Goal: Task Accomplishment & Management: Manage account settings

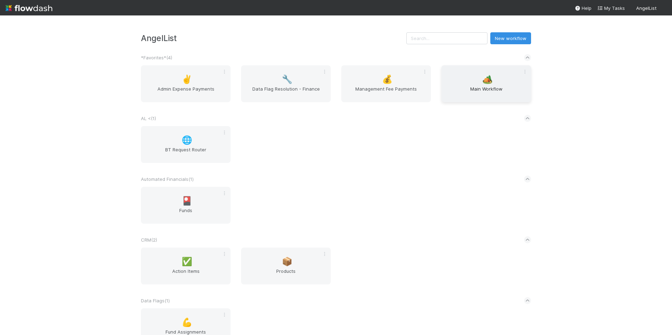
click at [510, 90] on span "Main Workflow" at bounding box center [486, 92] width 84 height 14
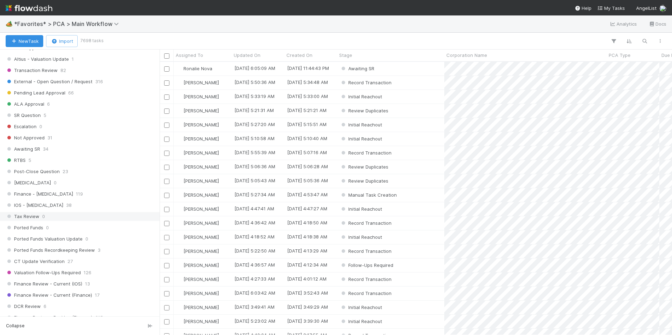
scroll to position [351, 0]
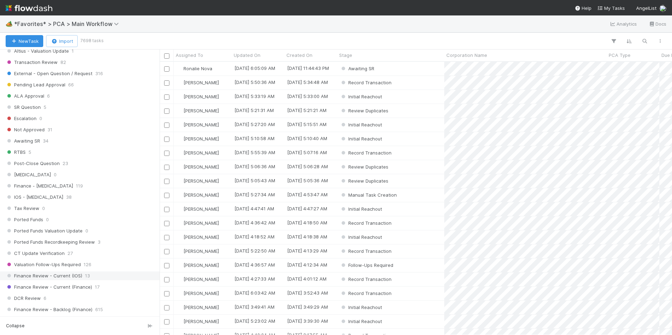
click at [102, 276] on div "Finance Review - Current (IOS) 13" at bounding box center [82, 276] width 152 height 9
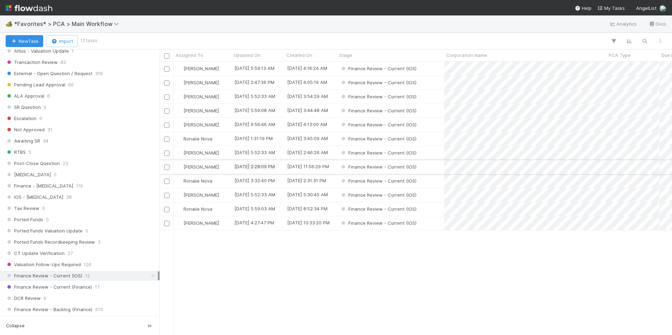
scroll to position [268, 507]
click at [218, 56] on div "Assigned To" at bounding box center [203, 55] width 54 height 7
click at [221, 66] on div "Sort A → Z" at bounding box center [216, 68] width 80 height 11
click at [207, 110] on div "[PERSON_NAME]" at bounding box center [203, 111] width 58 height 14
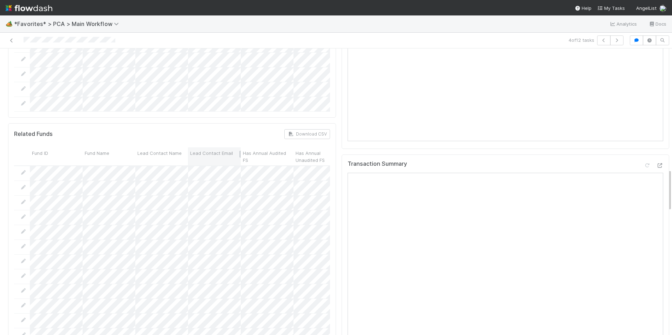
scroll to position [808, 0]
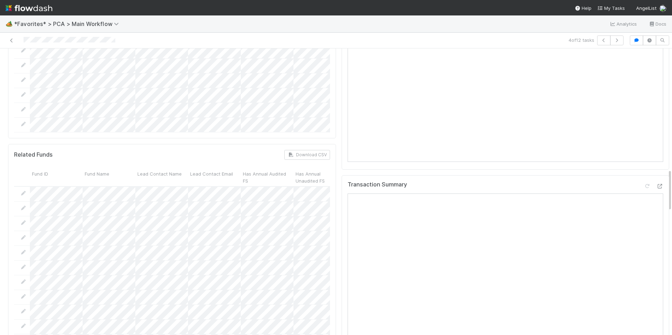
click at [645, 183] on div at bounding box center [653, 188] width 20 height 10
click at [656, 184] on icon at bounding box center [659, 186] width 7 height 5
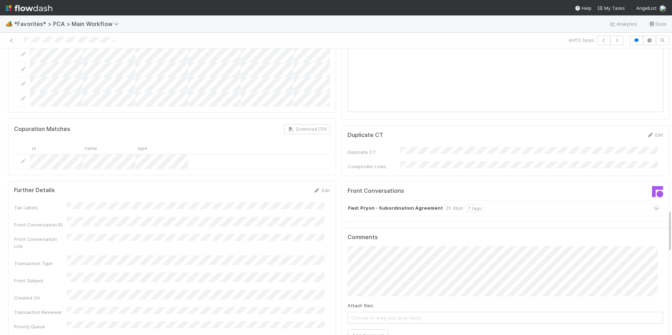
scroll to position [1089, 0]
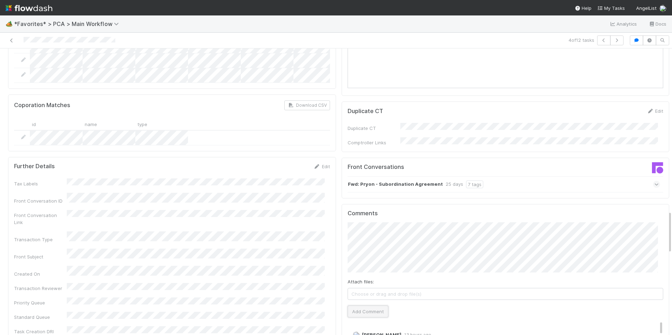
click at [366, 306] on button "Add Comment" at bounding box center [367, 312] width 41 height 12
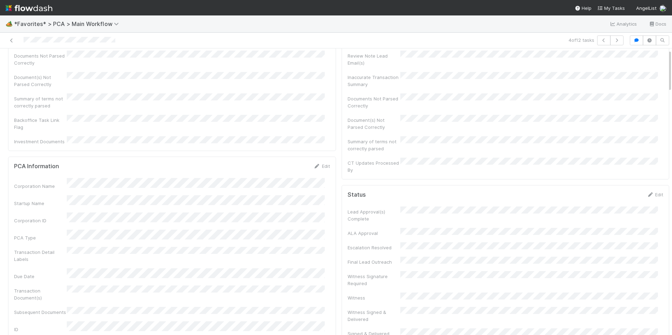
scroll to position [0, 0]
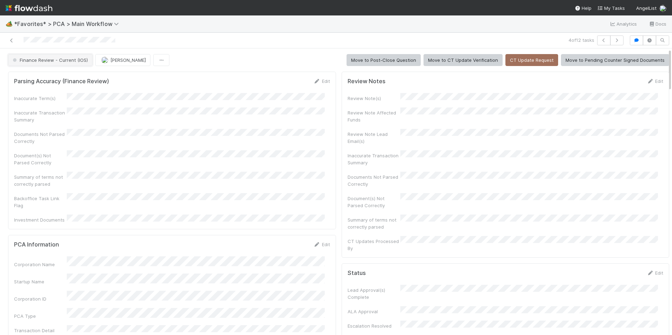
click at [40, 61] on span "Finance Review - Current (IOS)" at bounding box center [49, 60] width 77 height 6
click at [44, 75] on div "Completed" at bounding box center [55, 77] width 99 height 13
click at [158, 62] on icon "button" at bounding box center [161, 60] width 7 height 5
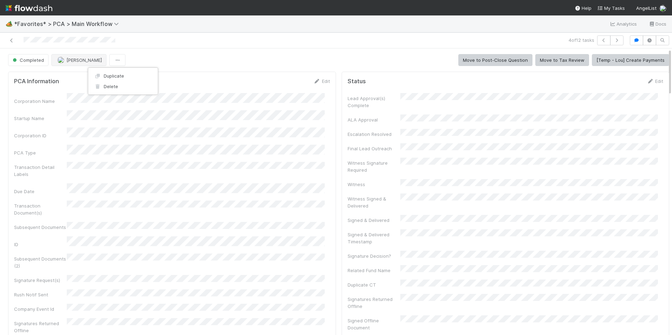
drag, startPoint x: 60, startPoint y: 59, endPoint x: 69, endPoint y: 63, distance: 9.3
click at [61, 59] on div "Duplicate Delete" at bounding box center [336, 167] width 672 height 335
click at [69, 63] on span "[PERSON_NAME]" at bounding box center [83, 60] width 35 height 6
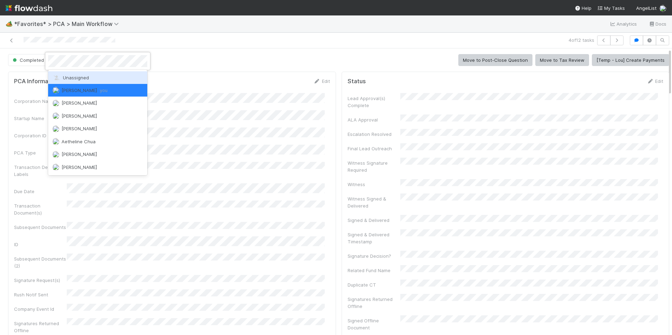
click at [76, 77] on span "Unassigned" at bounding box center [70, 78] width 37 height 6
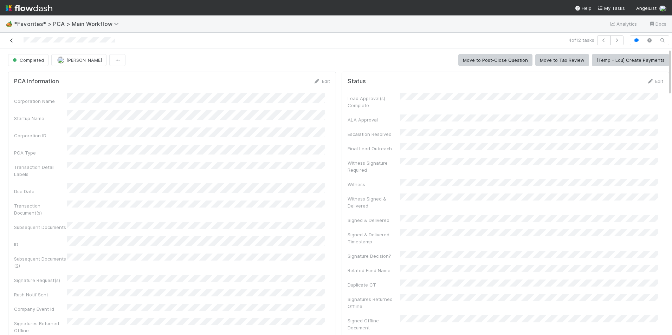
click at [12, 42] on icon at bounding box center [11, 40] width 7 height 5
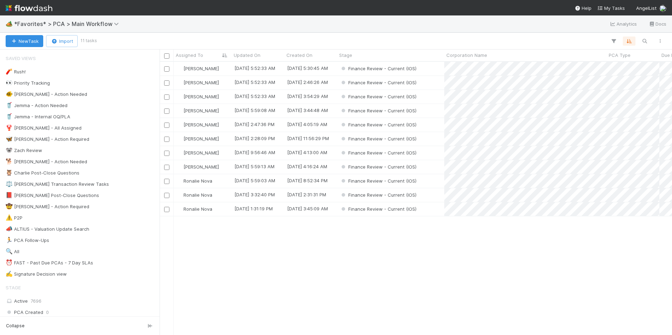
scroll to position [268, 507]
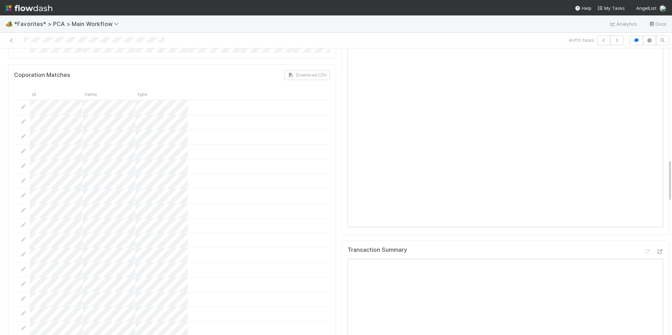
scroll to position [738, 0]
click at [656, 254] on icon at bounding box center [659, 256] width 7 height 5
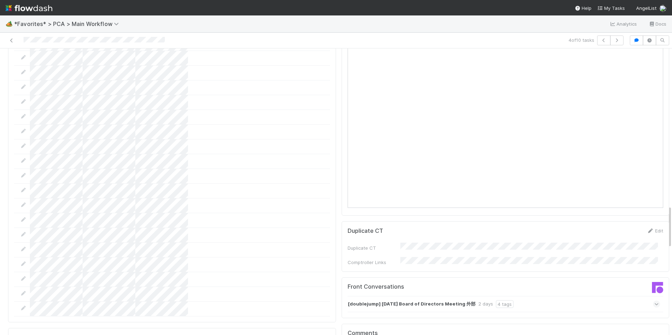
scroll to position [1054, 0]
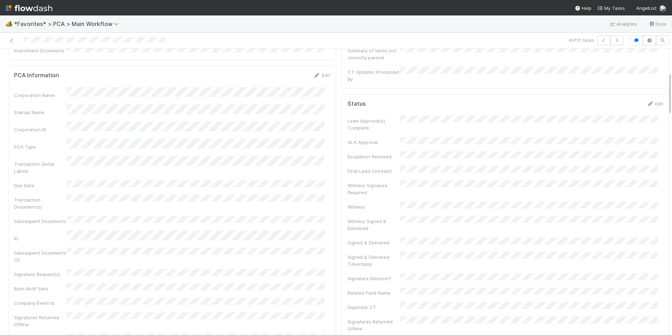
scroll to position [0, 0]
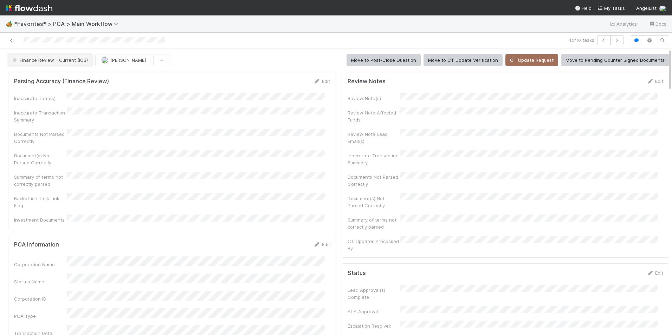
click at [55, 58] on span "Finance Review - Current (IOS)" at bounding box center [49, 60] width 77 height 6
click at [43, 96] on div "Completed" at bounding box center [55, 97] width 99 height 13
click at [101, 61] on img "button" at bounding box center [104, 60] width 7 height 7
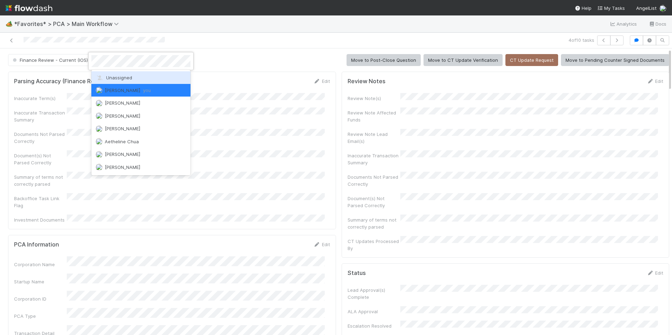
click at [116, 79] on span "Unassigned" at bounding box center [114, 78] width 37 height 6
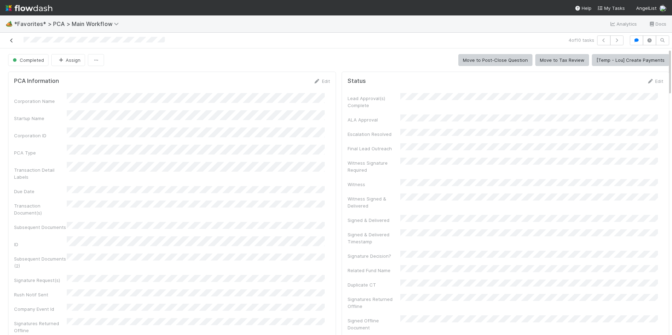
click at [10, 41] on icon at bounding box center [11, 40] width 7 height 5
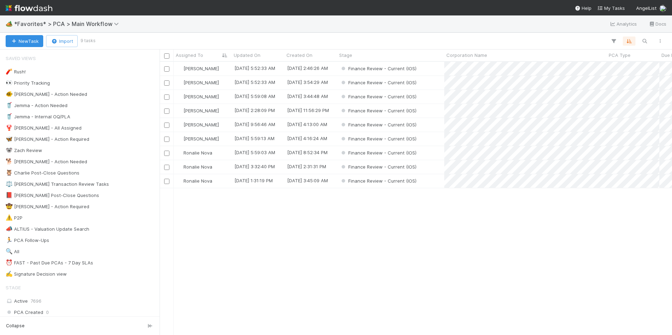
scroll to position [268, 507]
click at [224, 97] on div "[PERSON_NAME]" at bounding box center [203, 97] width 58 height 14
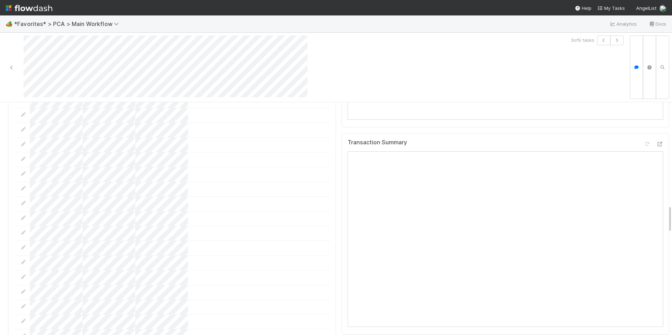
scroll to position [773, 0]
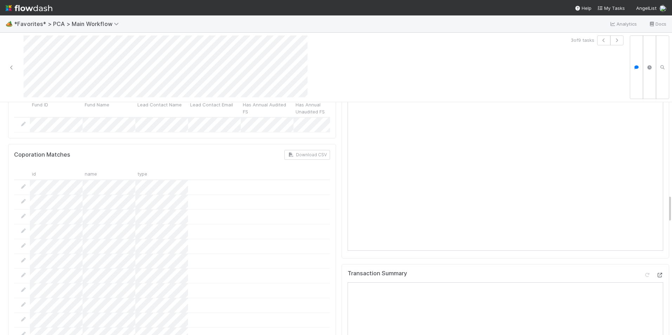
click at [656, 272] on div at bounding box center [659, 275] width 7 height 7
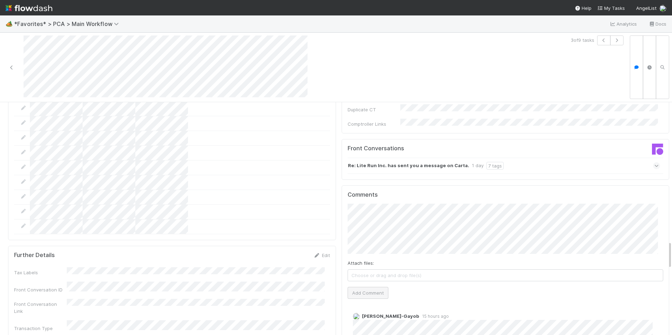
scroll to position [1159, 0]
click at [368, 289] on button "Add Comment" at bounding box center [367, 295] width 41 height 12
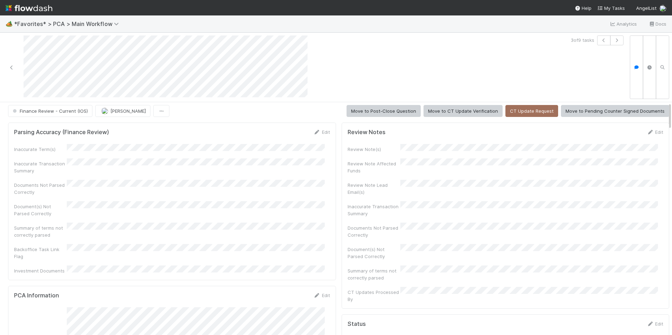
scroll to position [0, 0]
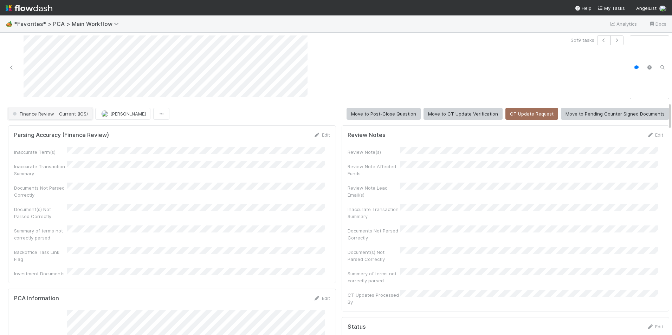
click at [78, 115] on span "Finance Review - Current (IOS)" at bounding box center [49, 114] width 77 height 6
click at [67, 154] on div "Completed" at bounding box center [55, 150] width 99 height 13
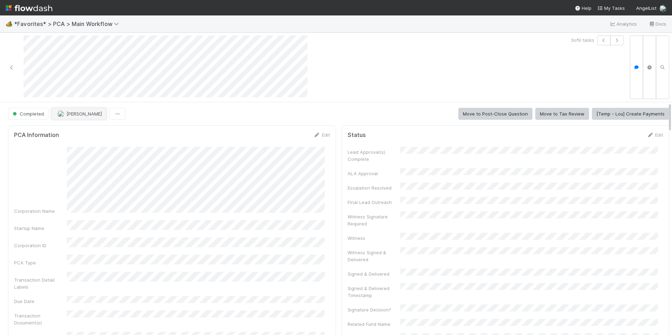
click at [69, 115] on span "[PERSON_NAME]" at bounding box center [83, 114] width 35 height 6
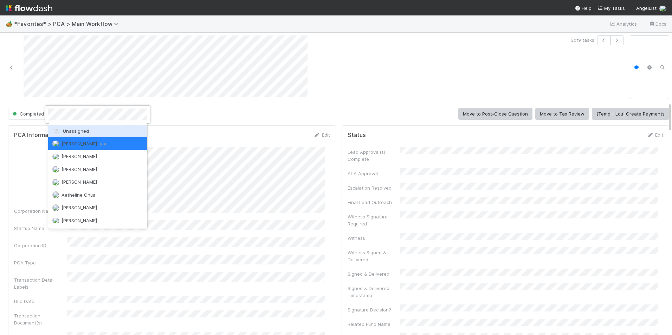
click at [78, 131] on span "Unassigned" at bounding box center [70, 131] width 37 height 6
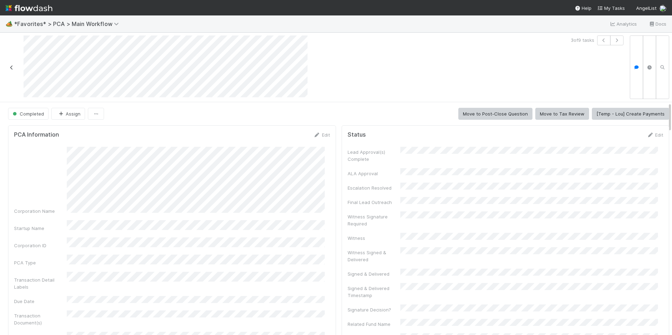
click at [11, 67] on icon at bounding box center [11, 67] width 7 height 5
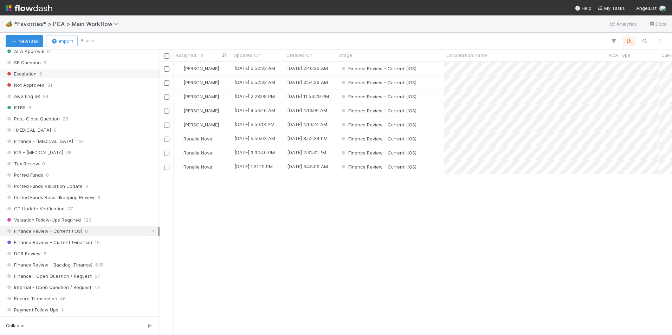
scroll to position [422, 0]
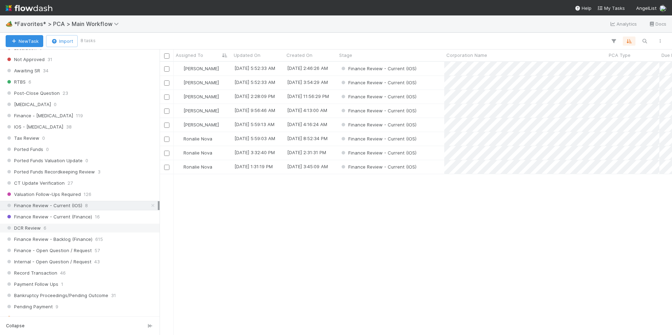
click at [70, 227] on div "DCR Review 6" at bounding box center [82, 228] width 152 height 9
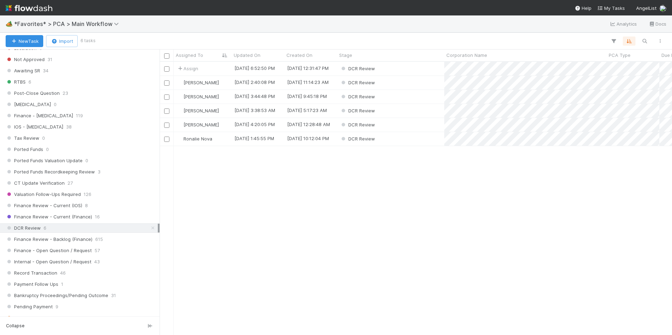
scroll to position [268, 507]
click at [224, 97] on div "[PERSON_NAME]" at bounding box center [203, 97] width 58 height 14
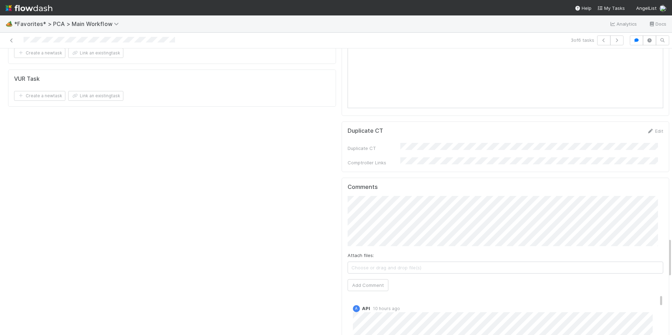
scroll to position [1194, 0]
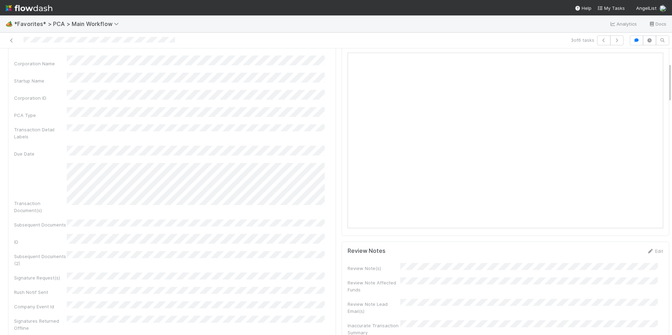
scroll to position [0, 0]
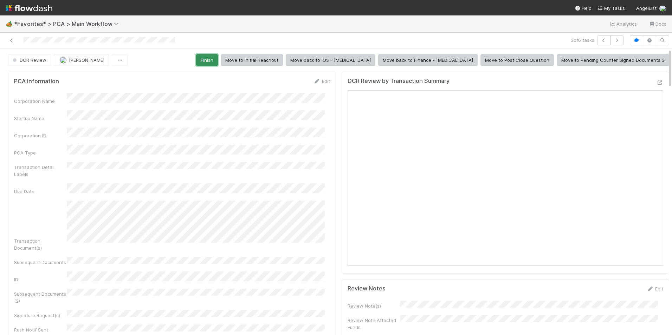
click at [218, 58] on button "Finish" at bounding box center [207, 60] width 22 height 12
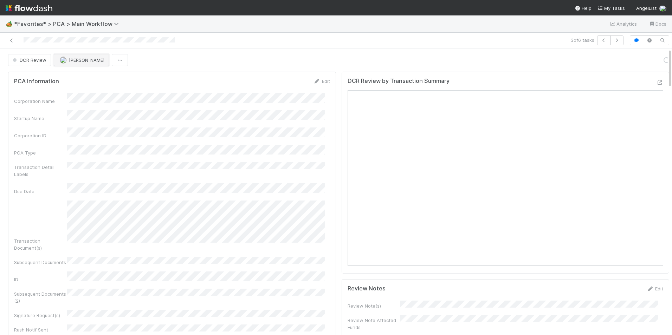
click at [77, 63] on span "[PERSON_NAME]" at bounding box center [86, 60] width 35 height 6
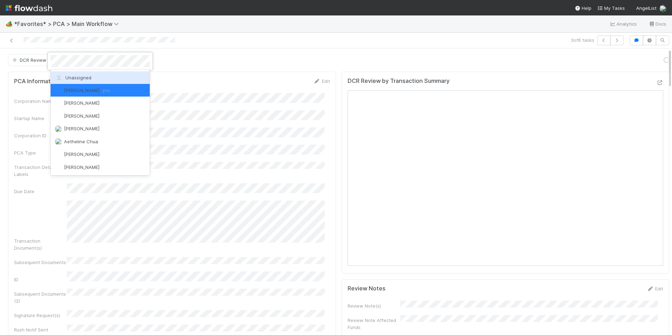
click at [84, 76] on span "Unassigned" at bounding box center [73, 78] width 37 height 6
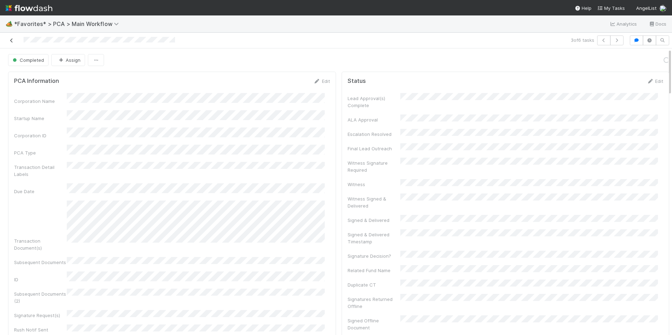
click at [13, 40] on icon at bounding box center [11, 40] width 7 height 5
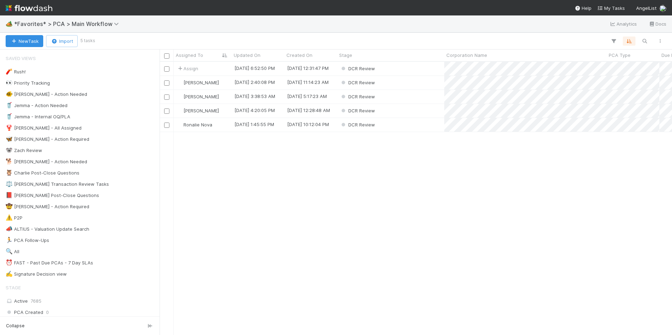
scroll to position [268, 507]
click at [414, 69] on div "DCR Review" at bounding box center [390, 69] width 107 height 14
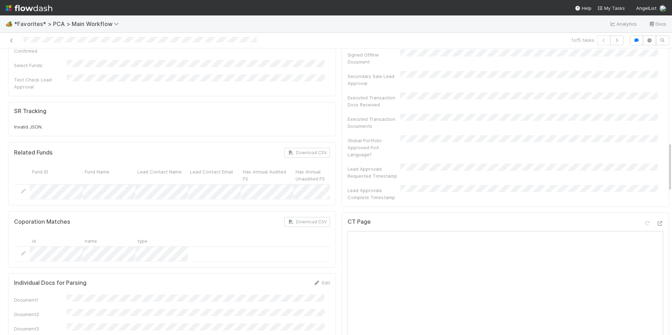
scroll to position [457, 0]
click at [656, 222] on icon at bounding box center [659, 224] width 7 height 5
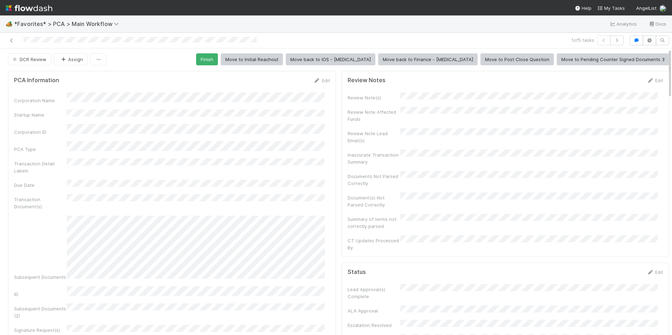
scroll to position [0, 0]
click at [321, 81] on link "Edit" at bounding box center [321, 81] width 17 height 6
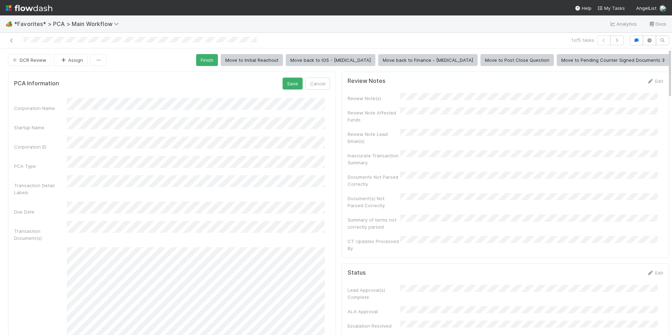
click at [61, 137] on div "Corporation ID" at bounding box center [172, 144] width 316 height 14
click at [284, 82] on button "Save" at bounding box center [292, 84] width 20 height 12
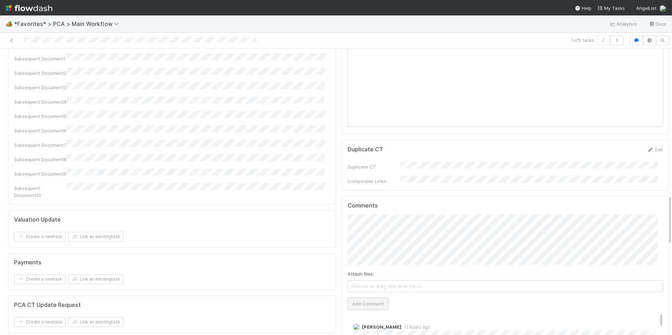
click at [375, 298] on button "Add Comment" at bounding box center [367, 304] width 41 height 12
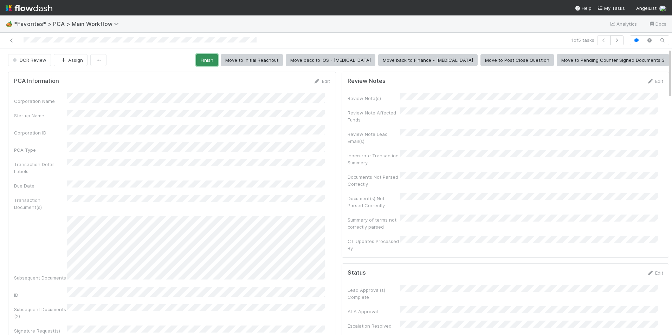
click at [218, 61] on button "Finish" at bounding box center [207, 60] width 22 height 12
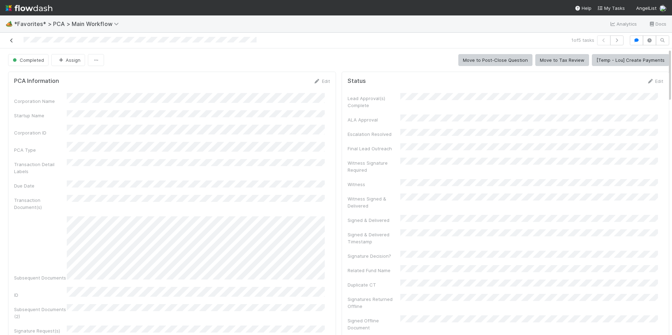
click at [10, 39] on icon at bounding box center [11, 40] width 7 height 5
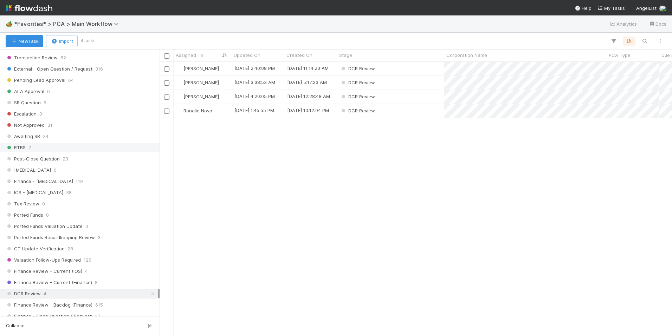
scroll to position [386, 0]
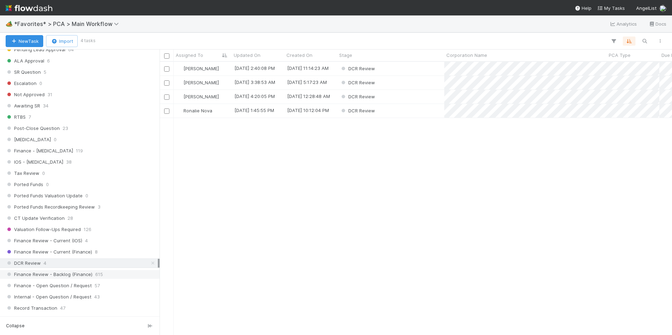
click at [102, 275] on div "Finance Review - Backlog (Finance) 615" at bounding box center [82, 274] width 152 height 9
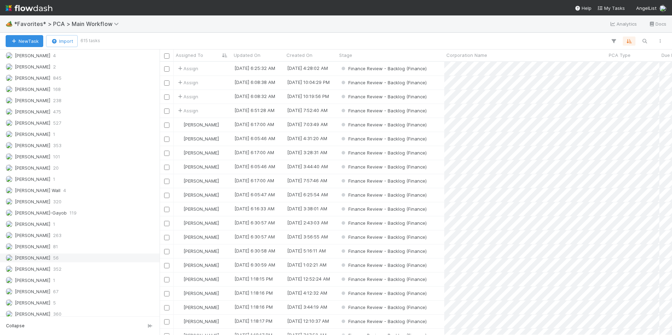
scroll to position [268, 507]
click at [70, 246] on div "Marlon 81" at bounding box center [82, 246] width 152 height 9
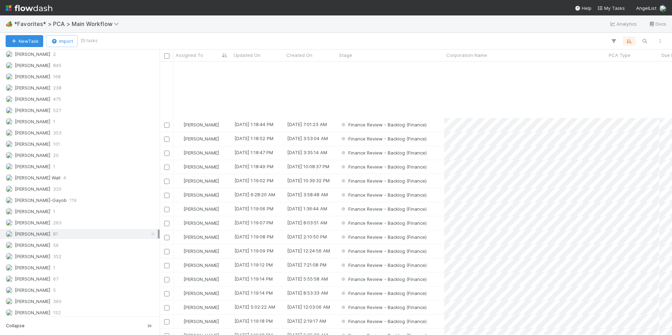
scroll to position [84, 0]
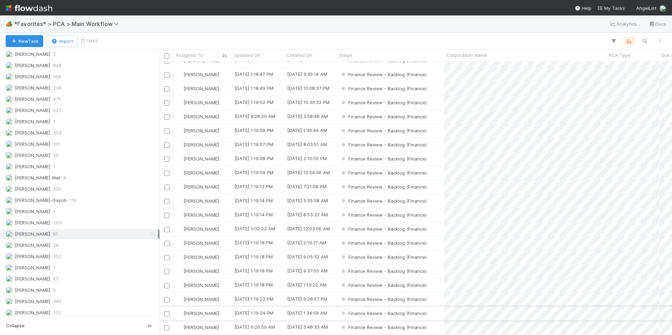
click at [430, 309] on div "Finance Review - Backlog (Finance)" at bounding box center [390, 314] width 107 height 14
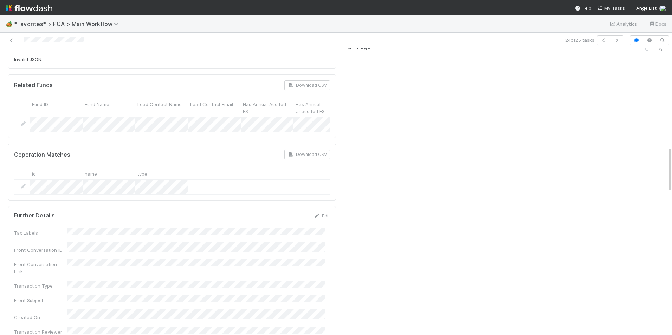
scroll to position [492, 0]
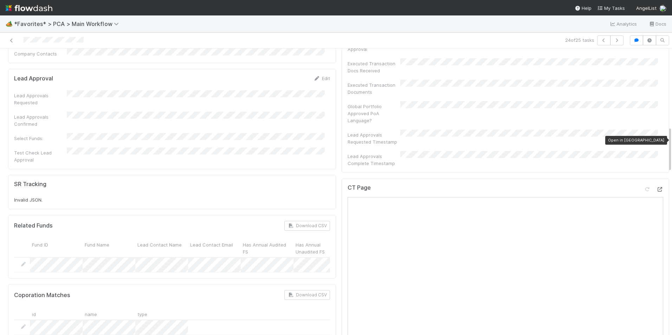
click at [656, 187] on icon at bounding box center [659, 189] width 7 height 5
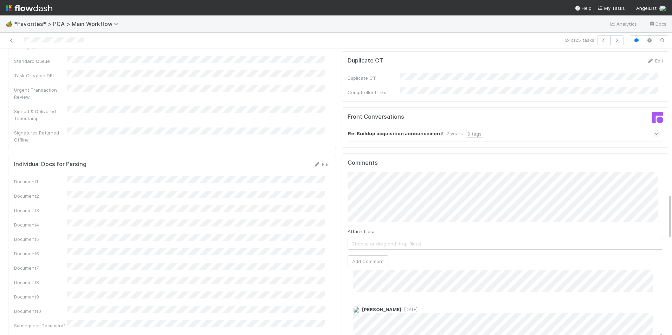
scroll to position [913, 0]
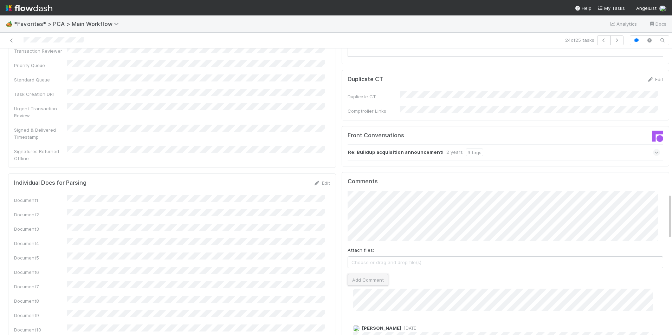
click at [361, 274] on button "Add Comment" at bounding box center [367, 280] width 41 height 12
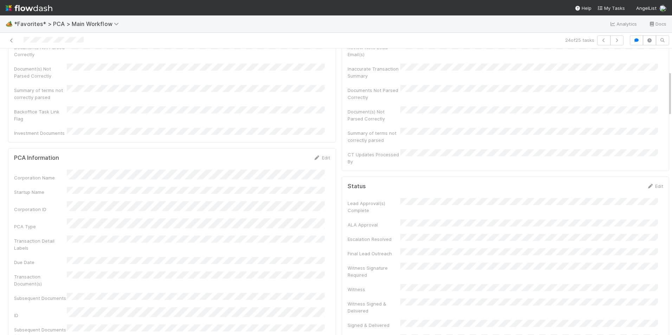
scroll to position [0, 0]
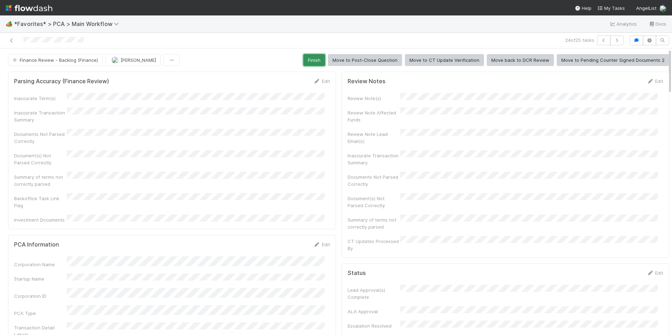
click at [314, 62] on button "Finish" at bounding box center [314, 60] width 22 height 12
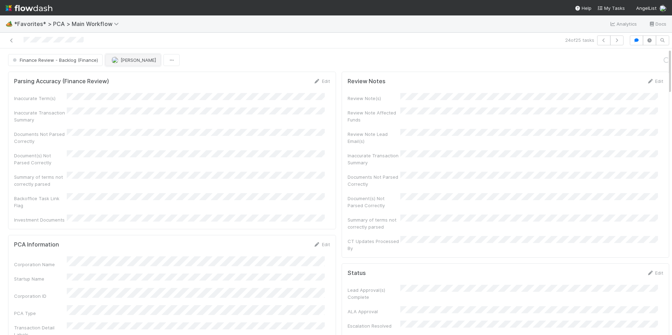
click at [118, 58] on span "[PERSON_NAME]" at bounding box center [133, 60] width 45 height 6
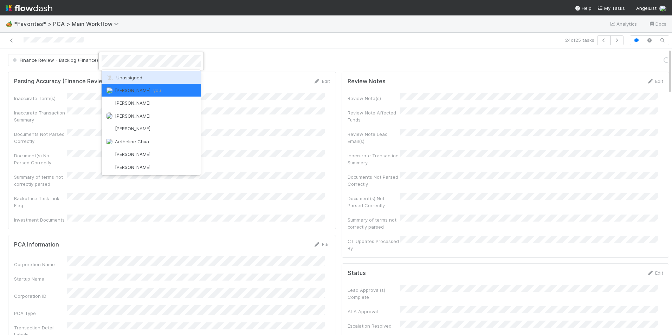
click at [112, 77] on icon at bounding box center [109, 78] width 7 height 5
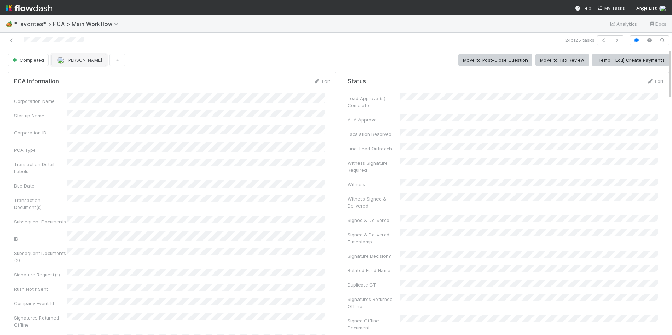
click at [66, 60] on span "[PERSON_NAME]" at bounding box center [83, 60] width 35 height 6
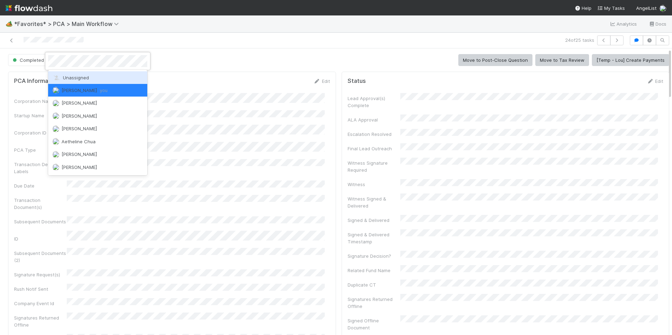
click at [83, 76] on span "Unassigned" at bounding box center [70, 78] width 37 height 6
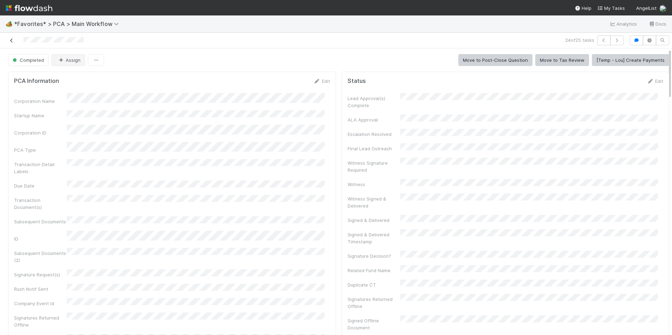
click at [13, 40] on icon at bounding box center [11, 40] width 7 height 5
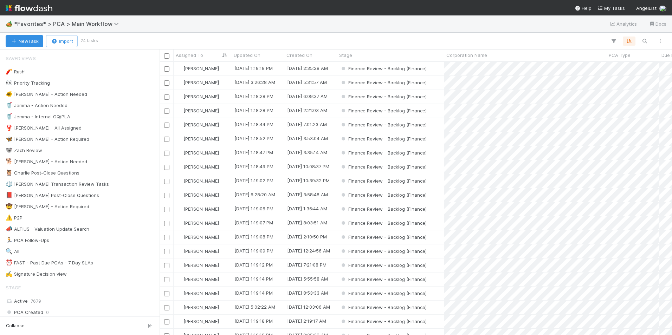
scroll to position [268, 507]
click at [440, 266] on div "Finance Review - Backlog (Finance)" at bounding box center [390, 266] width 107 height 14
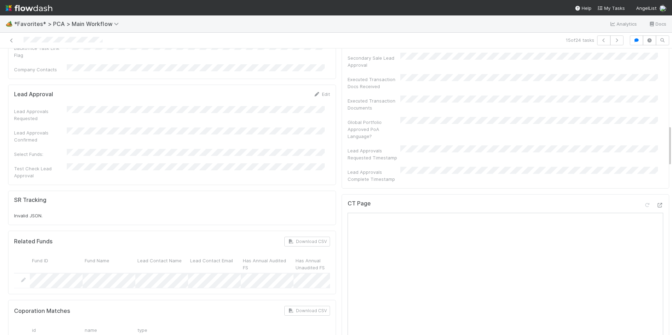
scroll to position [457, 0]
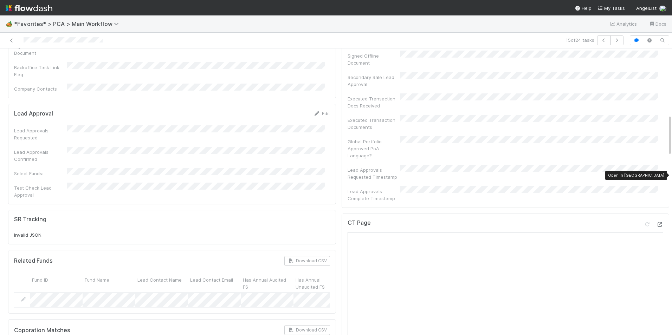
click at [656, 222] on icon at bounding box center [659, 224] width 7 height 5
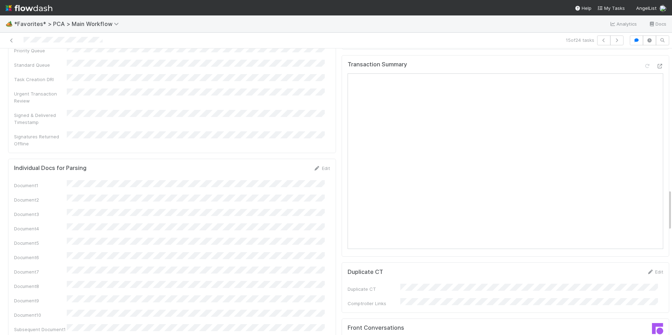
scroll to position [984, 0]
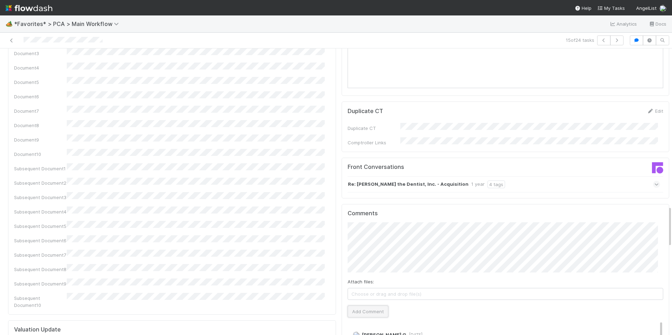
click at [369, 306] on button "Add Comment" at bounding box center [367, 312] width 41 height 12
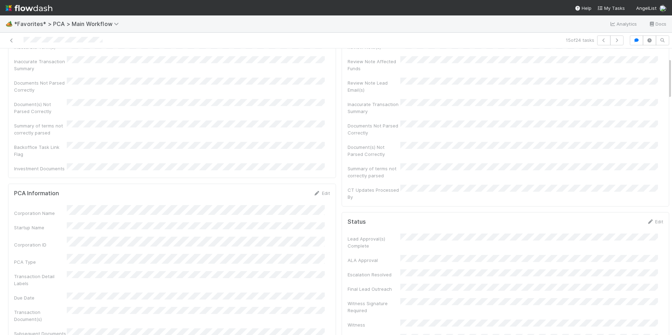
scroll to position [0, 0]
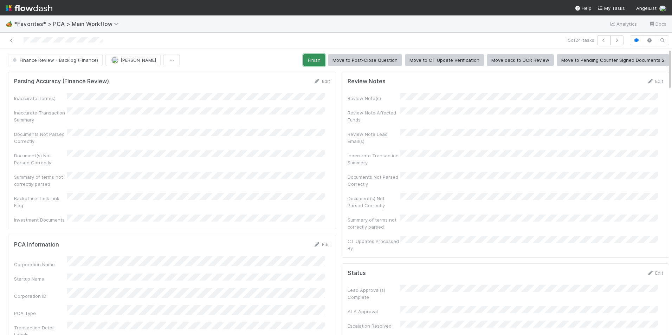
click at [313, 62] on button "Finish" at bounding box center [314, 60] width 22 height 12
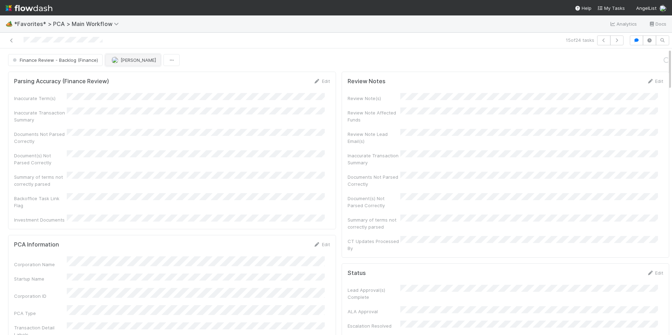
click at [125, 59] on span "[PERSON_NAME]" at bounding box center [137, 60] width 35 height 6
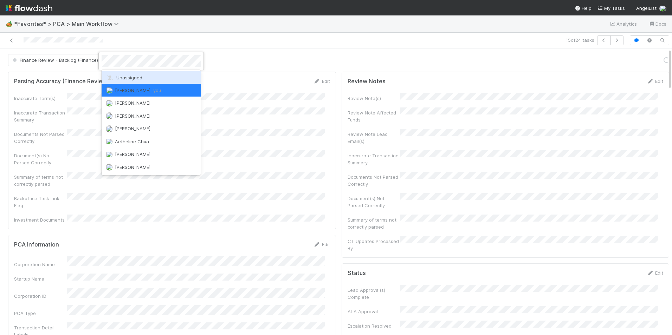
click at [125, 77] on span "Unassigned" at bounding box center [124, 78] width 37 height 6
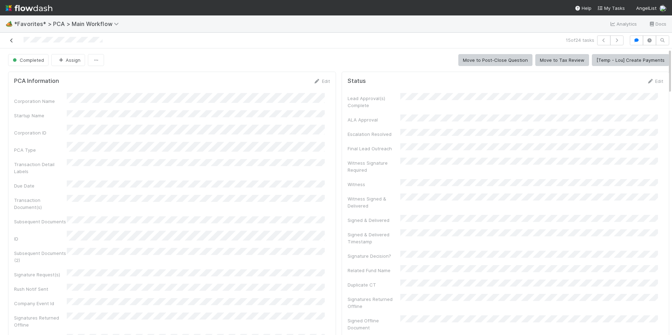
click at [8, 37] on link at bounding box center [11, 40] width 7 height 7
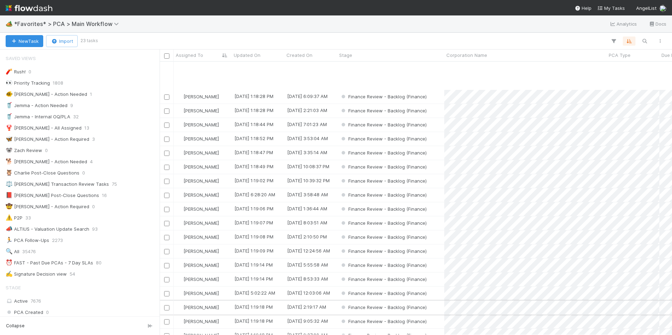
scroll to position [56, 0]
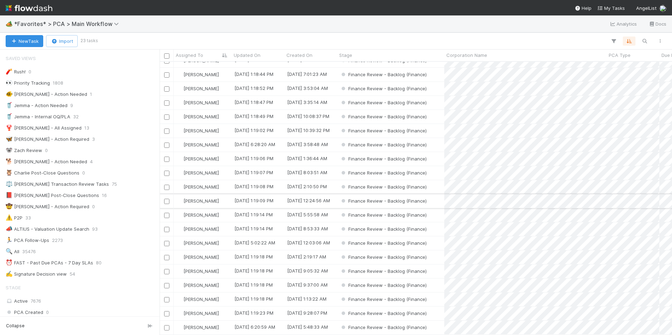
click at [432, 194] on div "Finance Review - Backlog (Finance)" at bounding box center [390, 201] width 107 height 14
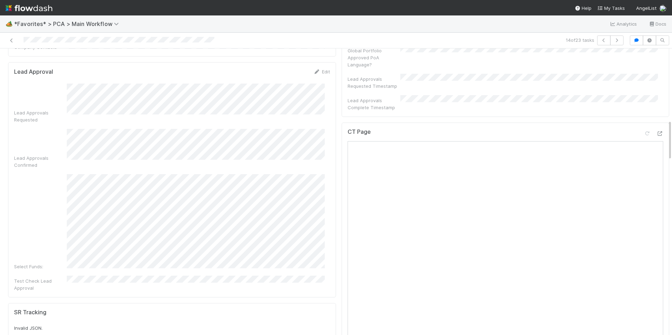
scroll to position [492, 0]
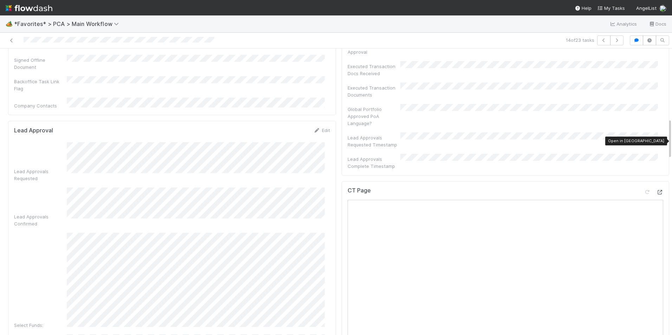
click at [656, 190] on icon at bounding box center [659, 192] width 7 height 5
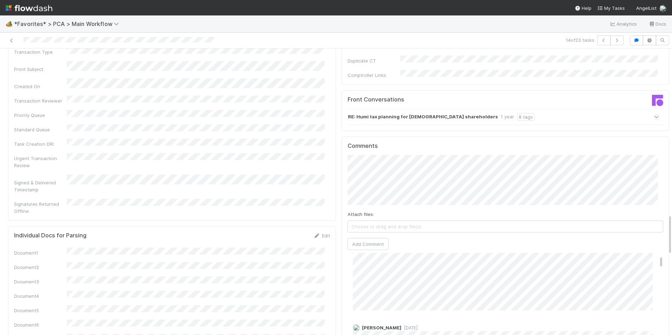
scroll to position [1194, 0]
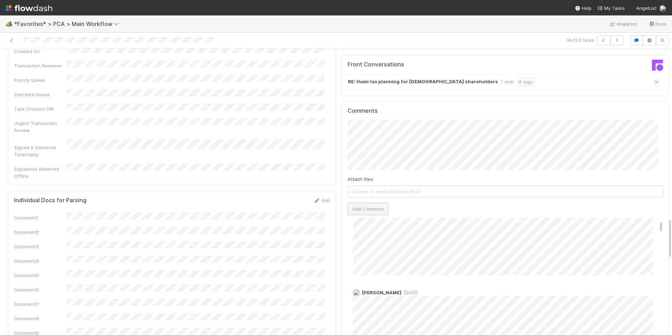
click at [360, 203] on button "Add Comment" at bounding box center [367, 209] width 41 height 12
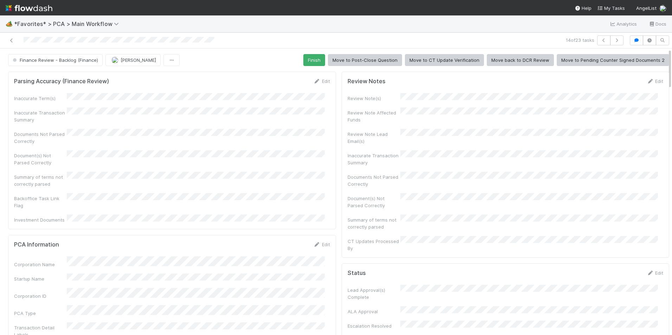
scroll to position [100, 0]
click at [312, 63] on button "Finish" at bounding box center [314, 60] width 22 height 12
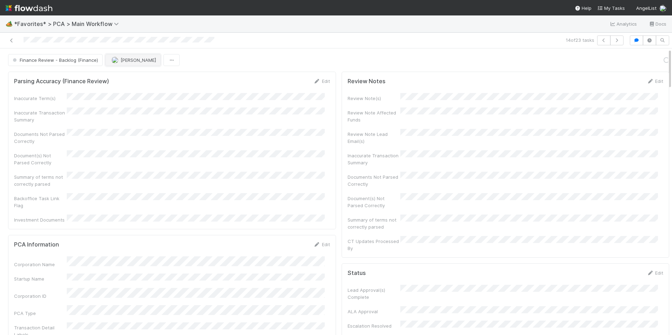
click at [122, 63] on button "[PERSON_NAME]" at bounding box center [132, 60] width 55 height 12
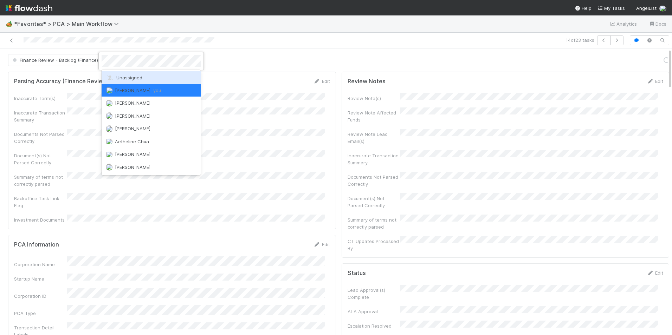
click at [124, 76] on span "Unassigned" at bounding box center [124, 78] width 37 height 6
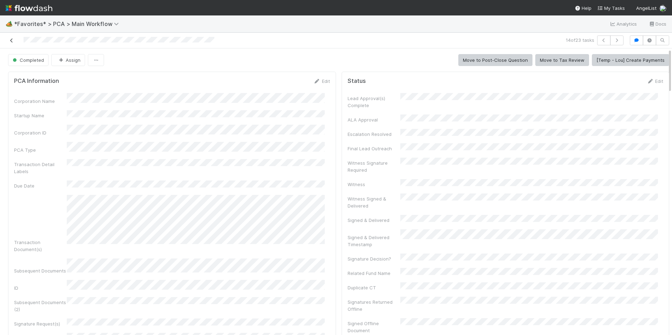
click at [12, 42] on icon at bounding box center [11, 40] width 7 height 5
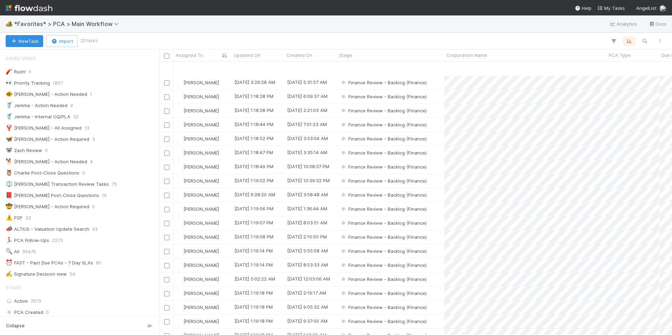
scroll to position [35, 0]
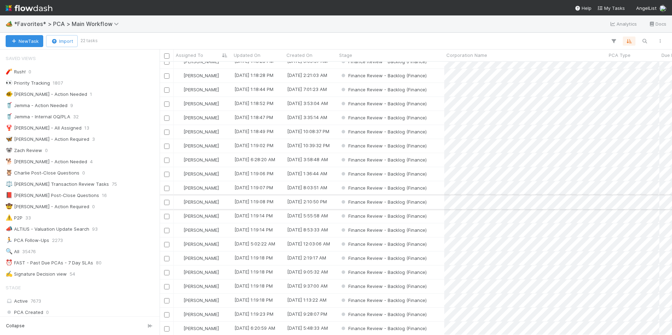
click at [440, 203] on div "Finance Review - Backlog (Finance)" at bounding box center [390, 202] width 107 height 14
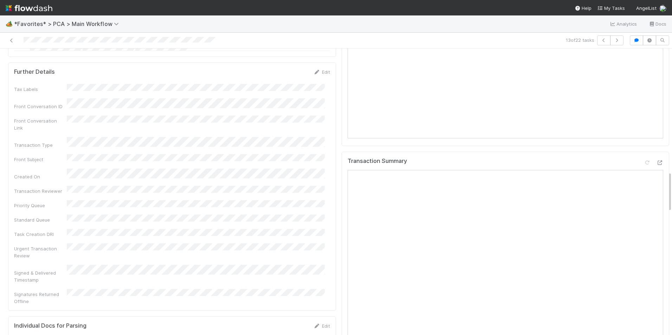
scroll to position [808, 0]
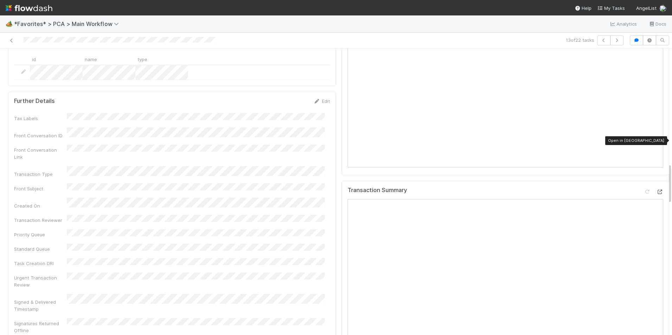
click at [656, 190] on icon at bounding box center [659, 192] width 7 height 5
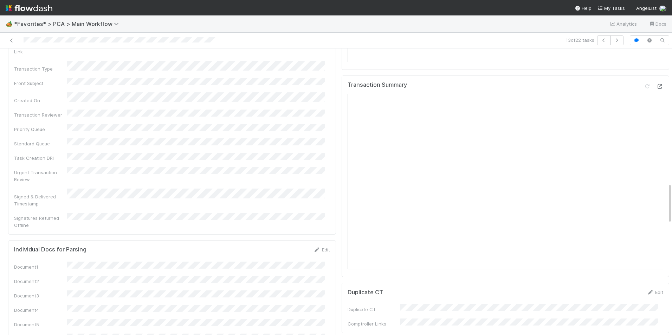
scroll to position [1054, 0]
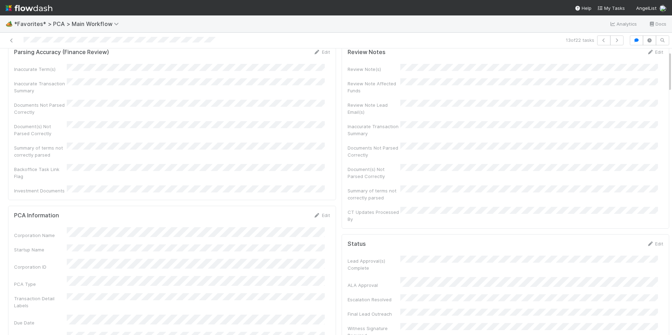
scroll to position [0, 0]
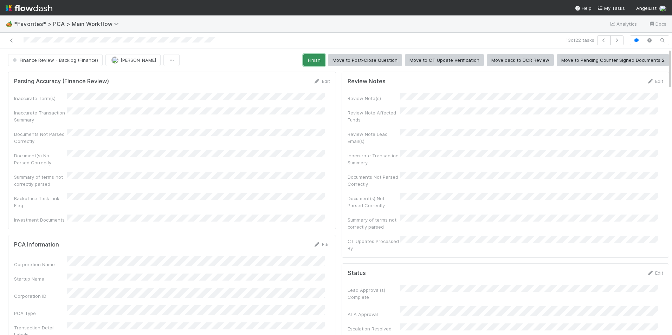
drag, startPoint x: 313, startPoint y: 59, endPoint x: 299, endPoint y: 63, distance: 14.6
click at [313, 59] on button "Finish" at bounding box center [314, 60] width 22 height 12
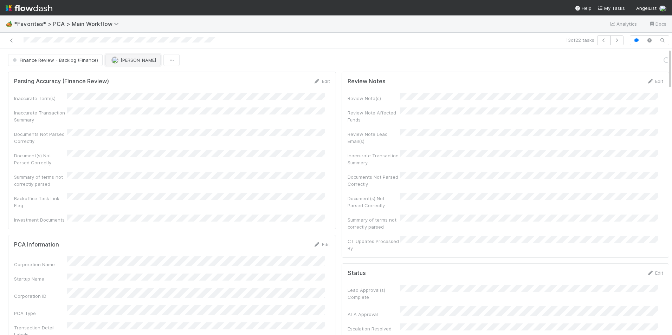
click at [128, 62] on span "[PERSON_NAME]" at bounding box center [137, 60] width 35 height 6
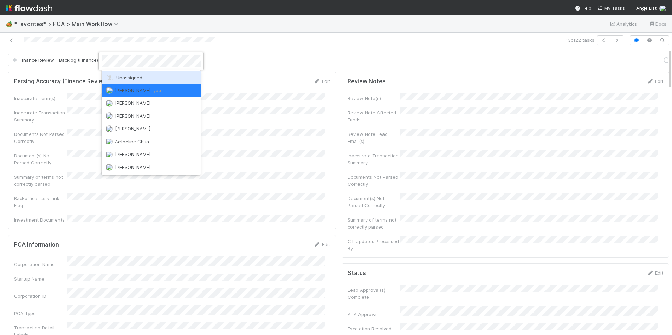
click at [135, 81] on div "Unassigned" at bounding box center [151, 77] width 99 height 13
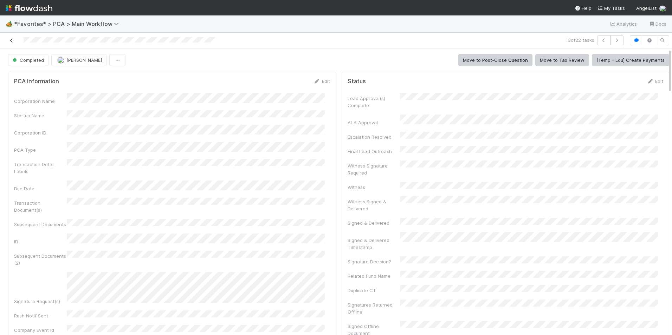
click at [12, 40] on icon at bounding box center [11, 40] width 7 height 5
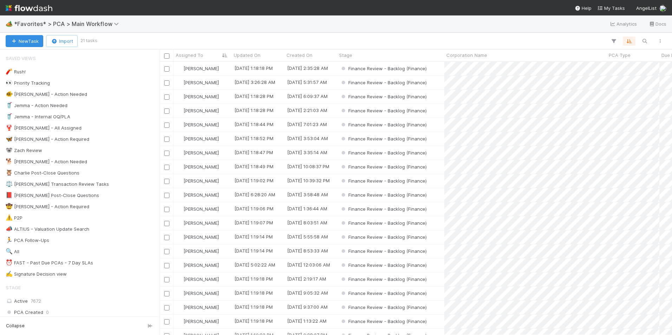
scroll to position [268, 507]
click at [439, 282] on div "Finance Review - Backlog (Finance)" at bounding box center [390, 280] width 107 height 14
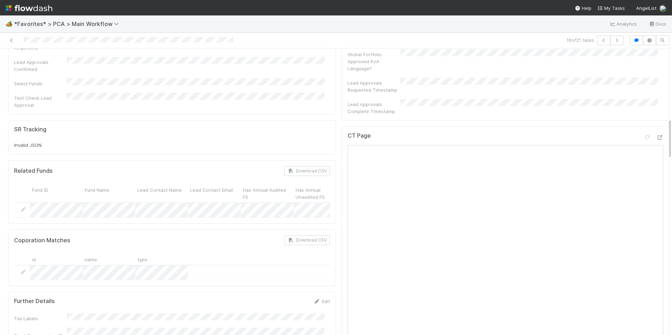
scroll to position [492, 0]
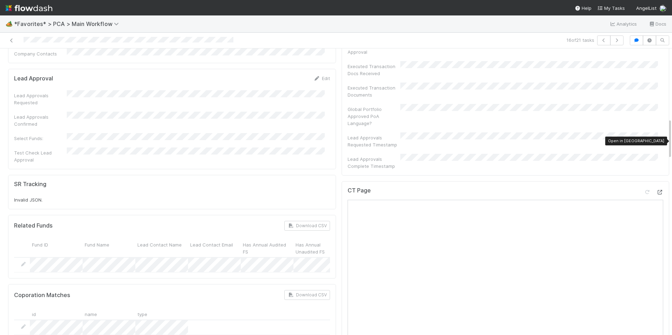
click at [656, 190] on icon at bounding box center [659, 192] width 7 height 5
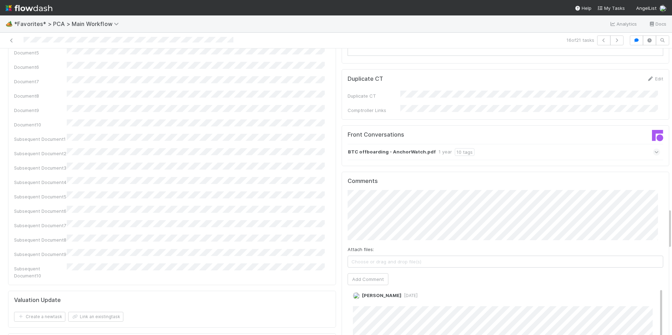
scroll to position [0, 0]
click at [367, 273] on button "Add Comment" at bounding box center [367, 279] width 41 height 12
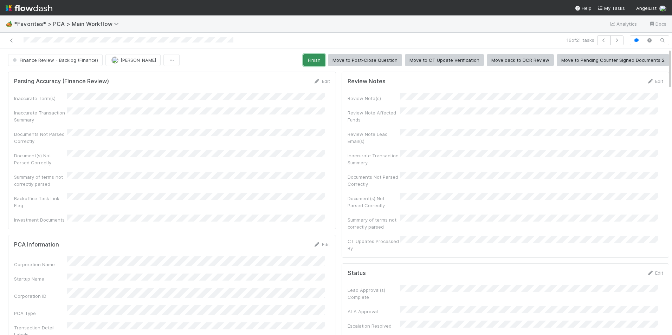
click at [311, 59] on button "Finish" at bounding box center [314, 60] width 22 height 12
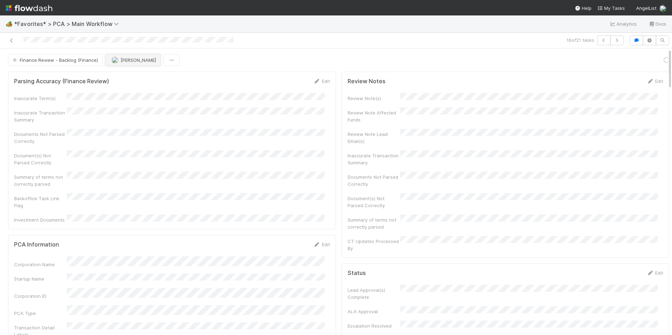
click at [115, 63] on img "button" at bounding box center [114, 60] width 7 height 7
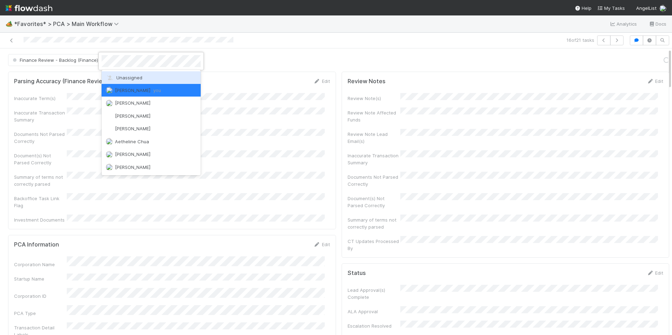
click at [120, 76] on span "Unassigned" at bounding box center [124, 78] width 37 height 6
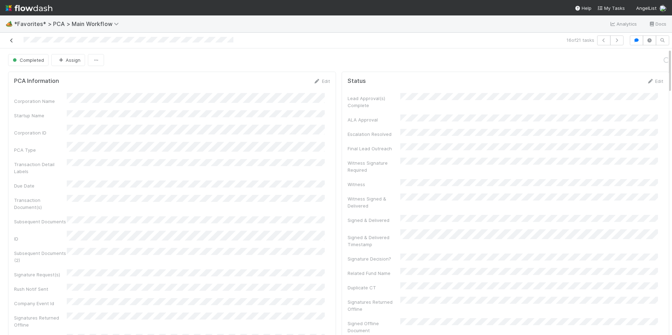
click at [11, 39] on icon at bounding box center [11, 40] width 7 height 5
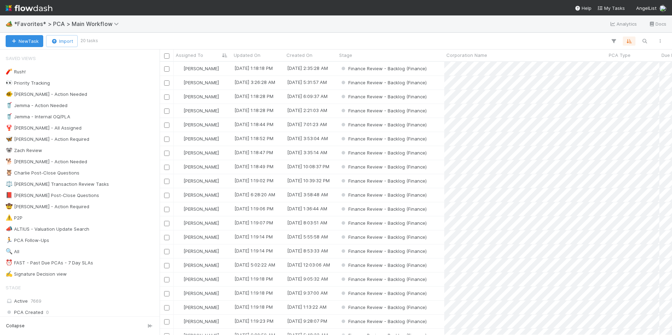
scroll to position [268, 507]
click at [438, 196] on div "Finance Review - Backlog (Finance)" at bounding box center [390, 195] width 107 height 14
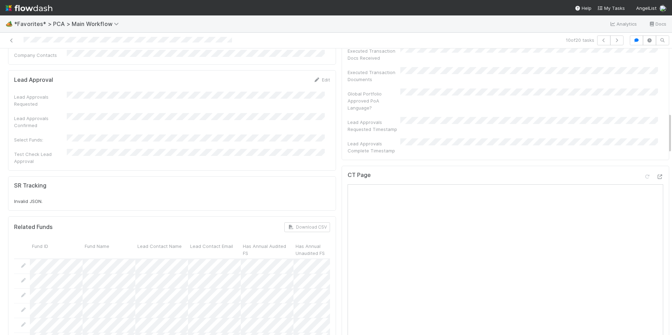
scroll to position [457, 0]
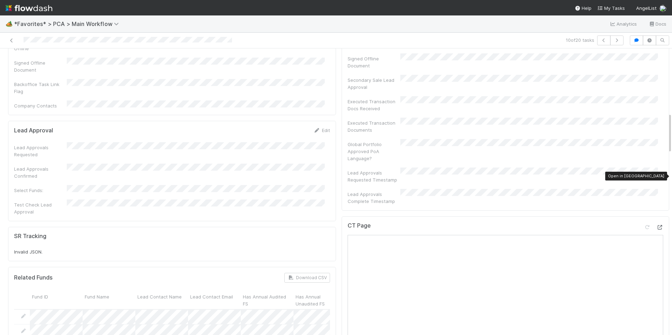
click at [656, 225] on icon at bounding box center [659, 227] width 7 height 5
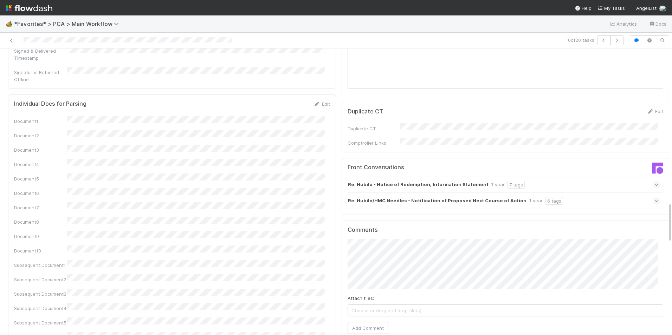
scroll to position [1124, 0]
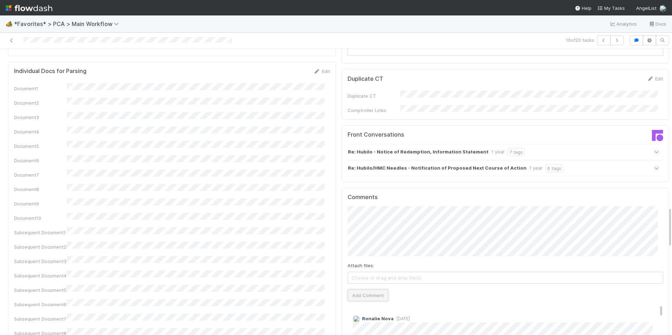
click at [361, 289] on button "Add Comment" at bounding box center [367, 295] width 41 height 12
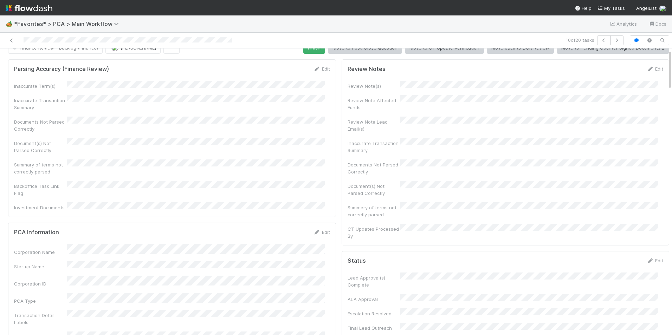
scroll to position [0, 0]
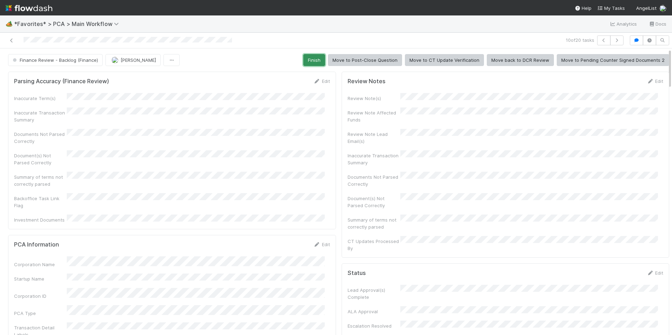
click at [311, 62] on button "Finish" at bounding box center [314, 60] width 22 height 12
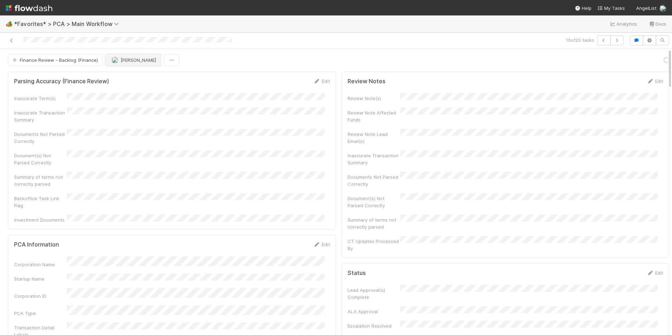
click at [122, 63] on button "[PERSON_NAME]" at bounding box center [132, 60] width 55 height 12
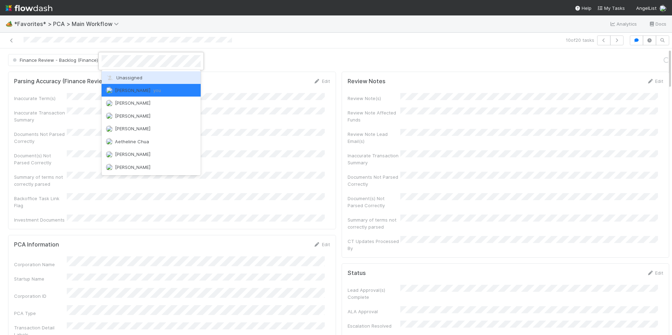
click at [130, 77] on span "Unassigned" at bounding box center [124, 78] width 37 height 6
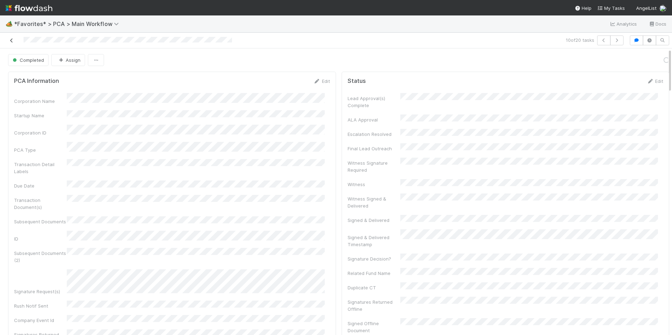
click at [12, 40] on icon at bounding box center [11, 40] width 7 height 5
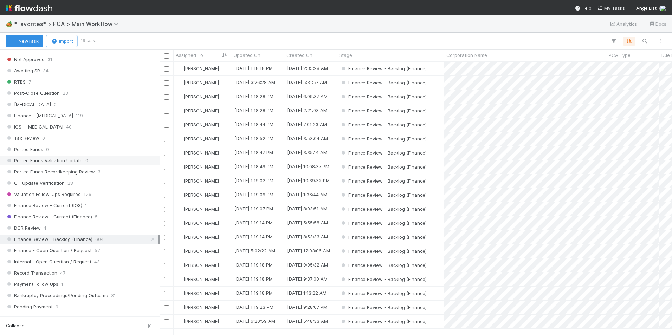
scroll to position [444, 0]
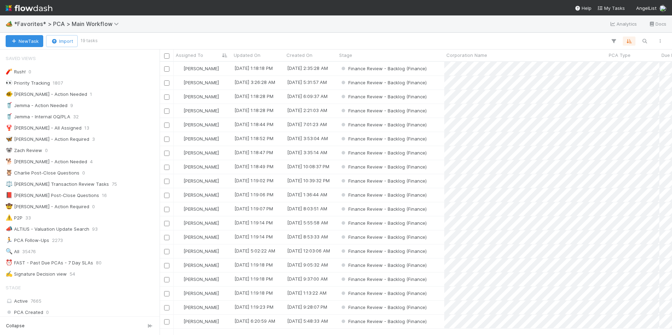
scroll to position [492, 0]
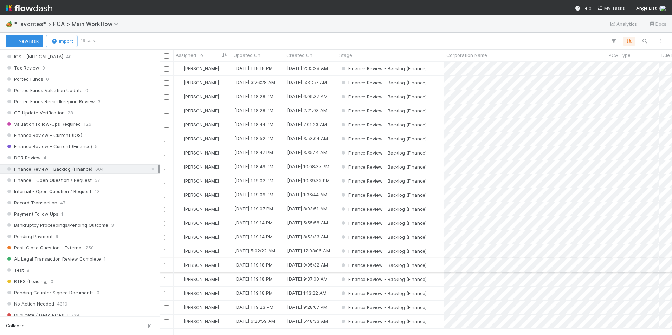
click at [436, 265] on div "Finance Review - Backlog (Finance)" at bounding box center [390, 266] width 107 height 14
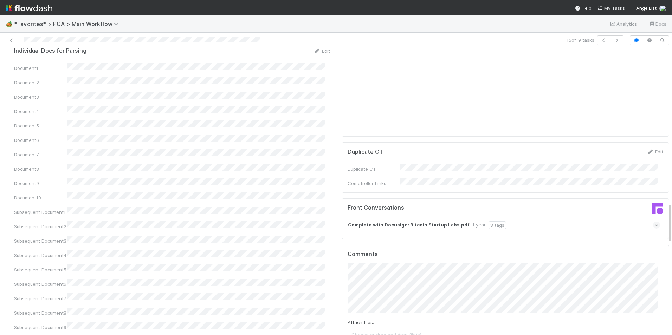
scroll to position [1159, 0]
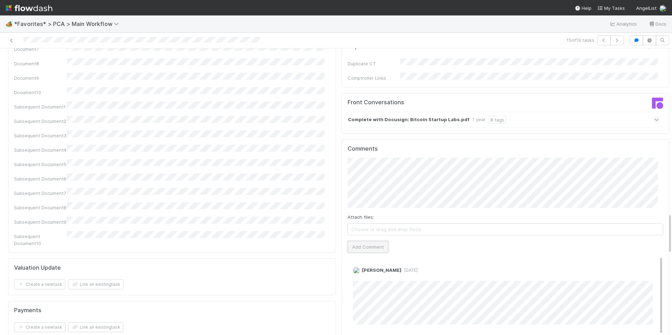
click at [372, 241] on button "Add Comment" at bounding box center [367, 247] width 41 height 12
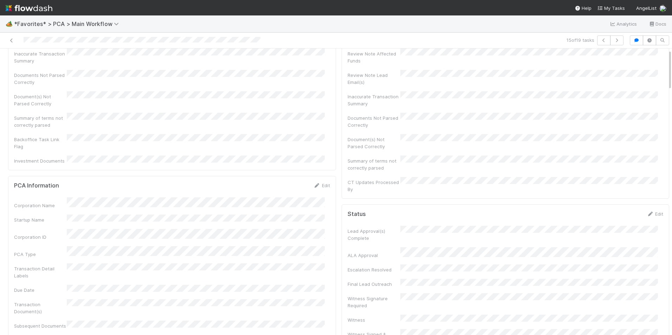
scroll to position [0, 0]
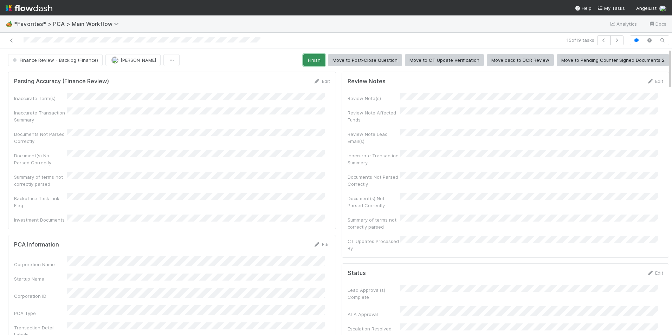
click at [309, 60] on button "Finish" at bounding box center [314, 60] width 22 height 12
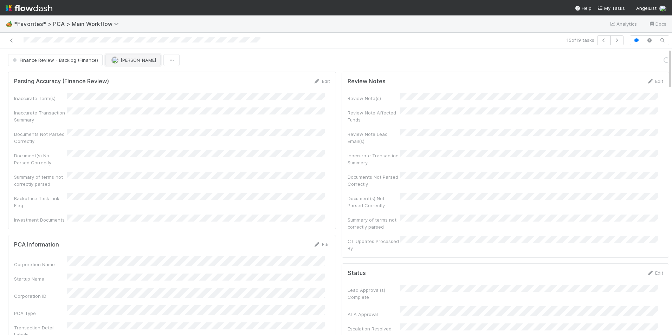
click at [133, 64] on button "[PERSON_NAME]" at bounding box center [132, 60] width 55 height 12
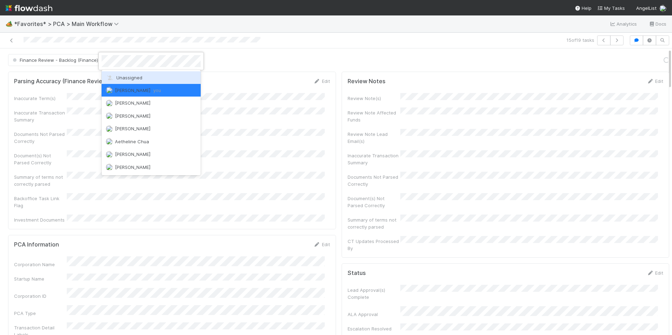
click at [137, 81] on div "Unassigned" at bounding box center [151, 77] width 99 height 13
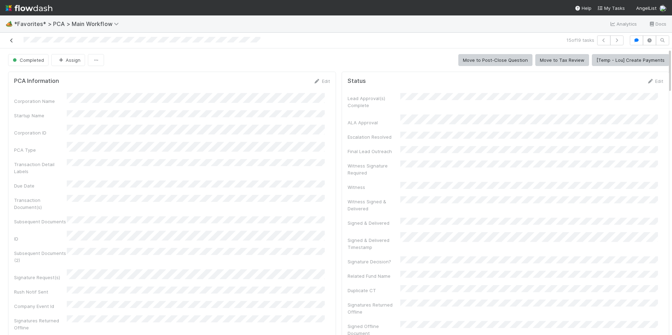
click at [11, 39] on icon at bounding box center [11, 40] width 7 height 5
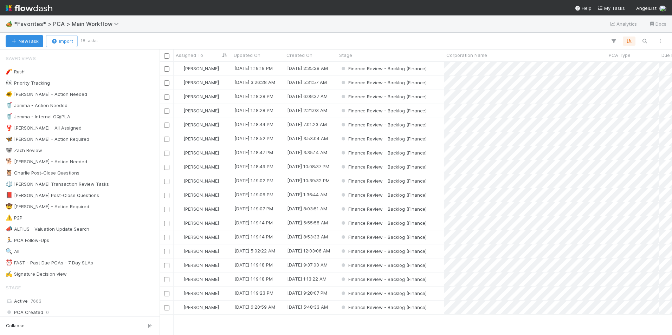
scroll to position [268, 507]
click at [437, 308] on div "Finance Review - Backlog (Finance)" at bounding box center [390, 308] width 107 height 14
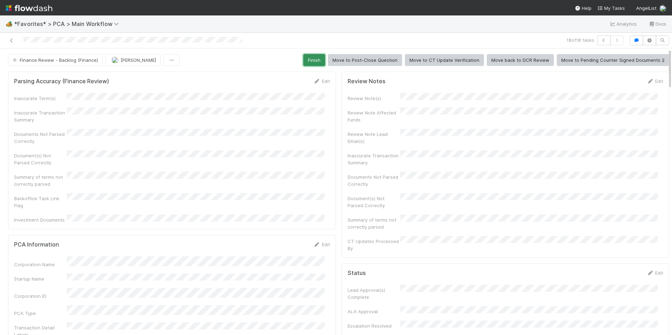
click at [315, 60] on button "Finish" at bounding box center [314, 60] width 22 height 12
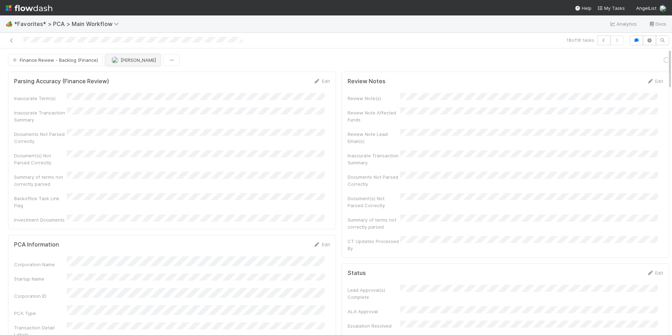
click at [127, 60] on span "[PERSON_NAME]" at bounding box center [137, 60] width 35 height 6
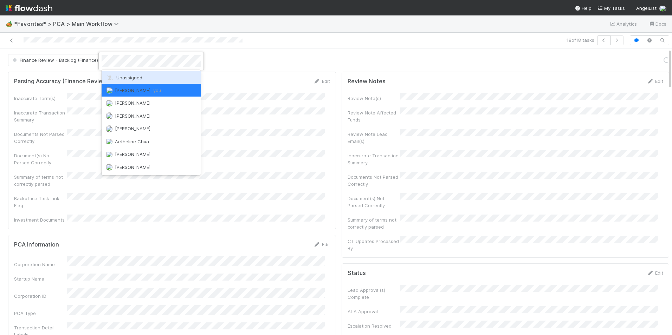
click at [138, 74] on div "Unassigned" at bounding box center [151, 77] width 99 height 13
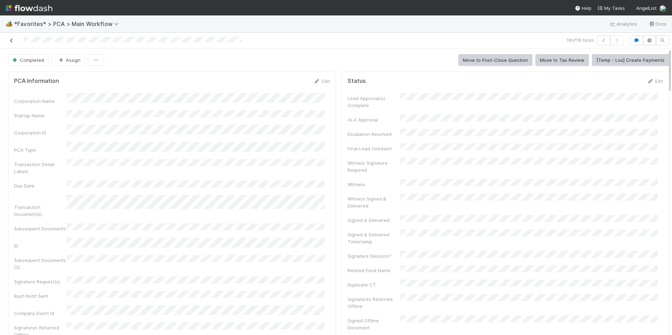
click at [13, 42] on icon at bounding box center [11, 40] width 7 height 5
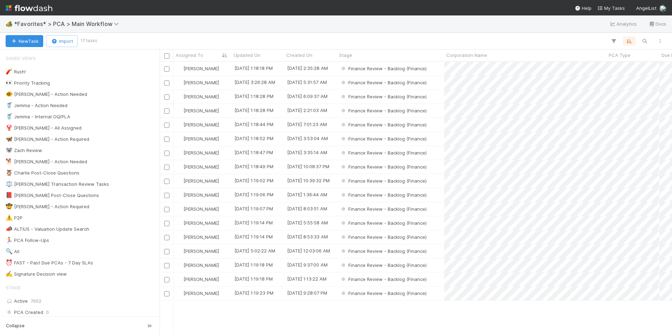
scroll to position [268, 507]
click at [435, 279] on div "Finance Review - Backlog (Finance)" at bounding box center [390, 280] width 107 height 14
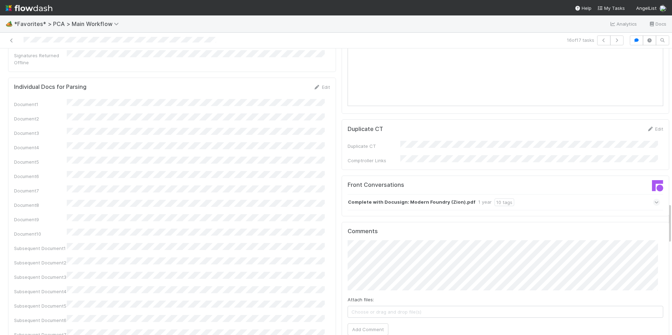
scroll to position [1089, 0]
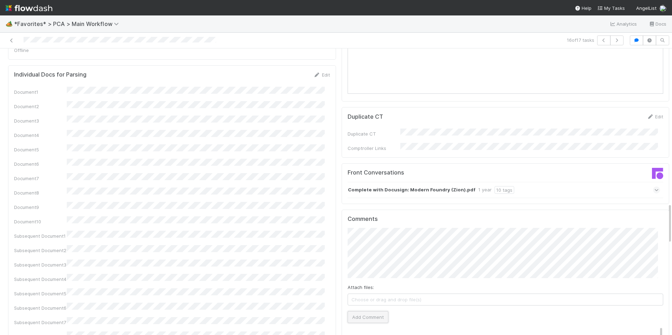
click at [355, 311] on button "Add Comment" at bounding box center [367, 317] width 41 height 12
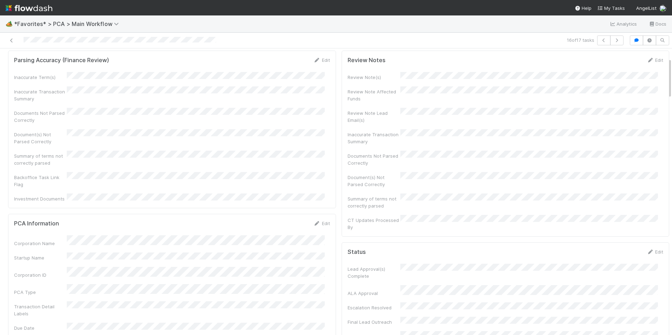
scroll to position [0, 0]
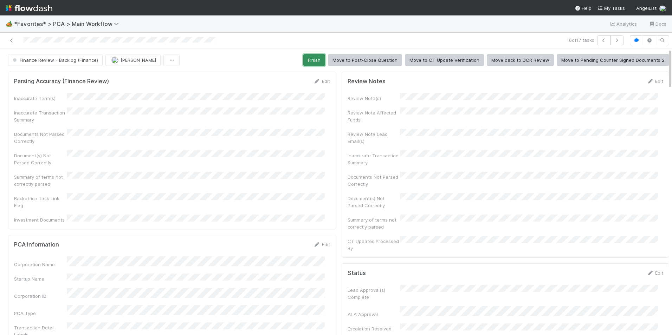
click at [313, 60] on button "Finish" at bounding box center [314, 60] width 22 height 12
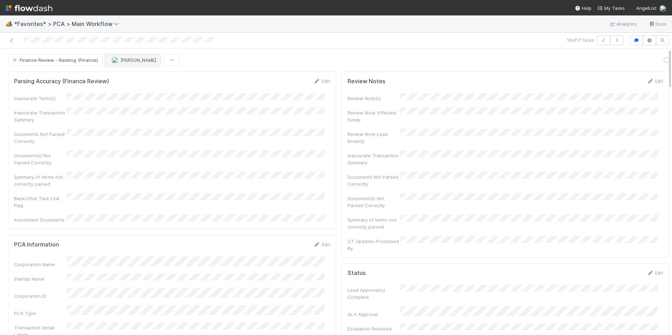
click at [128, 59] on span "[PERSON_NAME]" at bounding box center [137, 60] width 35 height 6
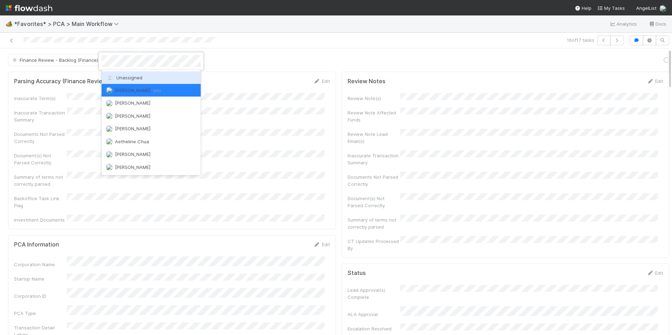
click at [134, 75] on span "Unassigned" at bounding box center [124, 78] width 37 height 6
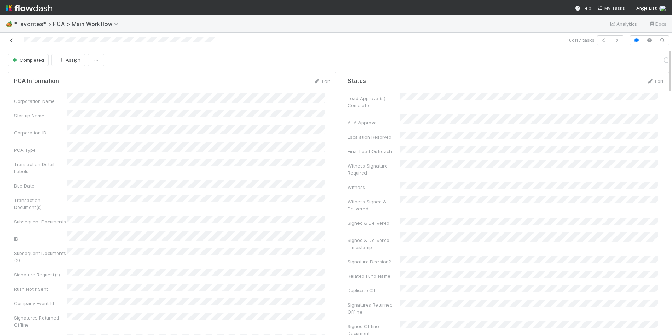
click at [13, 41] on icon at bounding box center [11, 40] width 7 height 5
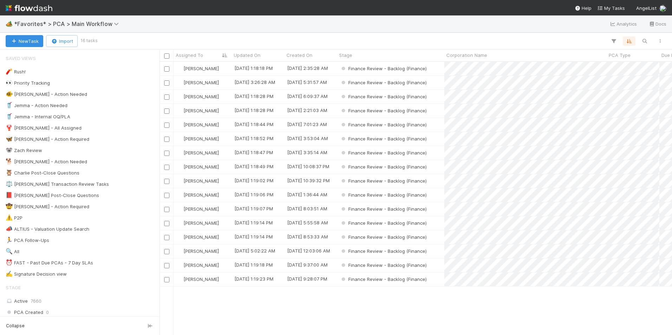
scroll to position [268, 507]
click at [441, 222] on div "Finance Review - Backlog (Finance)" at bounding box center [390, 223] width 107 height 14
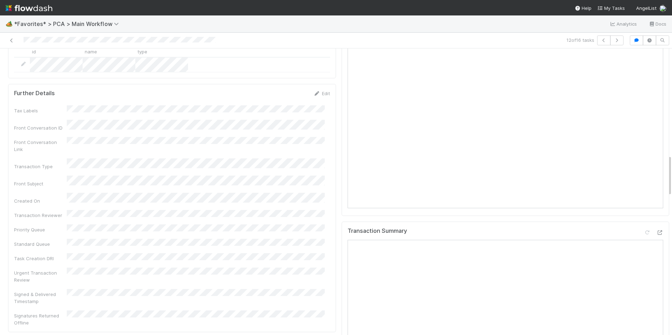
scroll to position [738, 0]
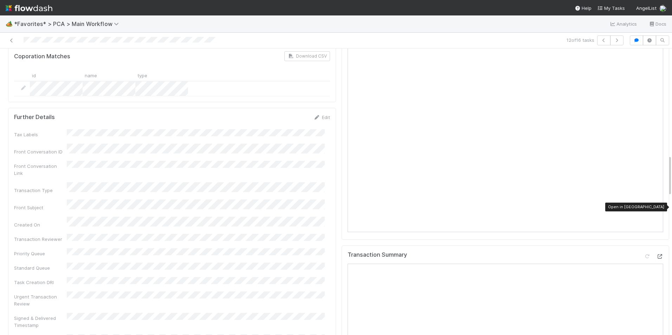
click at [656, 254] on icon at bounding box center [659, 256] width 7 height 5
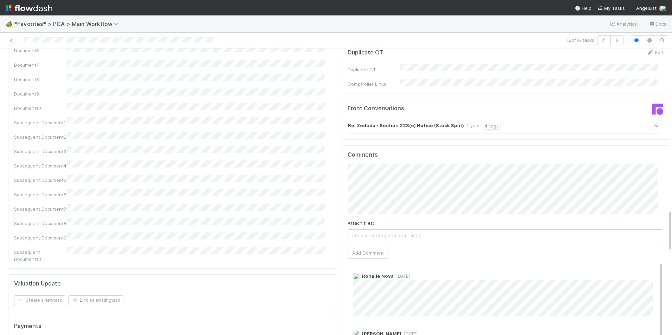
scroll to position [1089, 0]
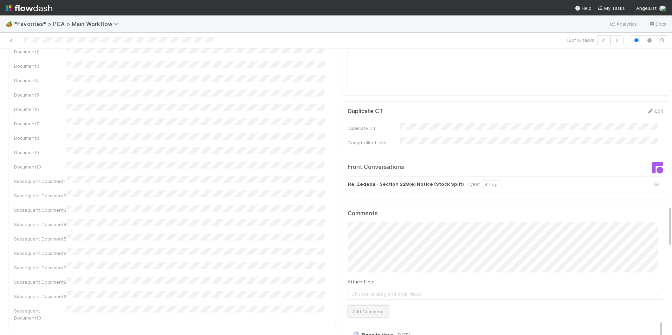
click at [368, 306] on button "Add Comment" at bounding box center [367, 312] width 41 height 12
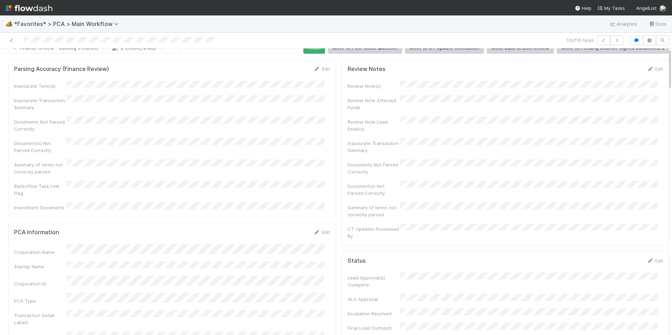
scroll to position [0, 0]
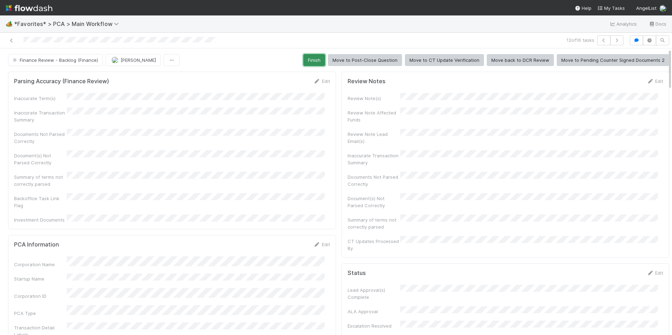
click at [313, 61] on button "Finish" at bounding box center [314, 60] width 22 height 12
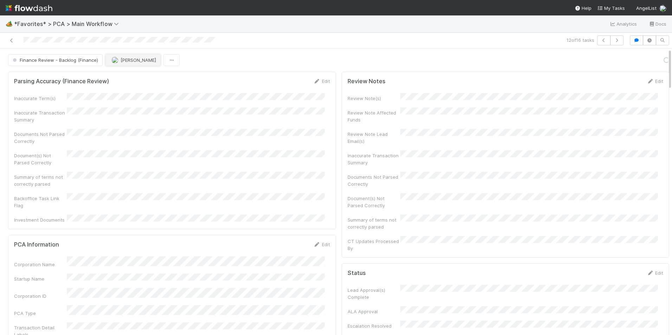
click at [125, 59] on span "[PERSON_NAME]" at bounding box center [137, 60] width 35 height 6
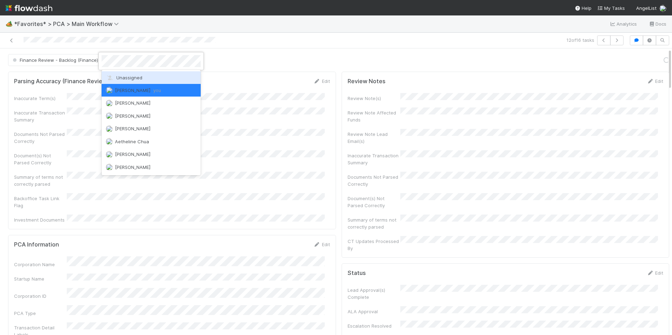
click at [135, 74] on div "Unassigned" at bounding box center [151, 77] width 99 height 13
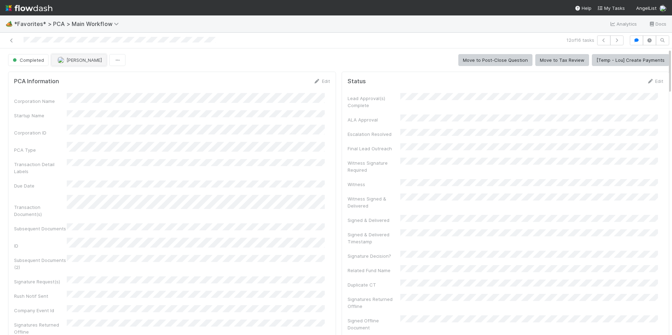
click at [82, 62] on button "[PERSON_NAME]" at bounding box center [78, 60] width 55 height 12
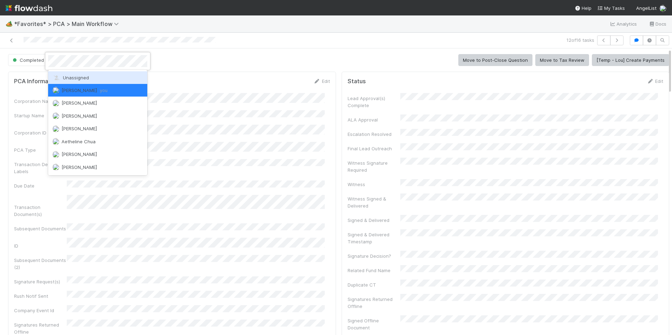
click at [82, 74] on div "Unassigned" at bounding box center [97, 77] width 99 height 13
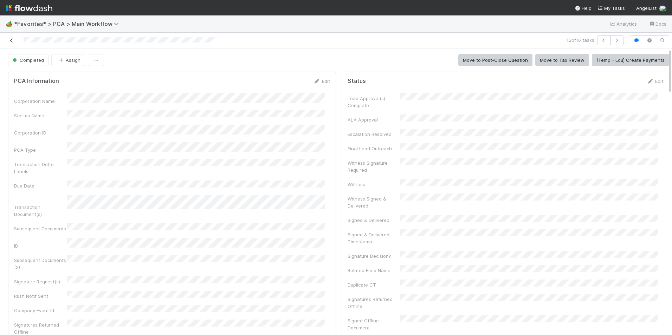
click at [13, 41] on icon at bounding box center [11, 40] width 7 height 5
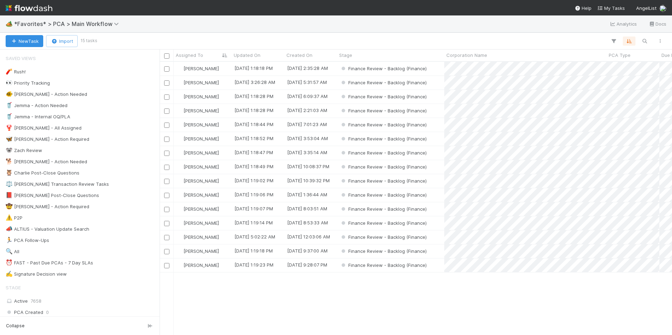
scroll to position [268, 507]
click at [435, 250] on div "Finance Review - Backlog (Finance)" at bounding box center [390, 252] width 107 height 14
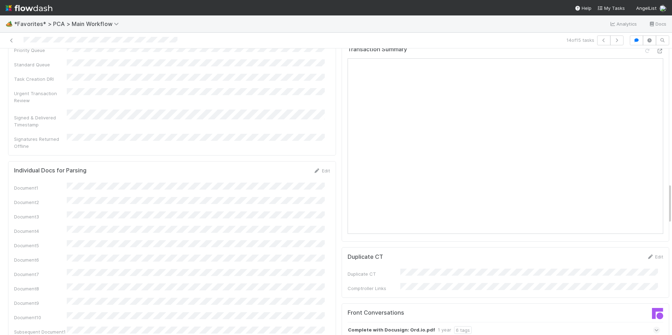
scroll to position [1089, 0]
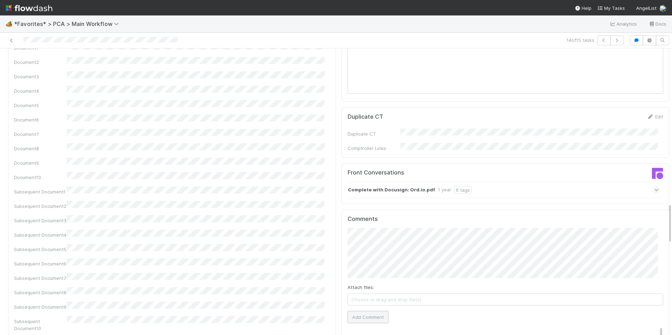
click at [362, 311] on button "Add Comment" at bounding box center [367, 317] width 41 height 12
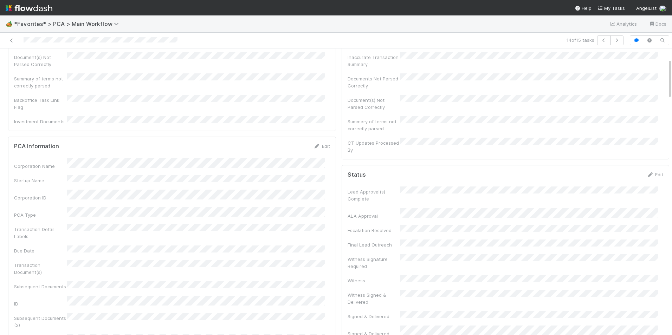
scroll to position [0, 0]
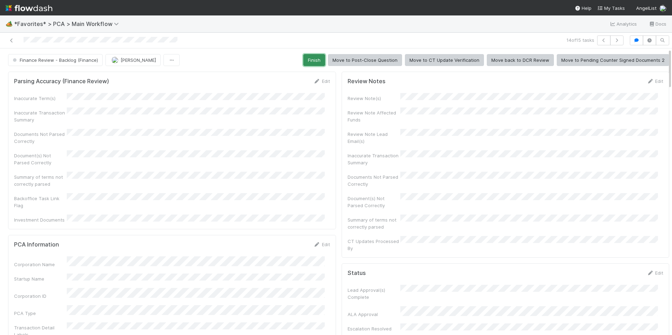
click at [310, 60] on button "Finish" at bounding box center [314, 60] width 22 height 12
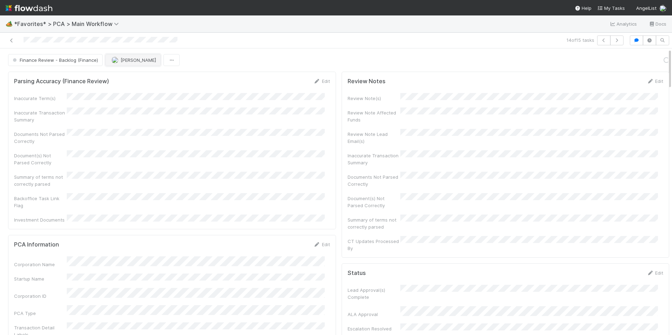
click at [126, 65] on button "[PERSON_NAME]" at bounding box center [132, 60] width 55 height 12
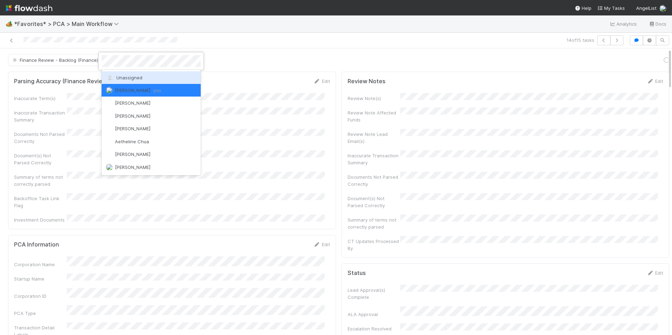
click at [127, 76] on span "Unassigned" at bounding box center [124, 78] width 37 height 6
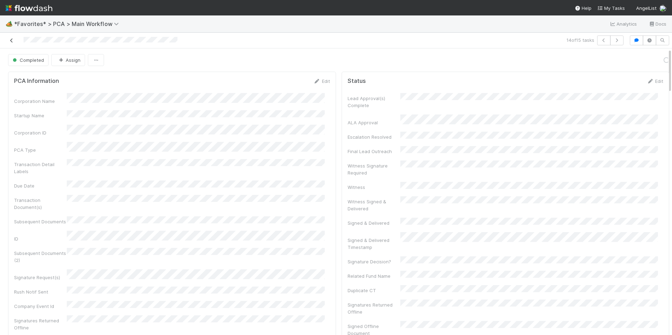
click at [15, 43] on link at bounding box center [11, 40] width 7 height 7
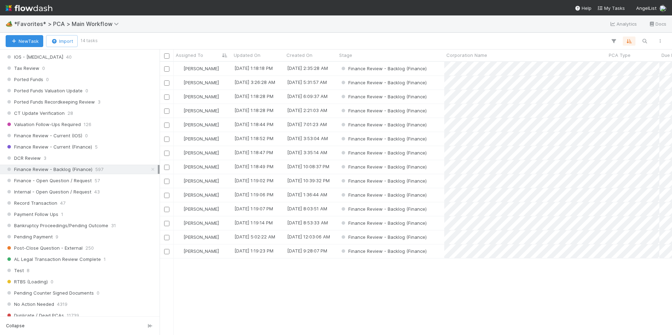
scroll to position [492, 0]
click at [149, 169] on icon at bounding box center [152, 169] width 7 height 5
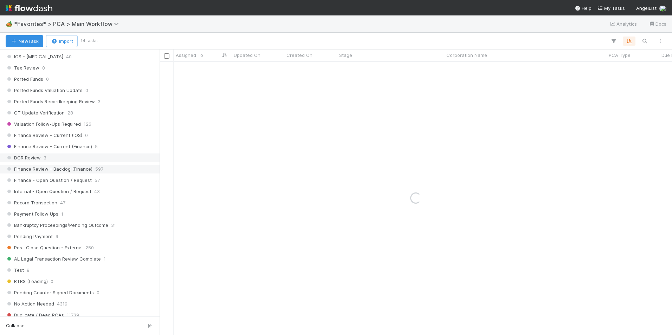
click at [119, 155] on div "DCR Review 3" at bounding box center [82, 158] width 152 height 9
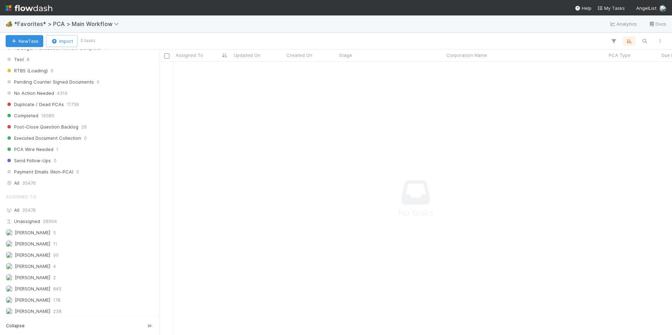
scroll to position [913, 0]
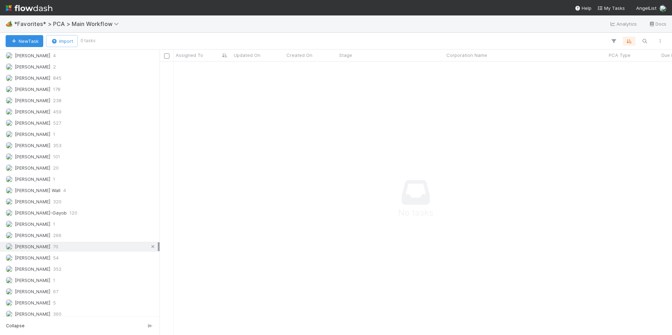
click at [149, 246] on icon at bounding box center [152, 247] width 7 height 5
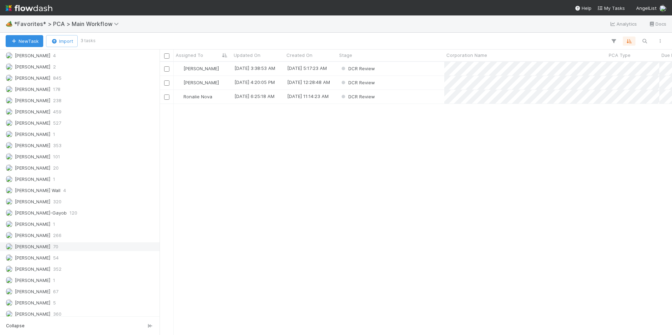
scroll to position [268, 507]
click at [421, 85] on div "DCR Review" at bounding box center [390, 83] width 107 height 14
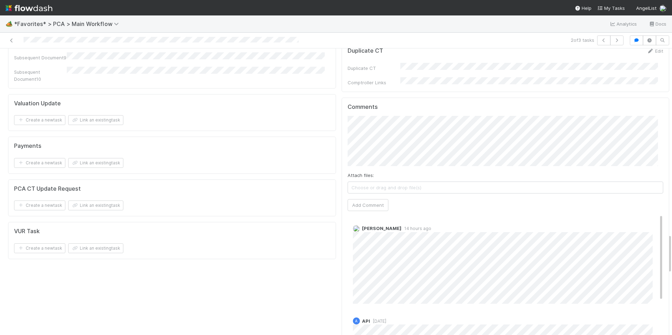
scroll to position [1370, 0]
click at [11, 37] on link at bounding box center [11, 40] width 7 height 7
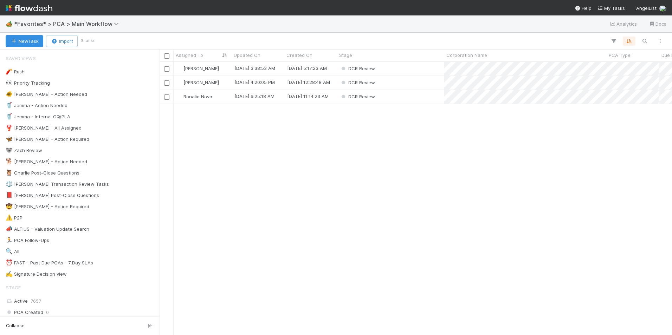
scroll to position [268, 507]
click at [394, 70] on div "DCR Review" at bounding box center [390, 69] width 107 height 14
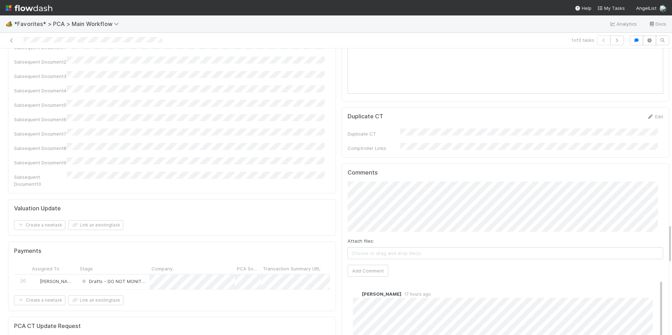
scroll to position [1300, 0]
click at [12, 39] on icon at bounding box center [11, 40] width 7 height 5
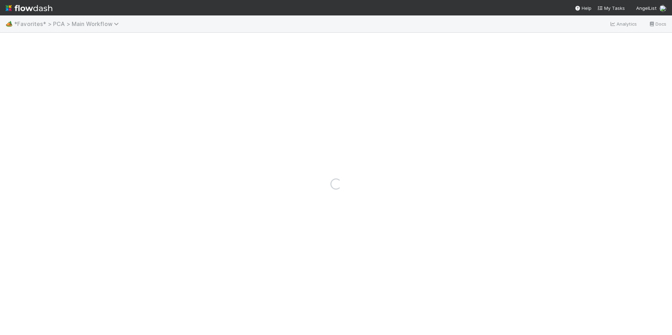
click at [96, 22] on span "*Favorites* > PCA > Main Workflow" at bounding box center [68, 23] width 108 height 7
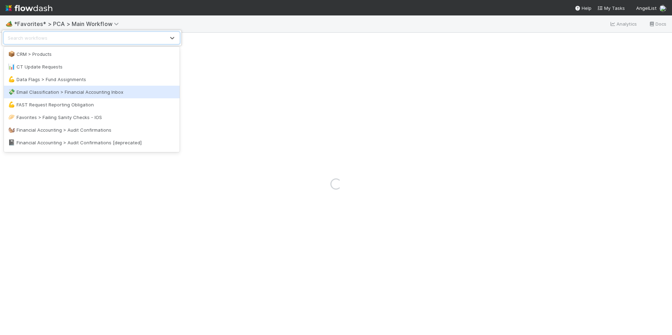
scroll to position [105, 0]
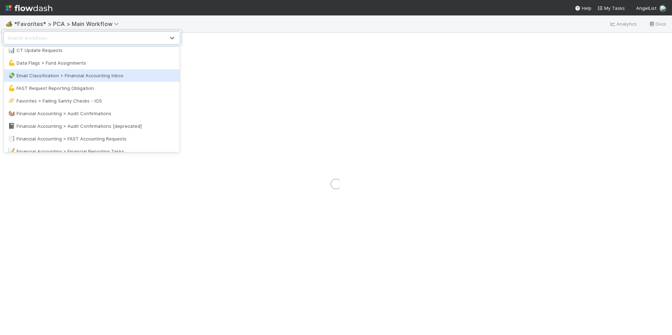
click at [97, 110] on div "🐿️ Financial Accounting > Audit Confirmations" at bounding box center [91, 113] width 167 height 7
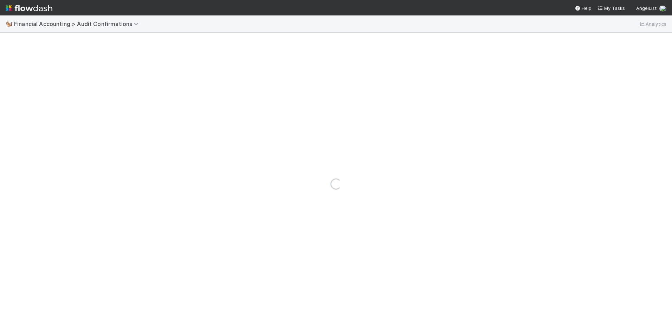
click at [99, 100] on div "Loading..." at bounding box center [336, 184] width 672 height 302
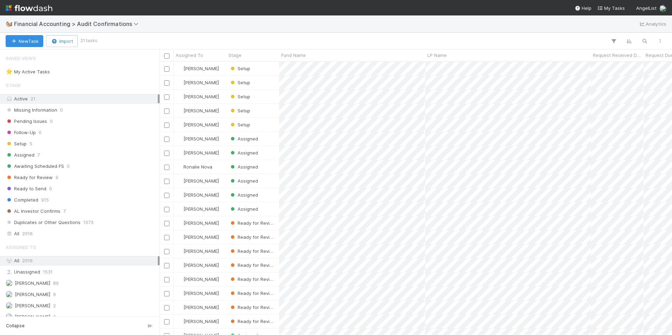
scroll to position [268, 507]
click at [268, 125] on div "Setup" at bounding box center [252, 125] width 53 height 14
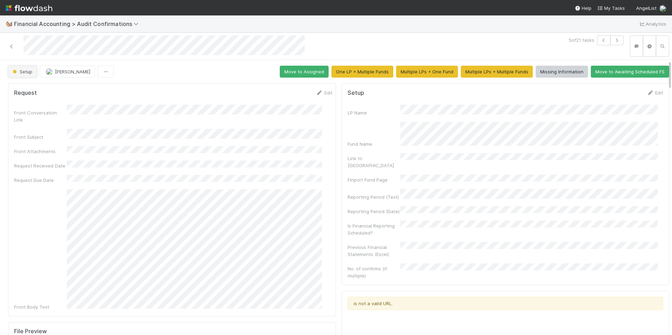
click at [30, 74] on span "Setup" at bounding box center [21, 72] width 21 height 6
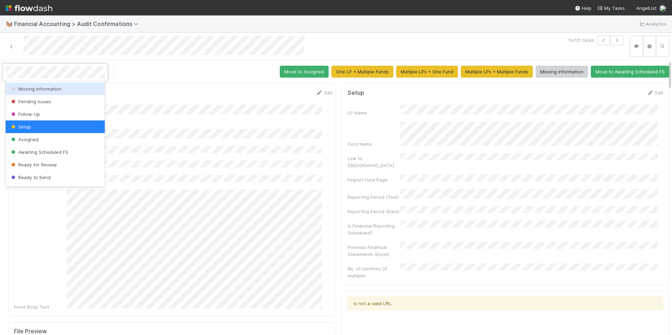
click at [62, 92] on div "Missing Information" at bounding box center [55, 89] width 99 height 13
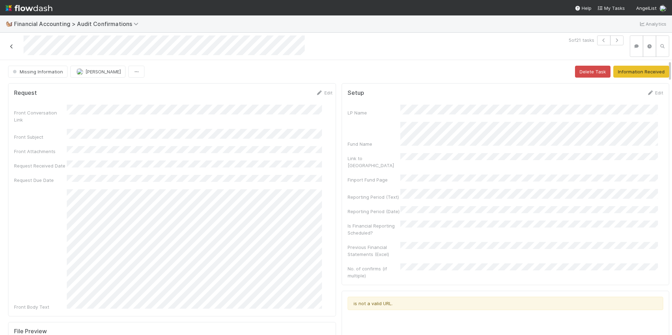
click at [8, 45] on icon at bounding box center [11, 46] width 7 height 5
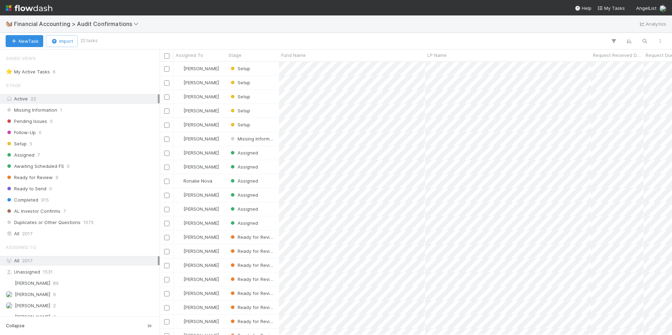
scroll to position [6, 6]
click at [258, 123] on div "Setup" at bounding box center [252, 125] width 53 height 14
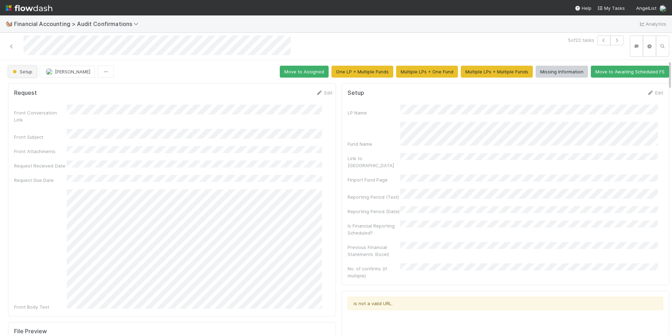
click at [26, 71] on span "Setup" at bounding box center [21, 72] width 21 height 6
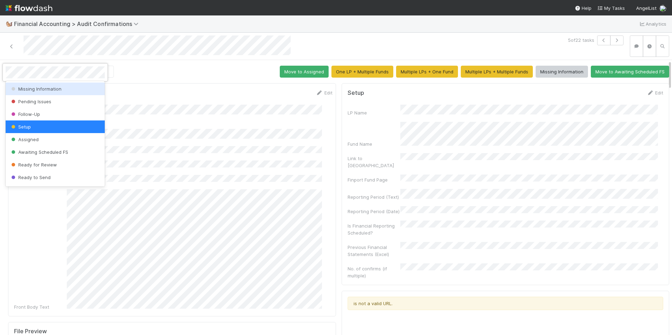
click at [59, 91] on span "Missing Information" at bounding box center [36, 89] width 52 height 6
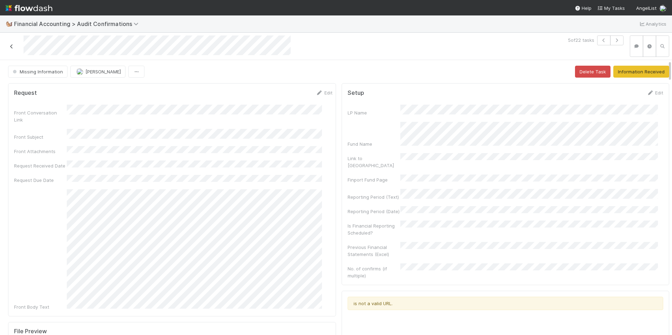
click at [11, 48] on icon at bounding box center [11, 46] width 7 height 5
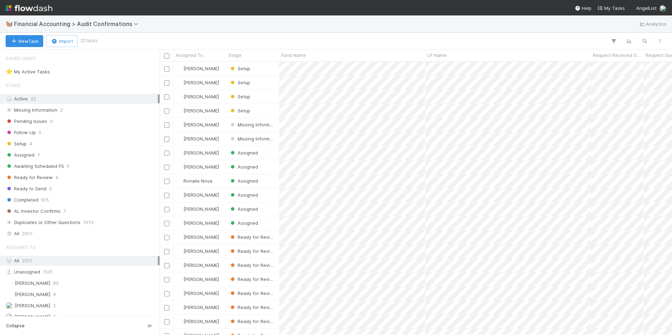
scroll to position [268, 507]
click at [272, 69] on div "Setup" at bounding box center [252, 69] width 53 height 14
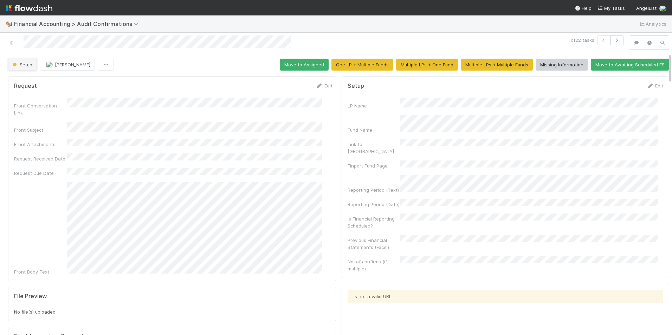
click at [27, 69] on button "Setup" at bounding box center [22, 65] width 29 height 12
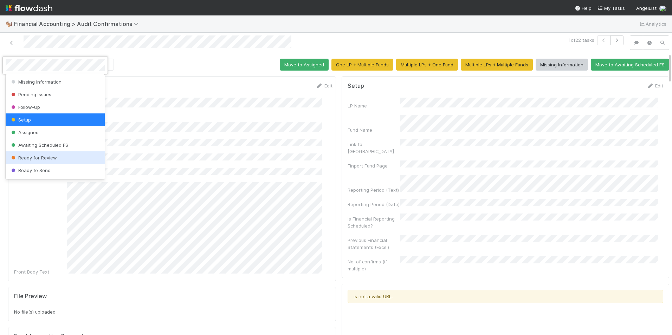
scroll to position [37, 0]
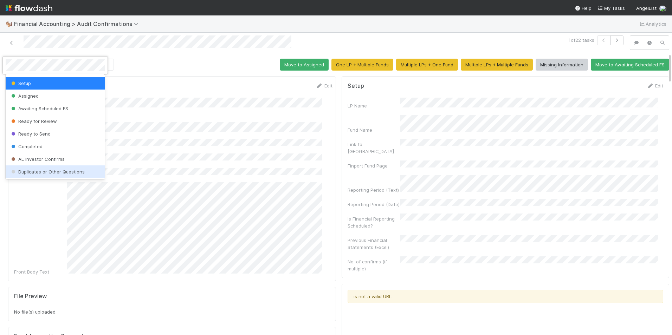
click at [57, 170] on span "Duplicates or Other Questions" at bounding box center [47, 172] width 75 height 6
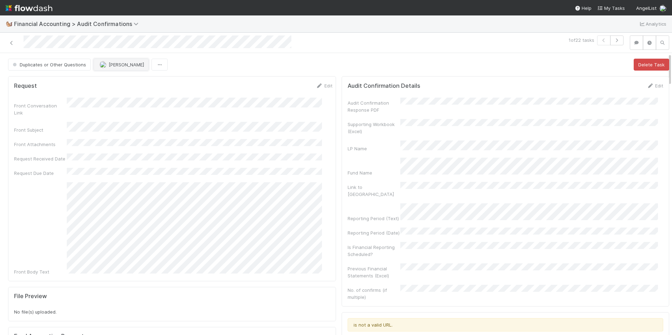
click at [112, 66] on span "[PERSON_NAME]" at bounding box center [126, 65] width 35 height 6
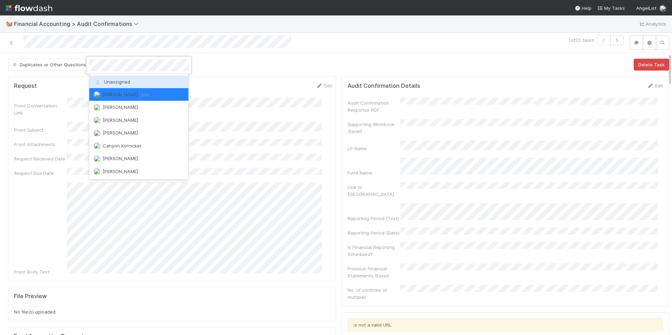
click at [116, 80] on span "Unassigned" at bounding box center [111, 82] width 37 height 6
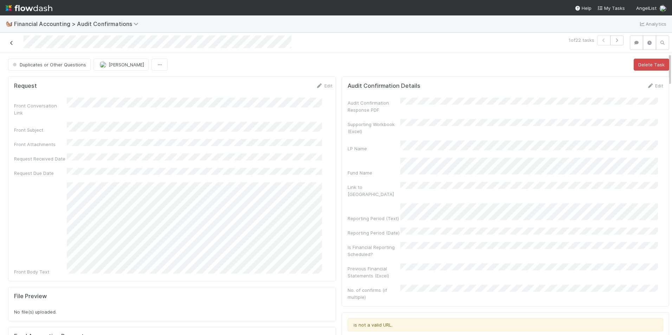
click at [12, 44] on icon at bounding box center [11, 43] width 7 height 5
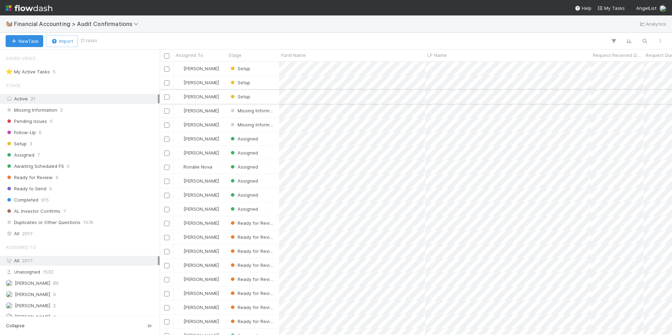
click at [217, 97] on div "[PERSON_NAME]" at bounding box center [200, 97] width 53 height 14
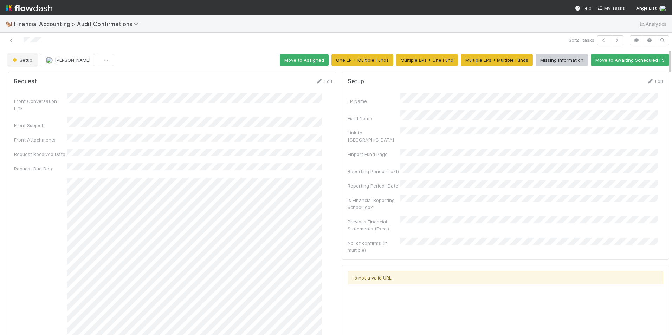
click at [26, 60] on span "Setup" at bounding box center [21, 60] width 21 height 6
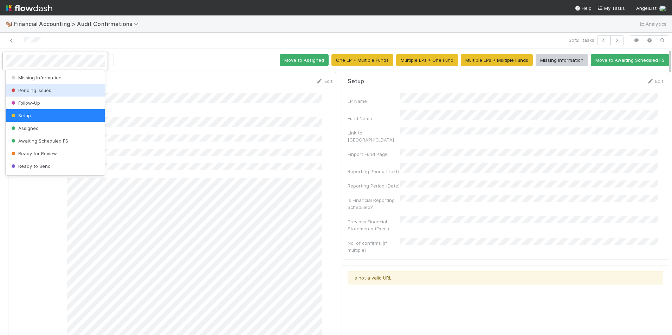
scroll to position [37, 0]
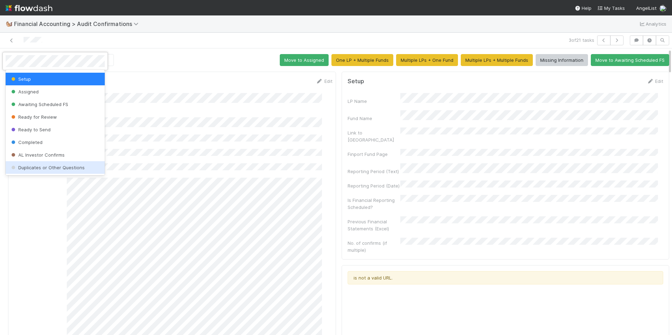
click at [48, 167] on span "Duplicates or Other Questions" at bounding box center [47, 168] width 75 height 6
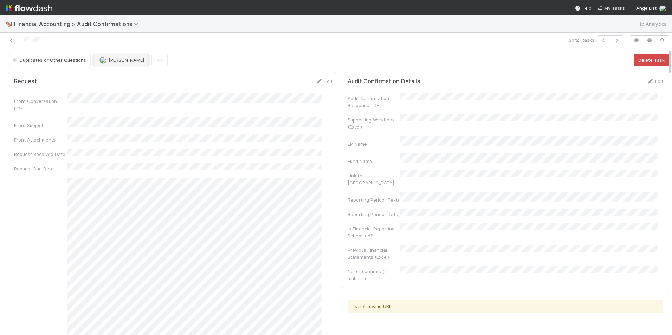
click at [119, 63] on button "[PERSON_NAME]" at bounding box center [120, 60] width 55 height 12
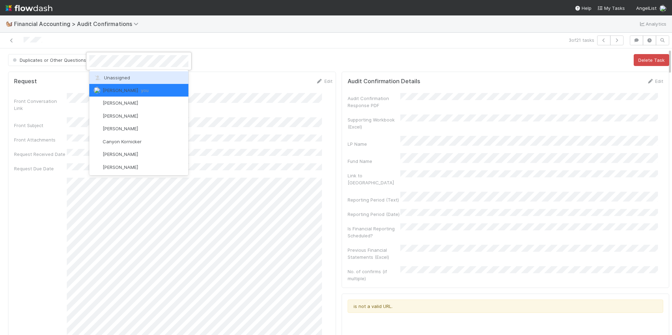
click at [124, 76] on span "Unassigned" at bounding box center [111, 78] width 37 height 6
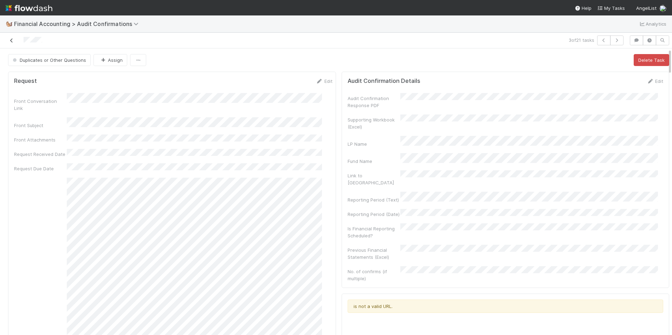
click at [11, 41] on icon at bounding box center [11, 40] width 7 height 5
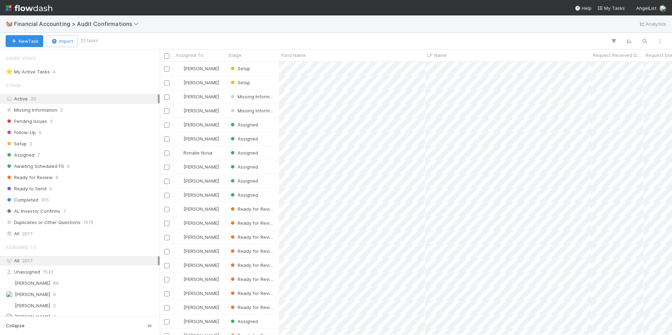
scroll to position [268, 507]
click at [212, 82] on div "[PERSON_NAME]" at bounding box center [200, 83] width 53 height 14
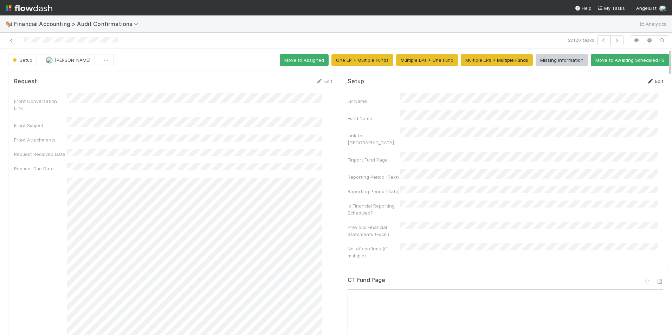
click at [646, 84] on link "Edit" at bounding box center [654, 81] width 17 height 6
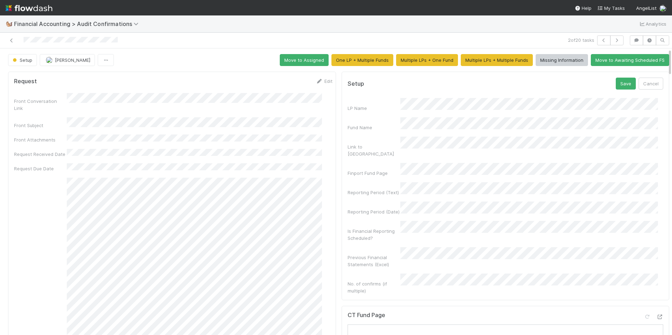
click at [347, 87] on form "Setup Save Cancel LP Name Fund Name Link to CT Finport Fund Page Reporting Peri…" at bounding box center [505, 186] width 316 height 217
click at [348, 124] on div "Fund Name" at bounding box center [505, 124] width 316 height 14
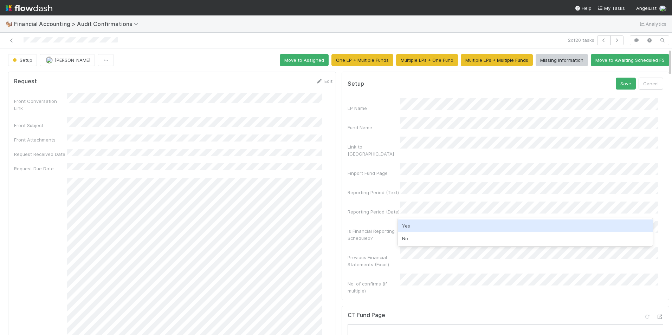
click at [408, 226] on div "Yes" at bounding box center [525, 226] width 255 height 13
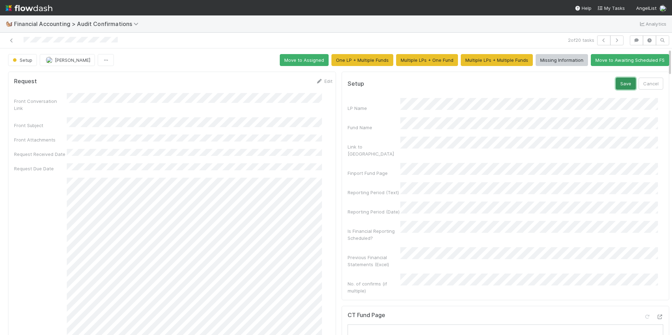
click at [615, 85] on button "Save" at bounding box center [625, 84] width 20 height 12
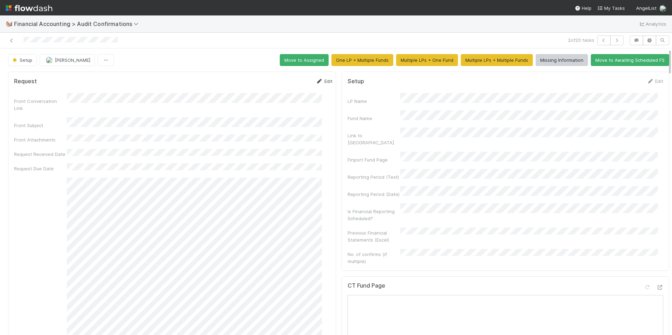
click at [316, 81] on link "Edit" at bounding box center [324, 81] width 17 height 6
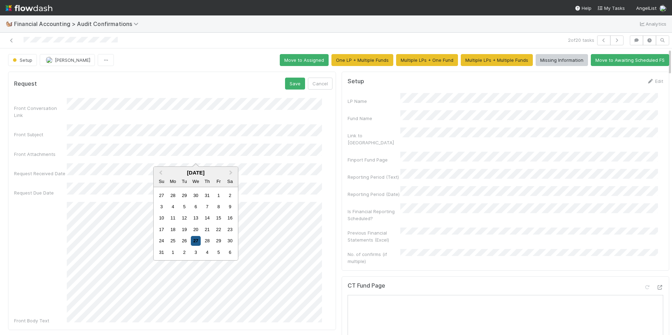
click at [196, 243] on div "27" at bounding box center [195, 240] width 9 height 9
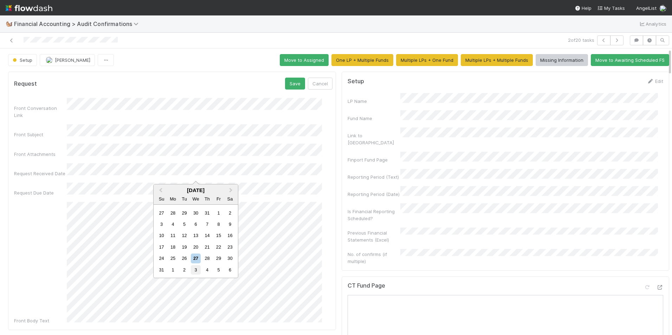
click at [195, 268] on div "3" at bounding box center [195, 269] width 9 height 9
click at [285, 84] on button "Save" at bounding box center [295, 84] width 20 height 12
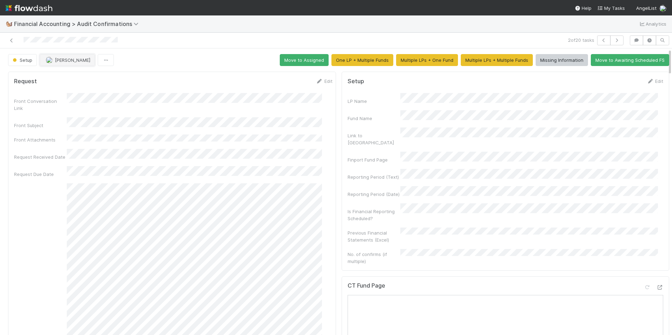
click at [60, 60] on span "[PERSON_NAME]" at bounding box center [72, 60] width 35 height 6
click at [79, 82] on div "[PERSON_NAME]" at bounding box center [86, 77] width 99 height 13
click at [285, 63] on button "Move to Assigned" at bounding box center [304, 60] width 49 height 12
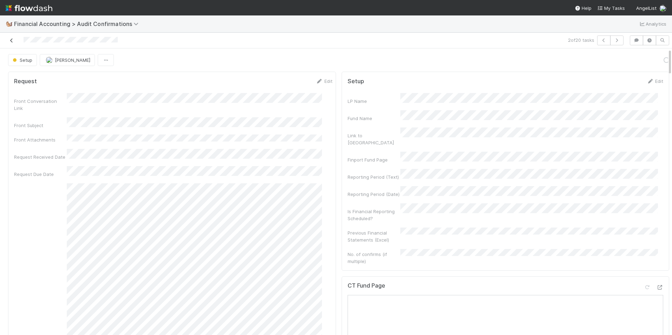
click at [12, 38] on link at bounding box center [11, 40] width 7 height 7
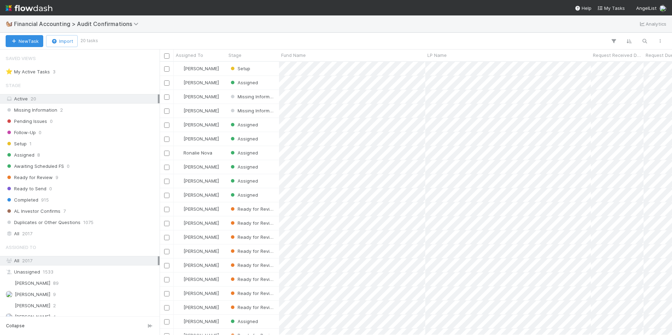
scroll to position [6, 6]
click at [219, 68] on div "[PERSON_NAME]" at bounding box center [200, 69] width 53 height 14
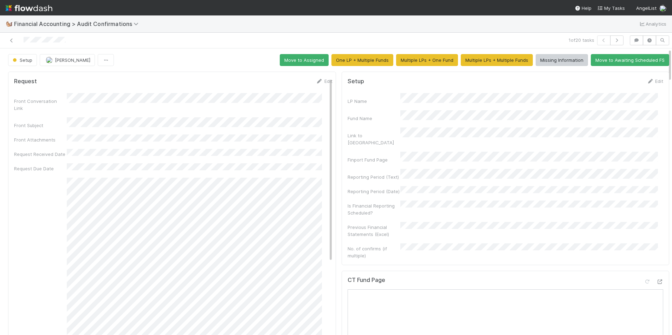
drag, startPoint x: 316, startPoint y: 82, endPoint x: 294, endPoint y: 94, distance: 25.3
click at [316, 82] on link "Edit" at bounding box center [324, 81] width 17 height 6
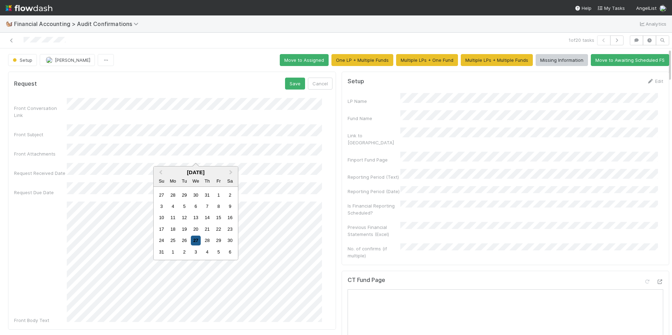
click at [196, 240] on div "27" at bounding box center [195, 240] width 9 height 9
click at [194, 267] on div "3" at bounding box center [195, 269] width 9 height 9
click at [285, 86] on button "Save" at bounding box center [295, 84] width 20 height 12
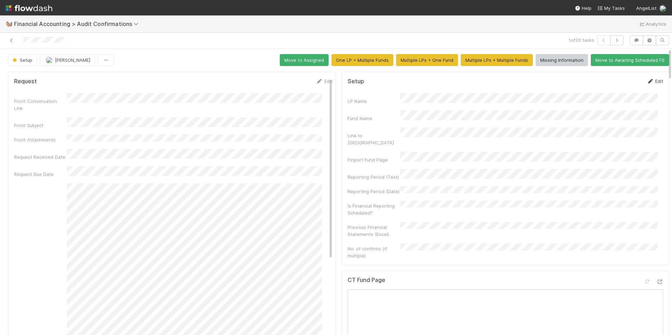
click at [647, 82] on link "Edit" at bounding box center [654, 81] width 17 height 6
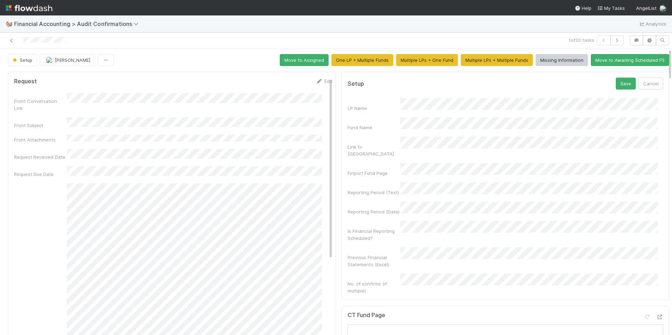
click at [352, 99] on div "LP Name" at bounding box center [505, 105] width 316 height 14
click at [369, 108] on div "LP Name Fund Name Link to CT Finport Fund Page Reporting Period (Text) Reportin…" at bounding box center [505, 196] width 316 height 196
click at [347, 129] on div "LP Name Fund Name Link to CT Finport Fund Page Reporting Period (Text) Reportin…" at bounding box center [505, 196] width 316 height 196
click at [363, 167] on div "LP Name Fund Name Link to CT Finport Fund Page Reporting Period (Text) Reportin…" at bounding box center [505, 196] width 316 height 196
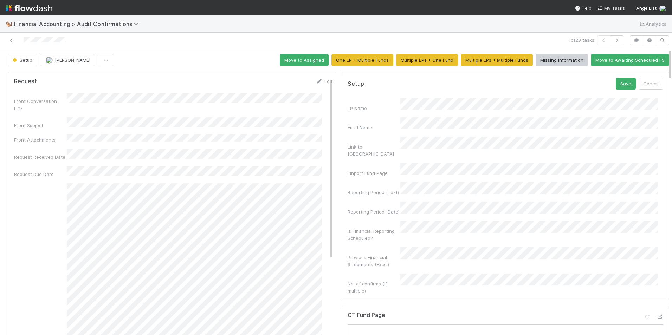
click at [380, 182] on div "Reporting Period (Text)" at bounding box center [505, 189] width 316 height 14
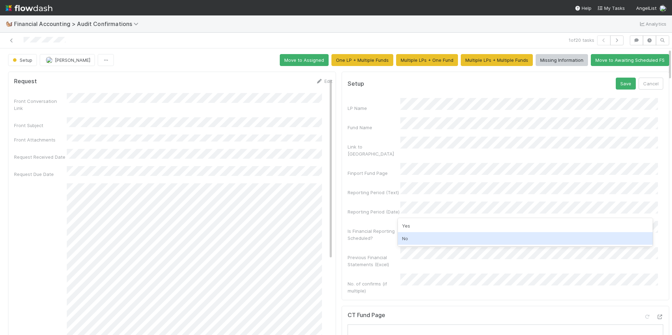
click at [404, 243] on div "No" at bounding box center [525, 238] width 255 height 13
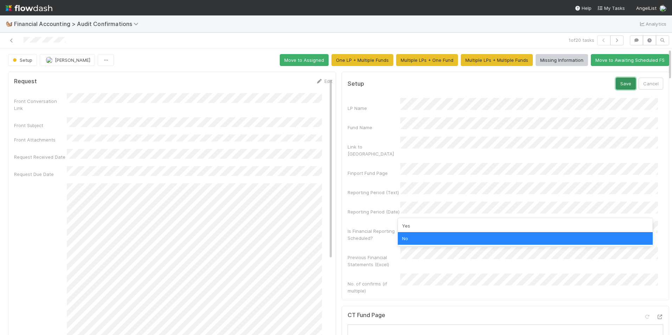
click at [616, 82] on button "Save" at bounding box center [625, 84] width 20 height 12
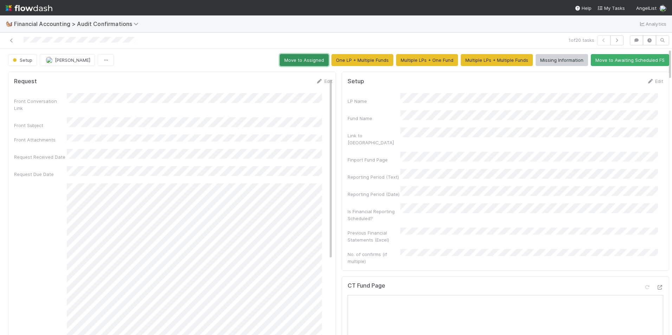
click at [293, 60] on button "Move to Assigned" at bounding box center [304, 60] width 49 height 12
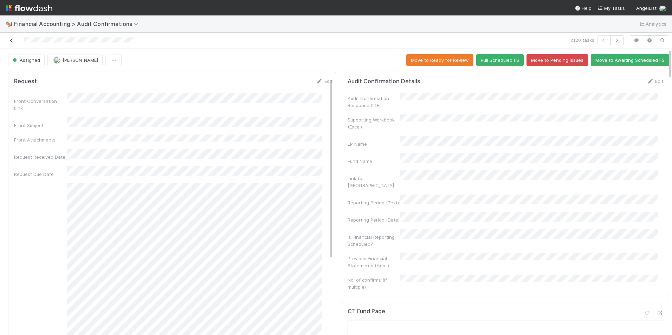
click at [10, 43] on link at bounding box center [11, 40] width 7 height 7
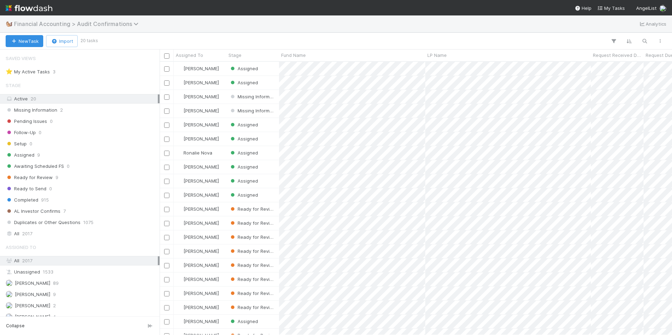
click at [114, 24] on span "Financial Accounting > Audit Confirmations" at bounding box center [78, 23] width 128 height 7
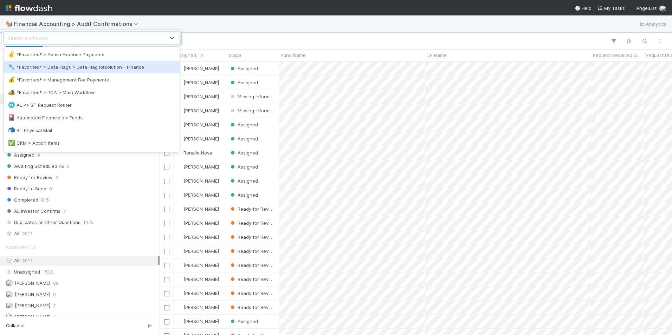
click at [125, 67] on div "🔧 *Favorites* > Data Flags > Data Flag Resolution - Finance" at bounding box center [91, 67] width 167 height 7
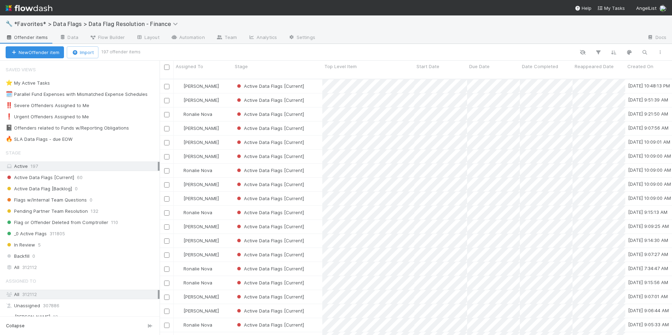
scroll to position [257, 507]
click at [85, 138] on icon at bounding box center [84, 139] width 7 height 5
click at [90, 138] on div "View Settings Default for everyone Rename this view Delete this view" at bounding box center [336, 167] width 672 height 335
click at [93, 139] on div "🔥 SLA Data Flags - due EOW 38" at bounding box center [83, 139] width 154 height 9
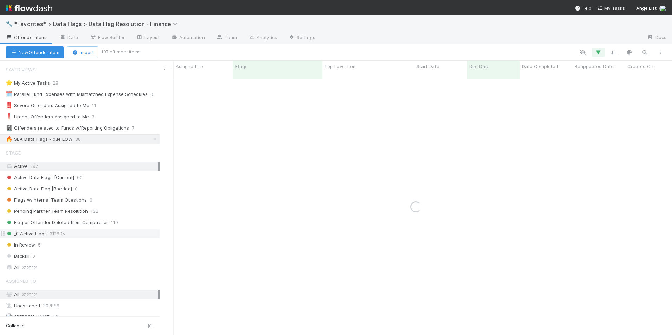
scroll to position [131, 0]
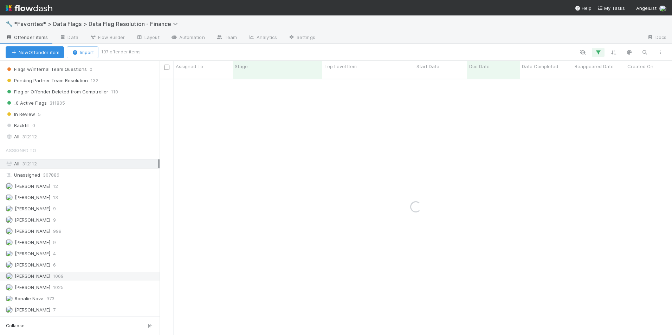
click at [59, 274] on div "Marlon 1069" at bounding box center [82, 276] width 152 height 9
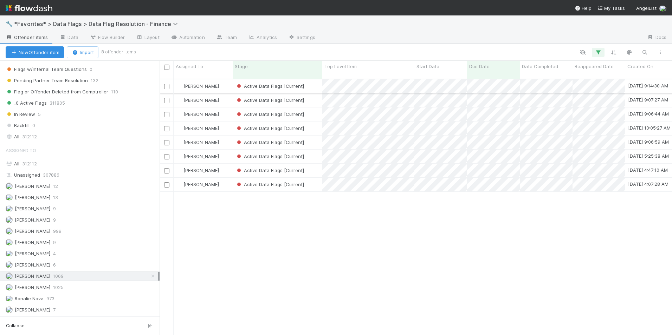
click at [311, 82] on div "Active Data Flags [Current]" at bounding box center [278, 86] width 90 height 14
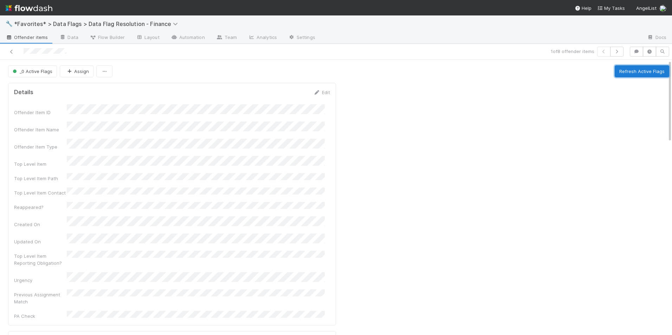
click at [643, 72] on button "Refresh Active Flags" at bounding box center [641, 71] width 54 height 12
click at [14, 54] on link at bounding box center [11, 51] width 7 height 7
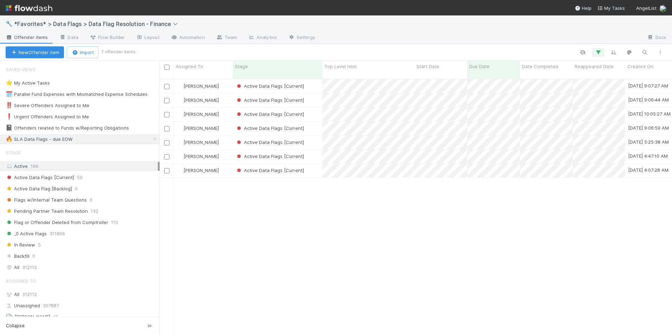
scroll to position [257, 507]
click at [219, 79] on div "[PERSON_NAME]" at bounding box center [203, 86] width 59 height 14
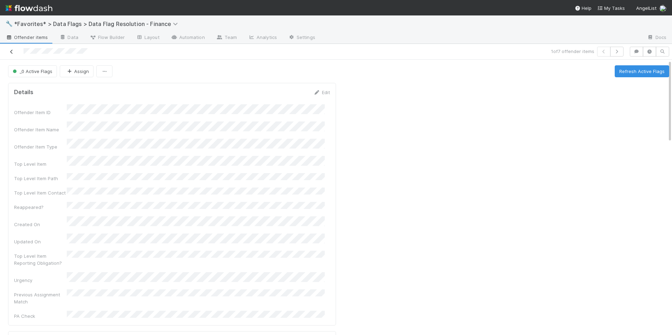
click at [10, 52] on icon at bounding box center [11, 52] width 7 height 5
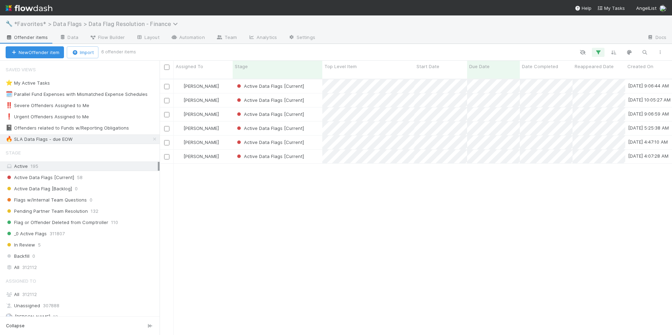
scroll to position [257, 507]
click at [312, 83] on div "Active Data Flags [Current]" at bounding box center [278, 86] width 90 height 14
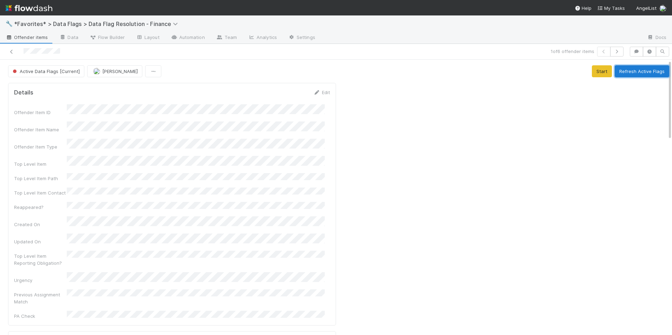
click at [624, 72] on button "Refresh Active Flags" at bounding box center [641, 71] width 54 height 12
click at [13, 53] on icon at bounding box center [11, 52] width 7 height 5
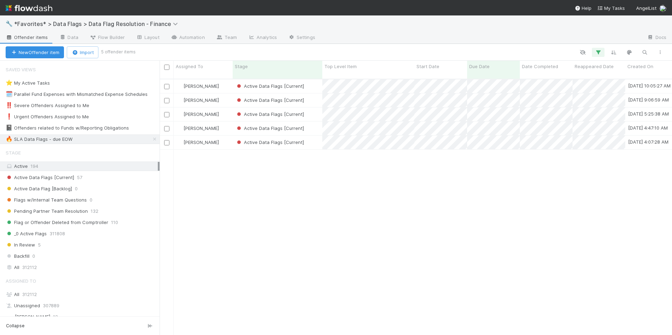
scroll to position [257, 507]
click at [213, 79] on div "[PERSON_NAME]" at bounding box center [203, 86] width 59 height 14
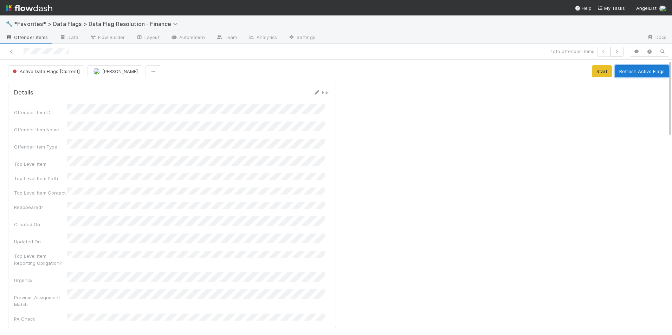
click at [619, 70] on button "Refresh Active Flags" at bounding box center [641, 71] width 54 height 12
click at [12, 53] on icon at bounding box center [11, 52] width 7 height 5
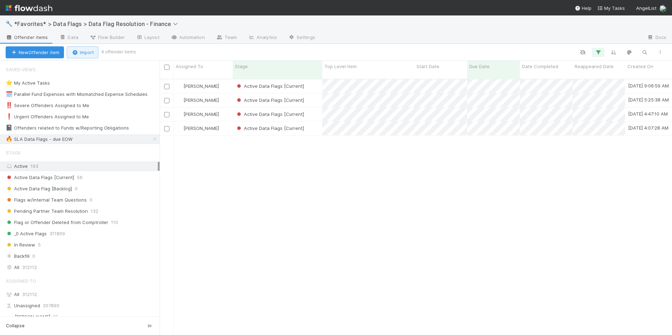
scroll to position [257, 507]
click at [221, 79] on div "[PERSON_NAME]" at bounding box center [203, 86] width 59 height 14
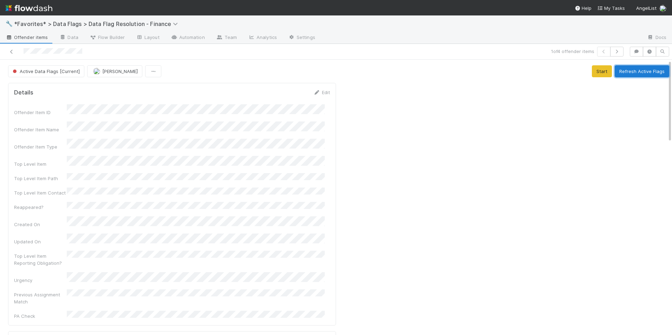
click at [640, 77] on button "Refresh Active Flags" at bounding box center [641, 71] width 54 height 12
click at [9, 48] on link at bounding box center [11, 51] width 7 height 7
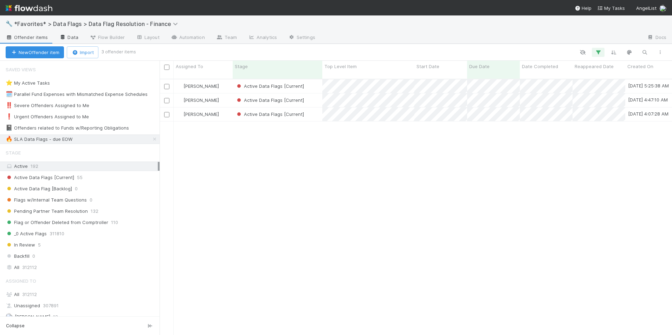
scroll to position [257, 507]
click at [230, 79] on div "[PERSON_NAME]" at bounding box center [203, 86] width 59 height 14
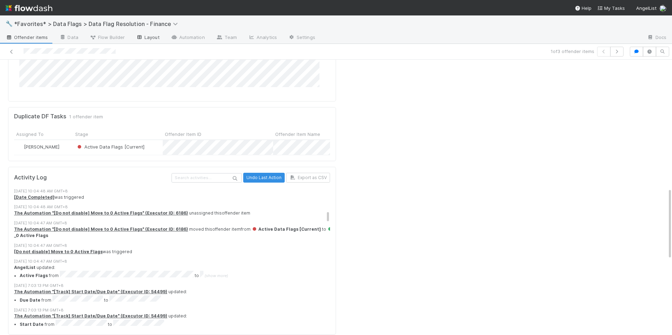
scroll to position [246, 0]
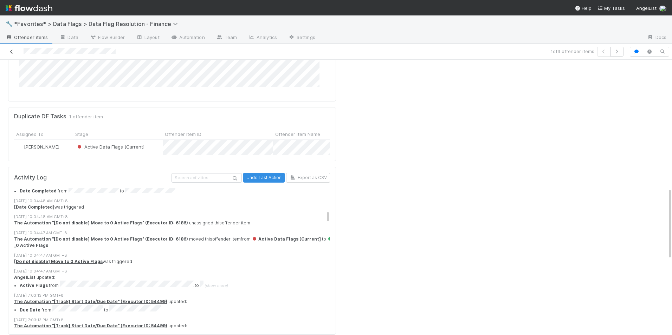
click at [12, 51] on icon at bounding box center [11, 52] width 7 height 5
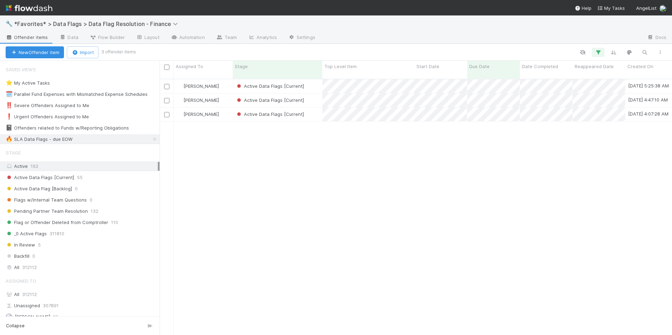
scroll to position [257, 507]
click at [209, 97] on div "[PERSON_NAME]" at bounding box center [203, 100] width 59 height 14
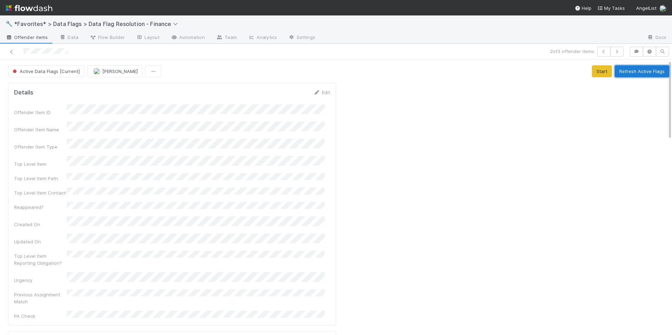
click at [620, 69] on button "Refresh Active Flags" at bounding box center [641, 71] width 54 height 12
click at [8, 53] on div at bounding box center [159, 52] width 313 height 10
click at [13, 53] on icon at bounding box center [11, 52] width 7 height 5
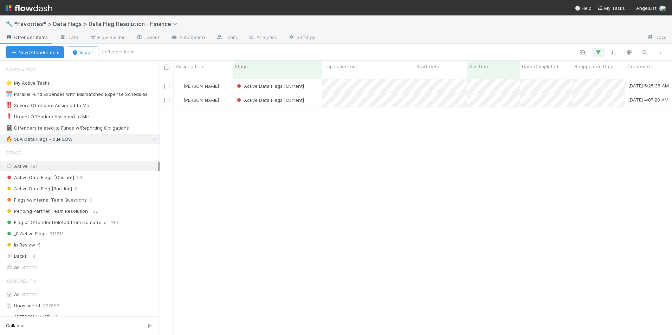
scroll to position [257, 507]
click at [215, 96] on div "[PERSON_NAME]" at bounding box center [203, 100] width 59 height 14
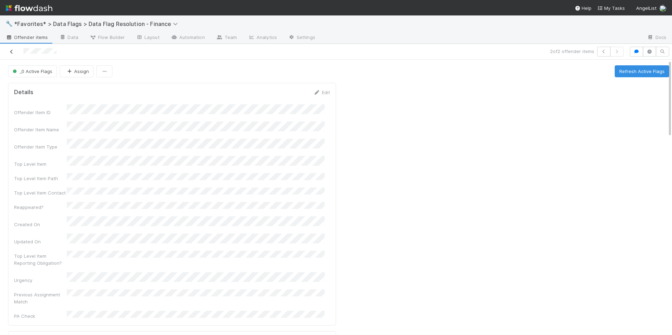
click at [12, 50] on icon at bounding box center [11, 52] width 7 height 5
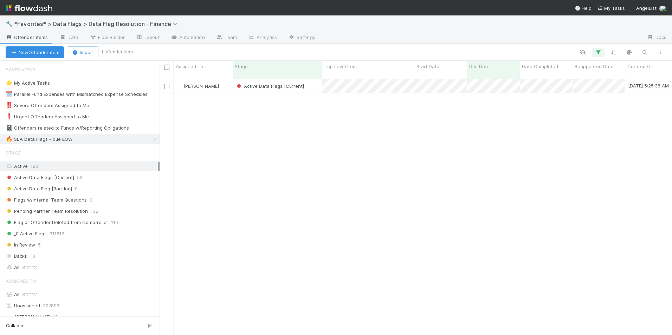
scroll to position [257, 507]
click at [143, 21] on span "*Favorites* > Data Flags > Data Flag Resolution - Finance" at bounding box center [97, 23] width 167 height 7
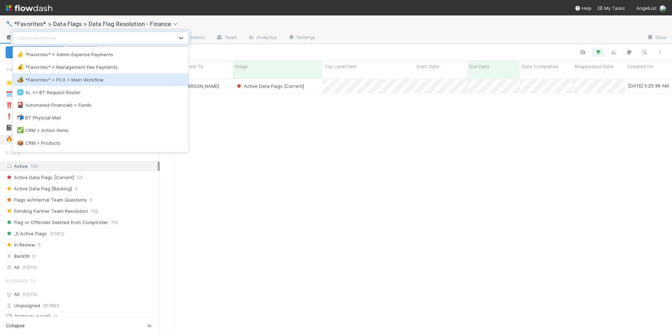
click at [122, 82] on div "🏕️ *Favorites* > PCA > Main Workflow" at bounding box center [100, 79] width 167 height 7
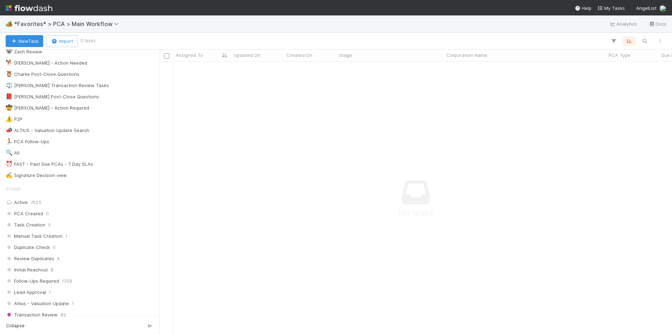
scroll to position [105, 0]
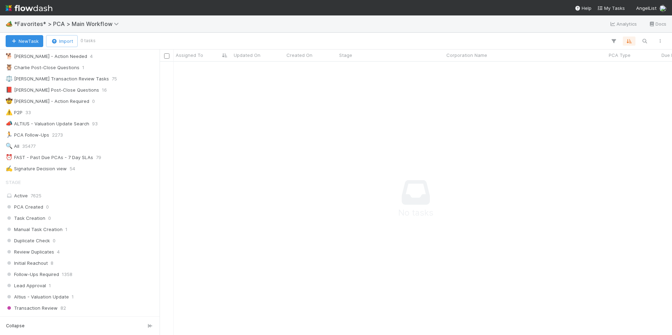
click at [100, 163] on div "Saved Views 🧨 Rush! 0 👀 Priority Tracking 1806 🐠 Chris - Action Needed 1 🥤 Jemm…" at bounding box center [79, 60] width 159 height 228
click at [102, 157] on div "⏰ FAST - Past Due PCAs - 7 Day SLAs 79" at bounding box center [82, 157] width 152 height 9
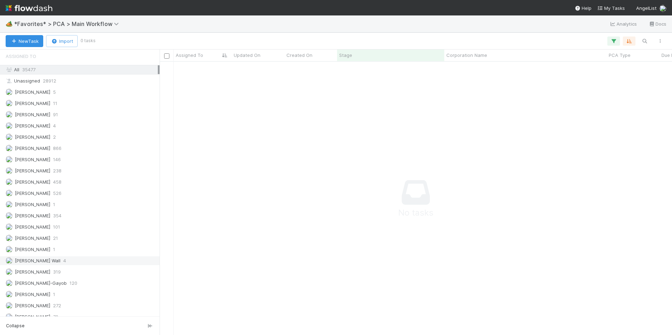
scroll to position [913, 0]
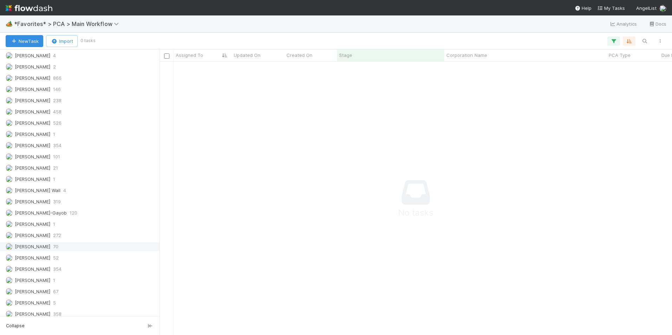
click at [46, 244] on div "Marlon 70" at bounding box center [82, 246] width 152 height 9
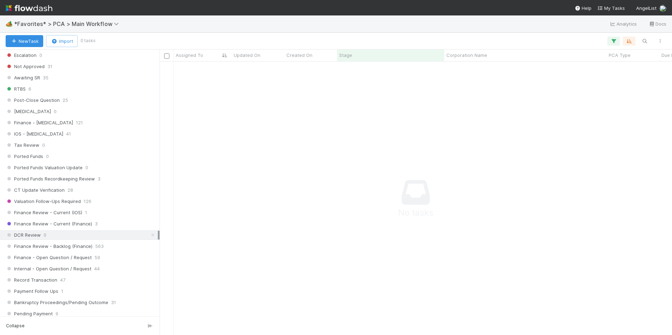
scroll to position [457, 0]
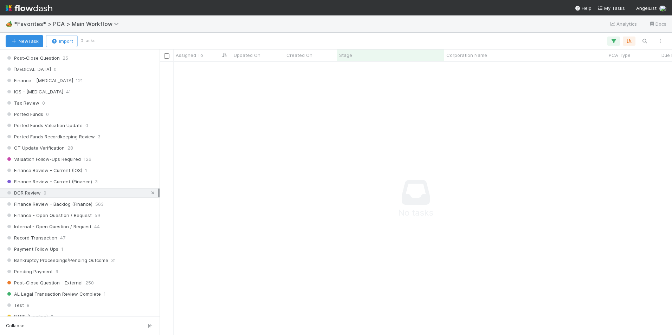
click at [149, 191] on icon at bounding box center [152, 193] width 7 height 5
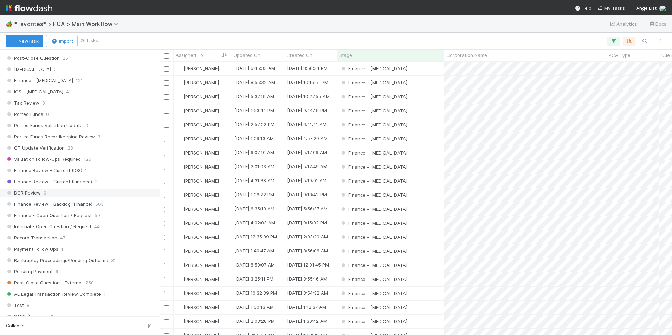
scroll to position [268, 507]
click at [629, 57] on span "PCA Type" at bounding box center [619, 55] width 22 height 7
click at [622, 79] on div "Sort Z → A" at bounding box center [629, 79] width 80 height 11
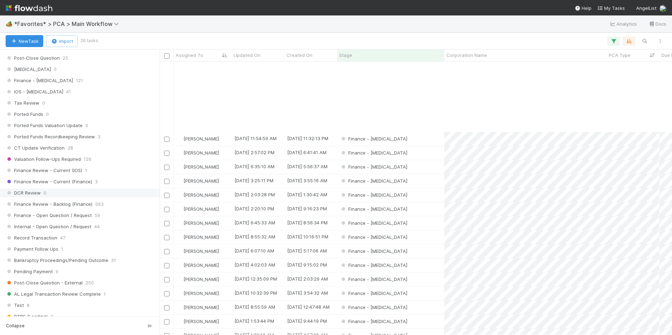
scroll to position [98, 0]
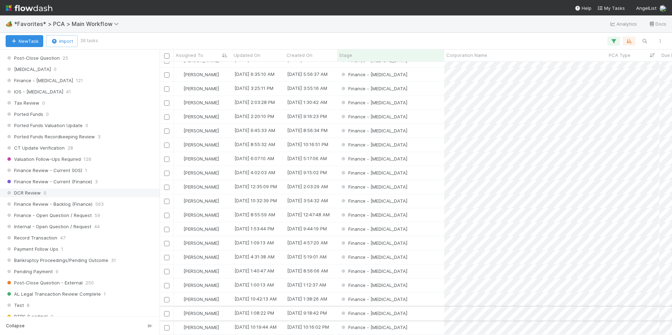
click at [398, 307] on div "Finance - ICU" at bounding box center [390, 314] width 107 height 14
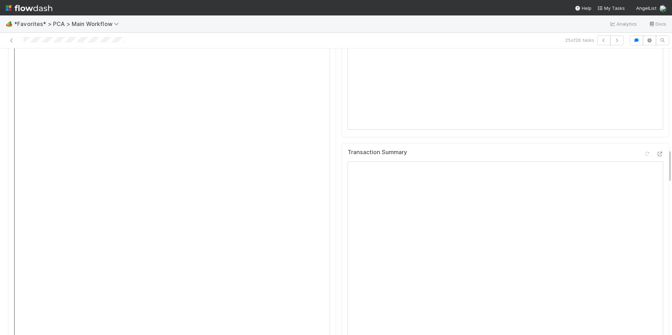
scroll to position [878, 0]
click at [656, 146] on icon at bounding box center [659, 148] width 7 height 5
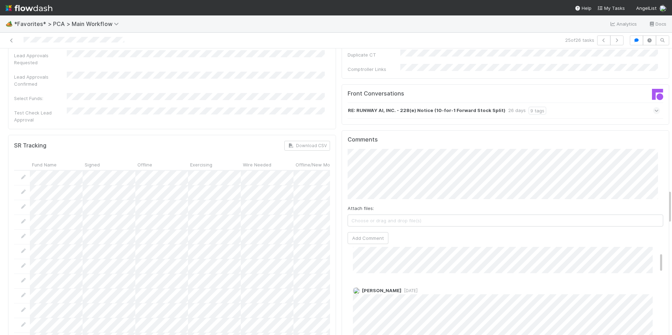
scroll to position [1194, 0]
click at [365, 233] on button "Add Comment" at bounding box center [367, 239] width 41 height 12
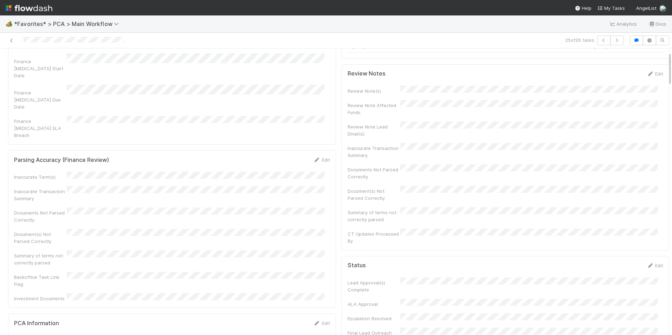
scroll to position [0, 0]
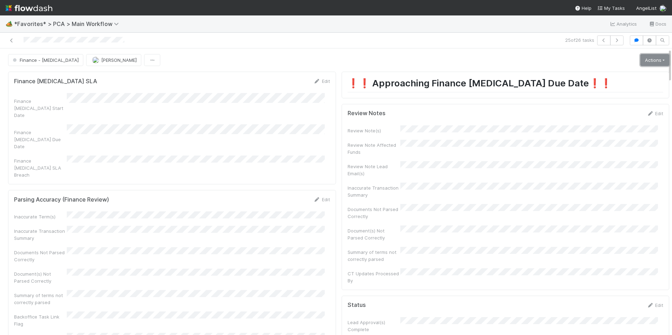
click at [643, 58] on link "Actions" at bounding box center [654, 60] width 29 height 12
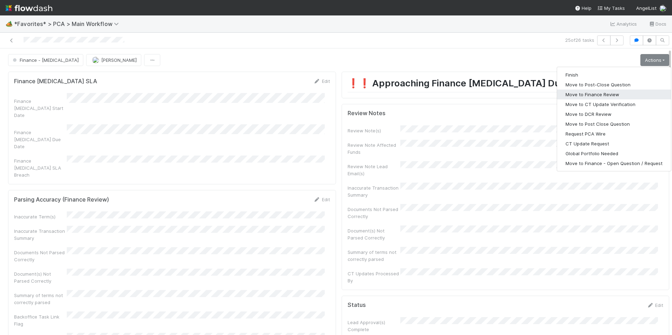
click at [605, 94] on button "Move to Finance Review" at bounding box center [614, 95] width 114 height 10
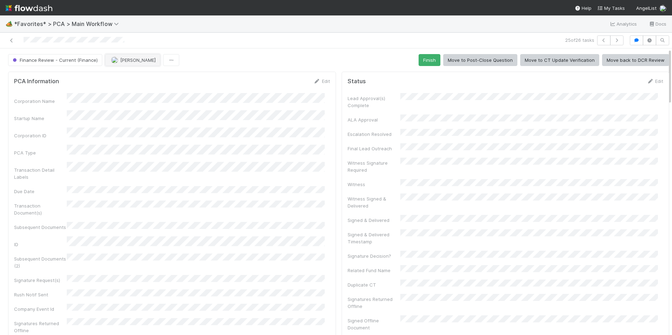
click at [122, 65] on button "[PERSON_NAME]" at bounding box center [132, 60] width 55 height 12
click at [130, 78] on span "[PERSON_NAME]" at bounding box center [131, 78] width 35 height 6
click at [12, 40] on icon at bounding box center [11, 40] width 7 height 5
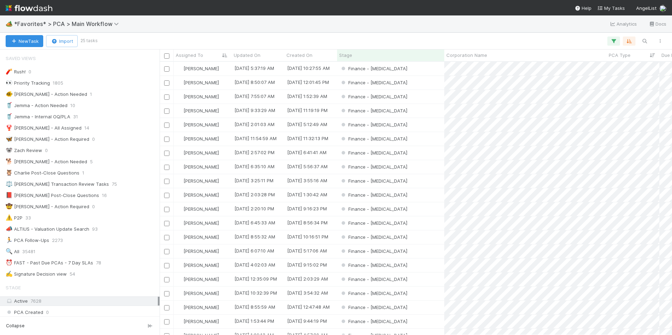
scroll to position [268, 507]
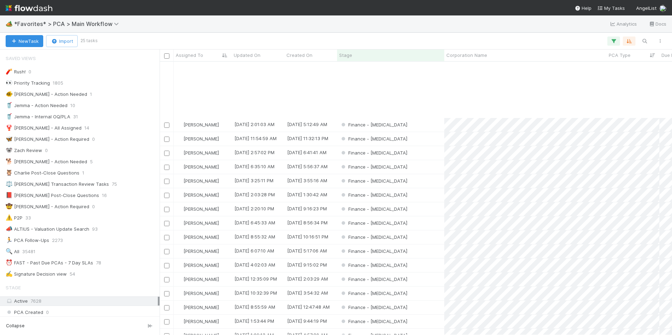
click at [407, 325] on div "Marlon 8/19/25, 2:01:03 AM 6/25/25, 5:12:49 AM Finance - ICU 0 1 0 0 Marlon 8/1…" at bounding box center [415, 198] width 512 height 273
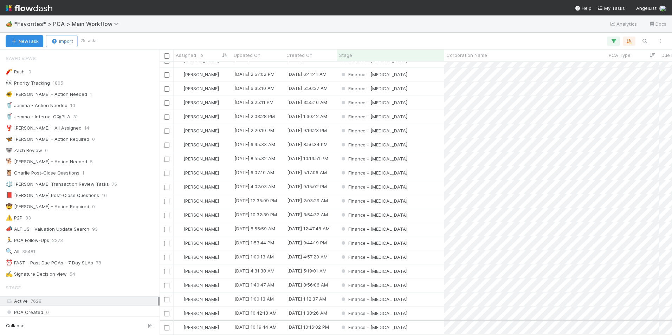
click at [408, 321] on div "Finance - ICU" at bounding box center [390, 328] width 107 height 14
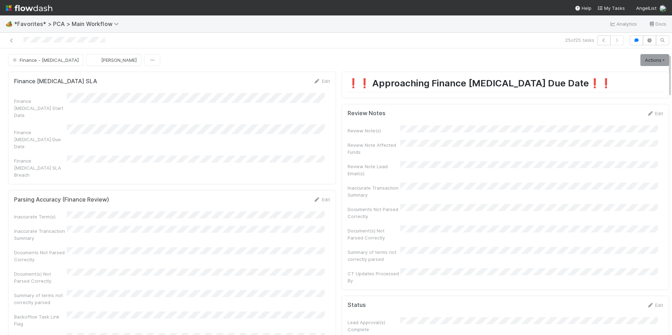
scroll to position [35, 0]
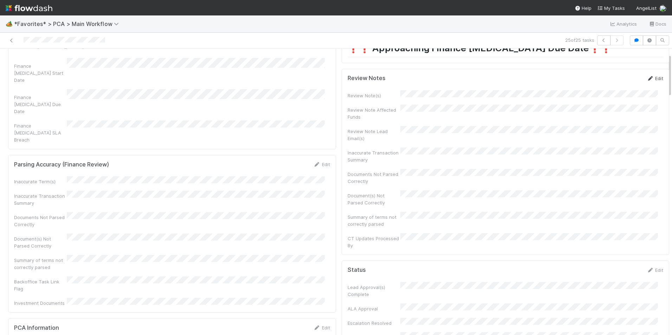
click at [646, 78] on link "Edit" at bounding box center [654, 79] width 17 height 6
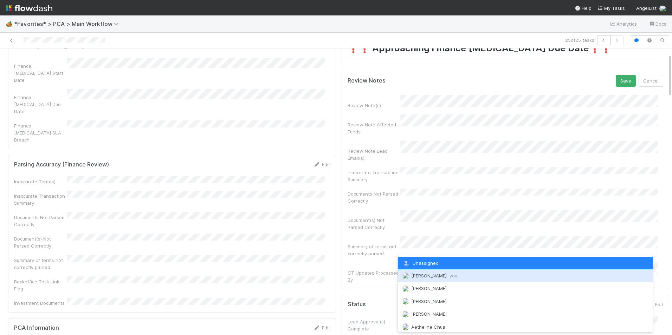
click at [424, 278] on span "Marlon you" at bounding box center [434, 276] width 46 height 6
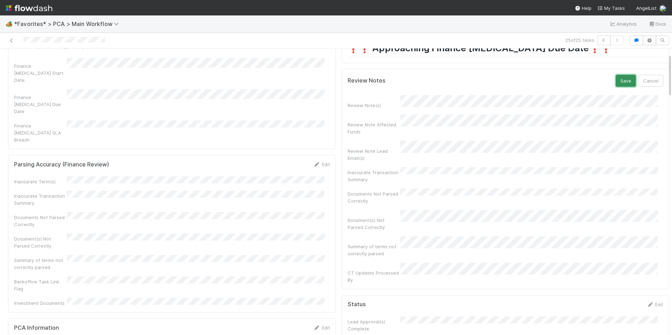
click at [615, 81] on button "Save" at bounding box center [625, 81] width 20 height 12
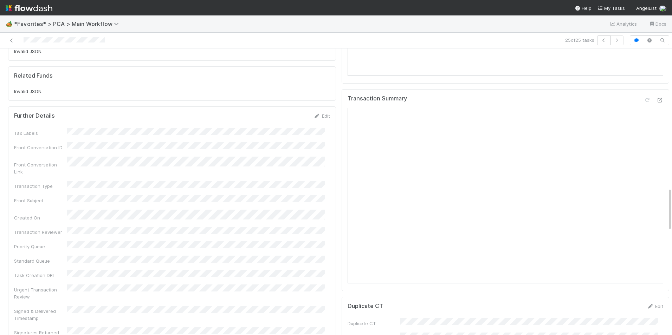
scroll to position [843, 0]
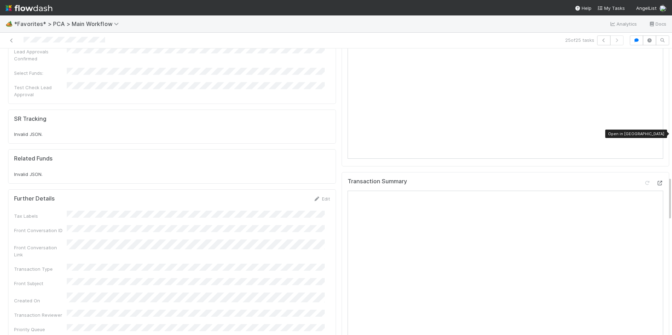
click at [656, 180] on div at bounding box center [659, 183] width 7 height 7
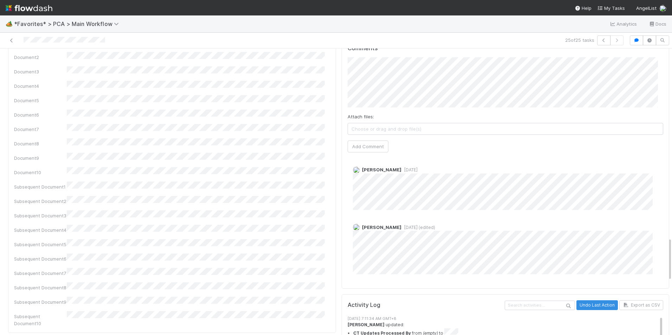
scroll to position [1159, 0]
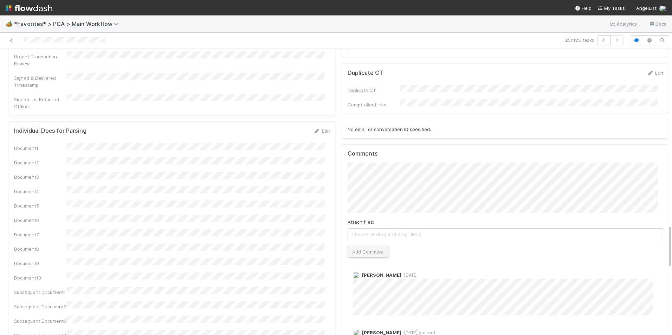
click at [362, 246] on button "Add Comment" at bounding box center [367, 252] width 41 height 12
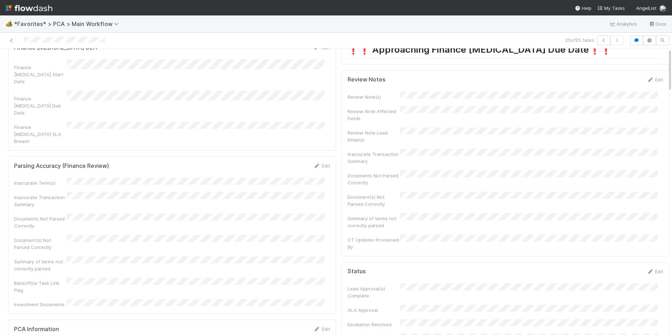
scroll to position [0, 0]
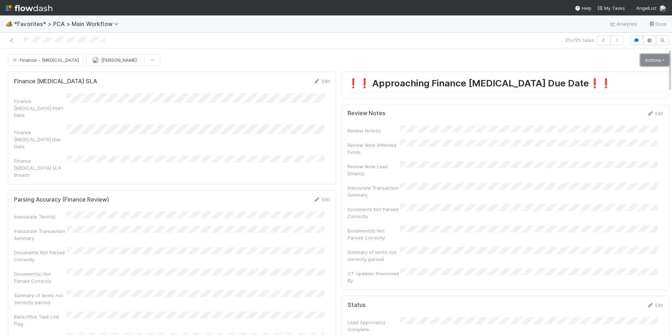
click at [643, 62] on link "Actions" at bounding box center [654, 60] width 29 height 12
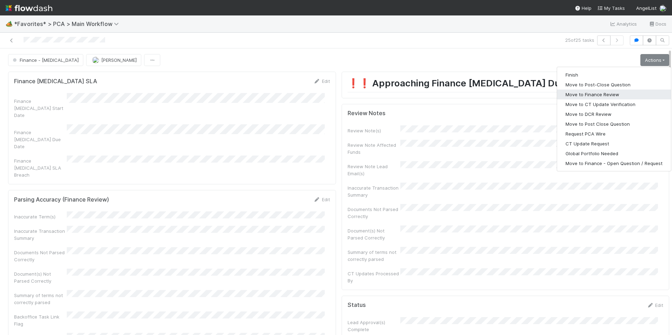
click at [609, 92] on button "Move to Finance Review" at bounding box center [614, 95] width 114 height 10
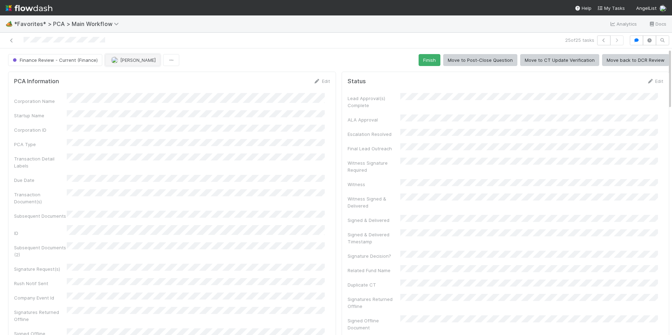
click at [121, 62] on span "[PERSON_NAME]" at bounding box center [137, 60] width 35 height 6
click at [127, 80] on div "[PERSON_NAME]" at bounding box center [149, 77] width 99 height 13
click at [13, 40] on icon at bounding box center [11, 40] width 7 height 5
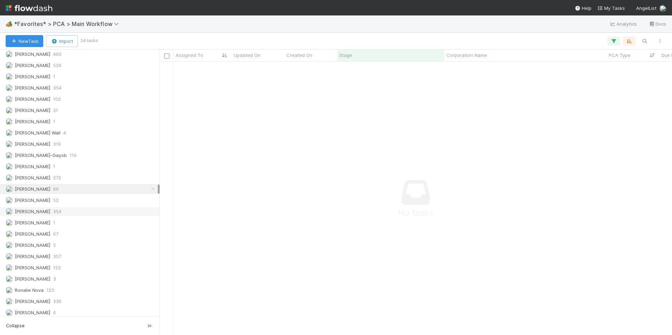
scroll to position [984, 0]
click at [66, 187] on div "Marvey Fuentes 52" at bounding box center [82, 187] width 152 height 9
click at [70, 177] on div "Marlon 69" at bounding box center [82, 176] width 152 height 9
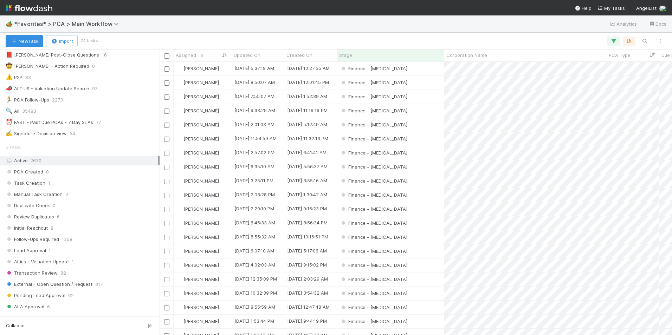
scroll to position [268, 507]
click at [99, 121] on span "77" at bounding box center [98, 122] width 5 height 9
click at [217, 40] on div at bounding box center [382, 41] width 571 height 9
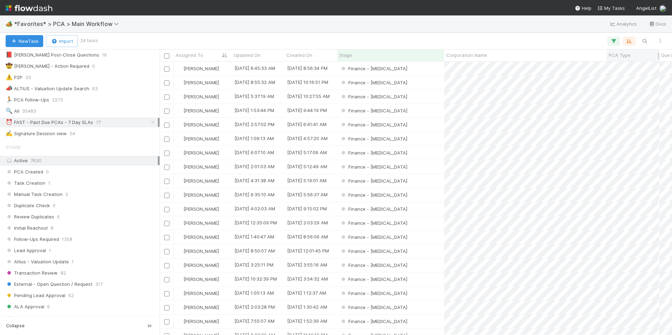
click at [638, 55] on div "PCA Type" at bounding box center [632, 55] width 49 height 7
click at [624, 78] on div "Sort Z → A" at bounding box center [629, 79] width 80 height 11
click at [414, 71] on div "Finance - ICU" at bounding box center [390, 69] width 107 height 14
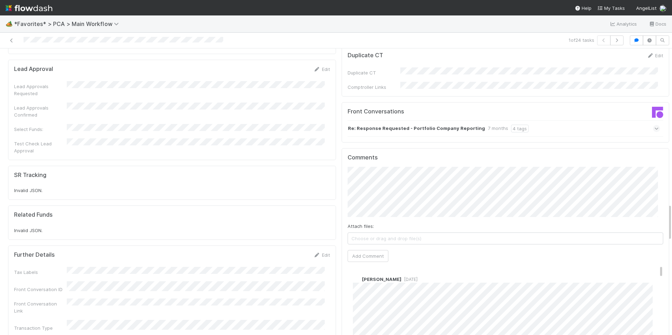
scroll to position [1194, 0]
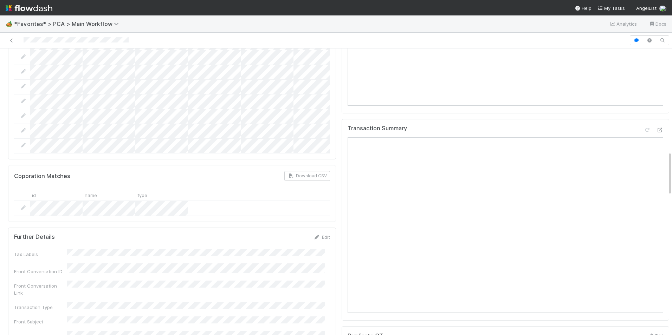
scroll to position [667, 0]
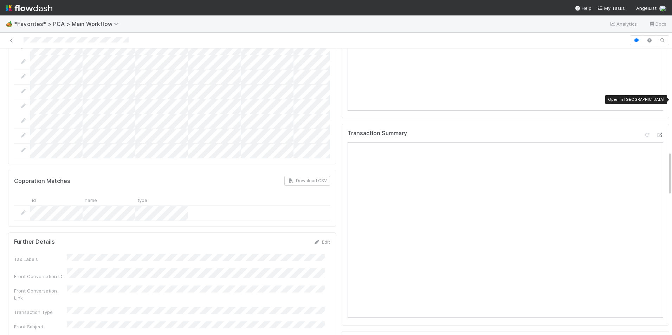
click at [656, 133] on icon at bounding box center [659, 135] width 7 height 5
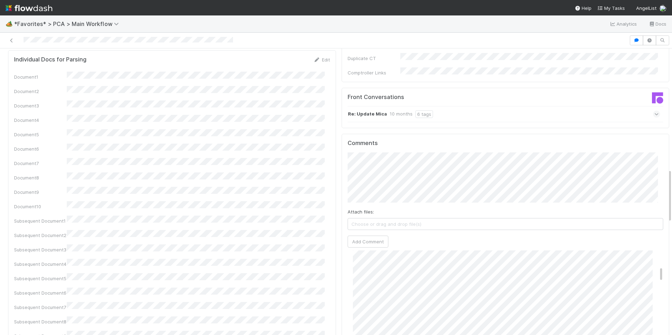
scroll to position [667, 0]
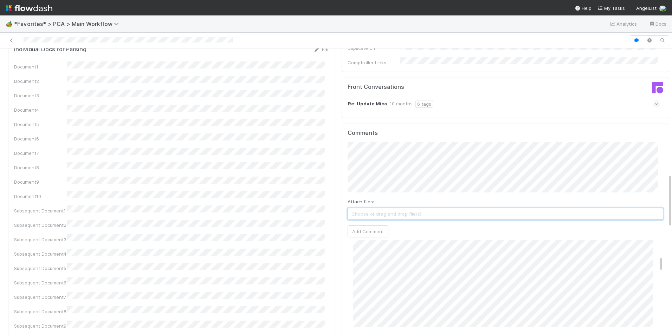
click at [383, 208] on span "Choose or drag and drop file(s)" at bounding box center [505, 213] width 315 height 11
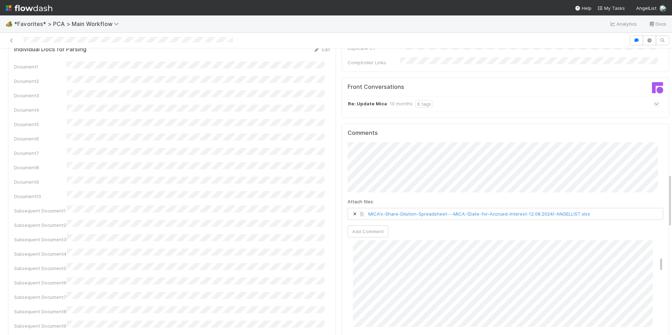
click at [607, 208] on span "MICA's-Share-Dilution-Spreadsheet---MICA-(Date-for-Accrued-Interest-12.08.2024)…" at bounding box center [505, 213] width 315 height 11
click at [368, 248] on button "Add Comment" at bounding box center [367, 254] width 41 height 12
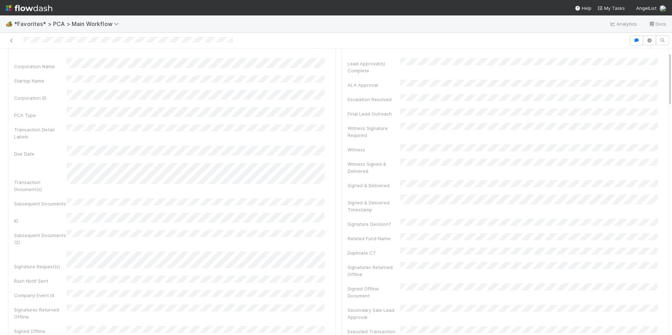
scroll to position [0, 0]
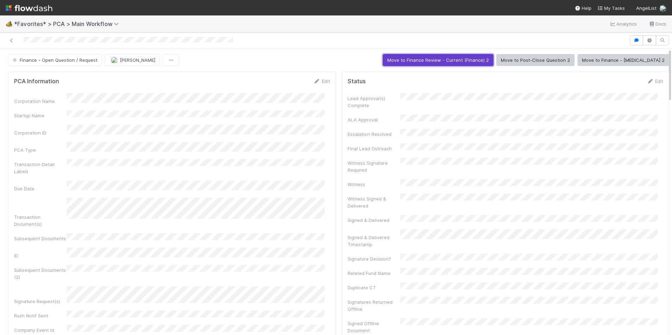
click at [465, 59] on button "Move to Finance Review - Current (Finance) 2" at bounding box center [438, 60] width 111 height 12
click at [116, 58] on span "[PERSON_NAME]" at bounding box center [133, 60] width 45 height 6
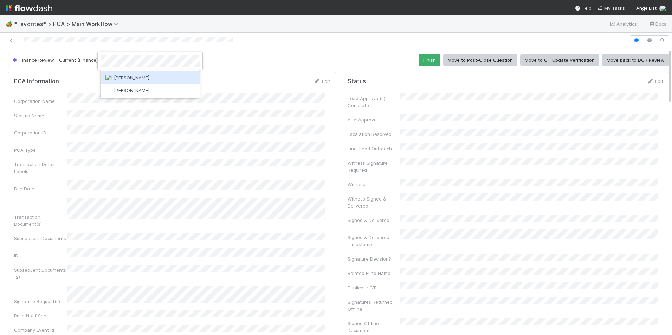
click at [142, 78] on div "[PERSON_NAME]" at bounding box center [149, 77] width 99 height 13
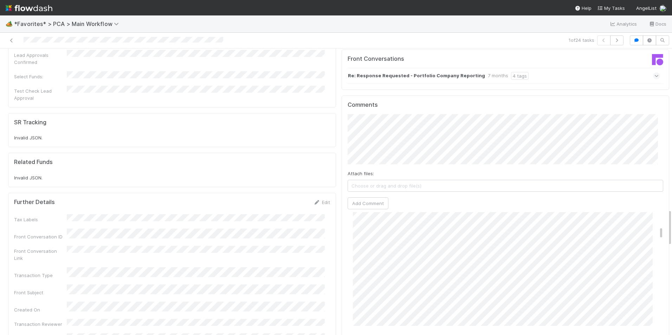
scroll to position [141, 0]
click at [365, 197] on button "Add Comment" at bounding box center [367, 203] width 41 height 12
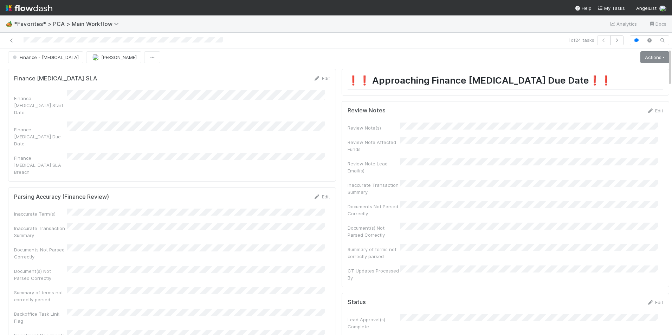
scroll to position [0, 0]
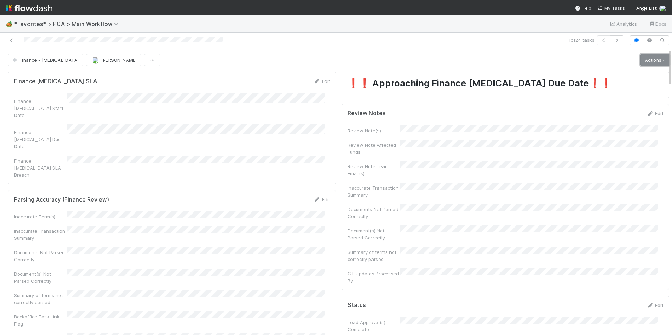
click at [640, 58] on link "Actions" at bounding box center [654, 60] width 29 height 12
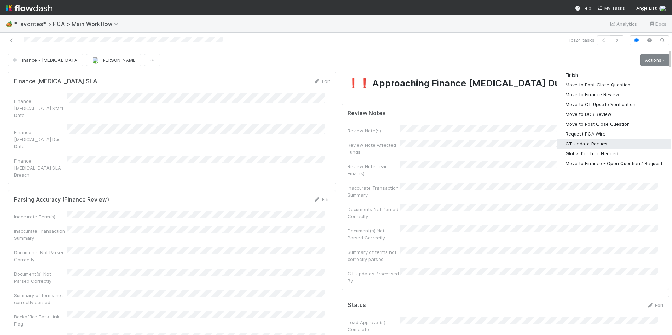
click at [601, 140] on button "CT Update Request" at bounding box center [614, 144] width 114 height 10
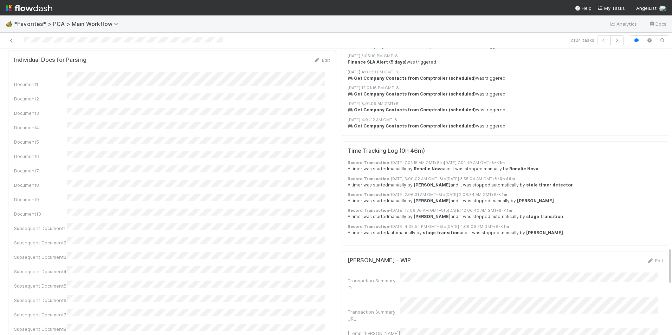
scroll to position [1523, 0]
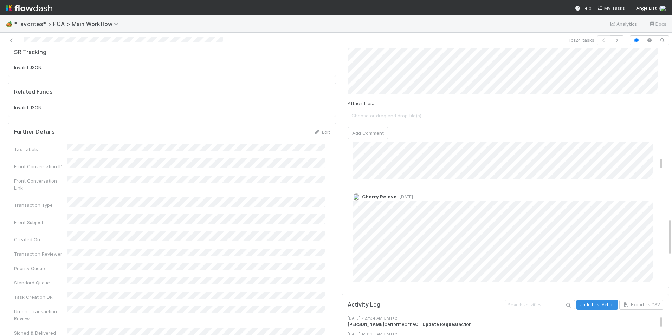
scroll to position [211, 0]
click at [341, 186] on div "Comments Attach files: Choose or drag and drop file(s) Add Comment [PERSON_NAME…" at bounding box center [505, 156] width 328 height 263
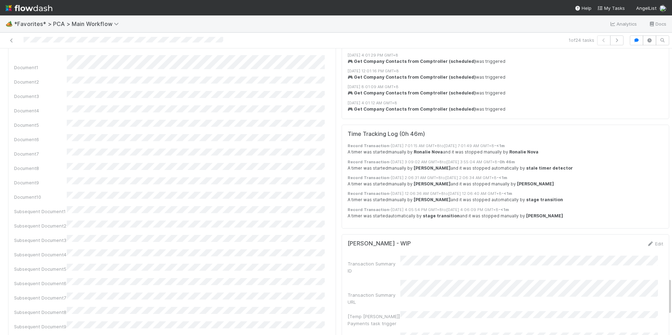
scroll to position [1756, 0]
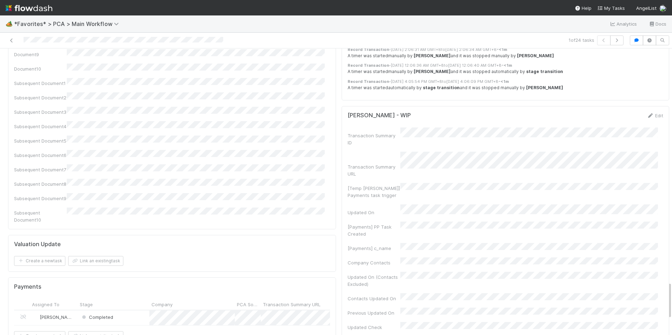
scroll to position [1769, 0]
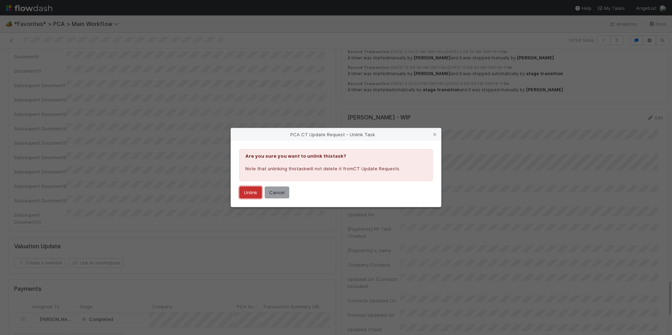
click at [251, 191] on button "Unlink" at bounding box center [250, 193] width 22 height 12
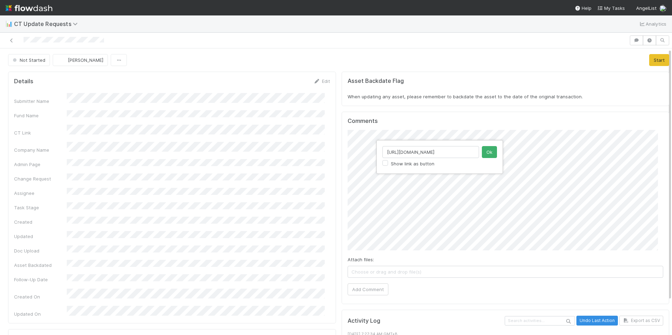
scroll to position [0, 72]
type input "https://flowdash.internal.angellist.com/workflows/BmIppY/tasks/ENswQ0d"
click at [486, 151] on button "Ok" at bounding box center [489, 152] width 15 height 12
click at [366, 288] on button "Add Comment" at bounding box center [367, 289] width 41 height 12
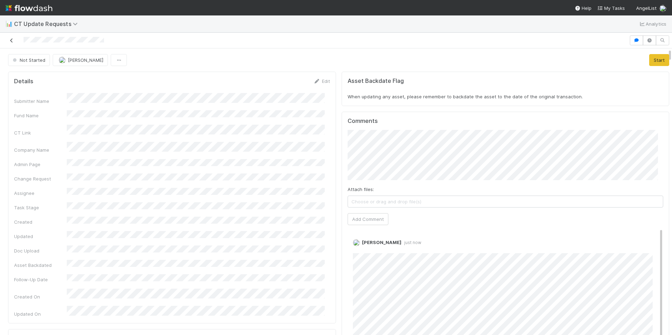
click at [14, 42] on icon at bounding box center [11, 40] width 7 height 5
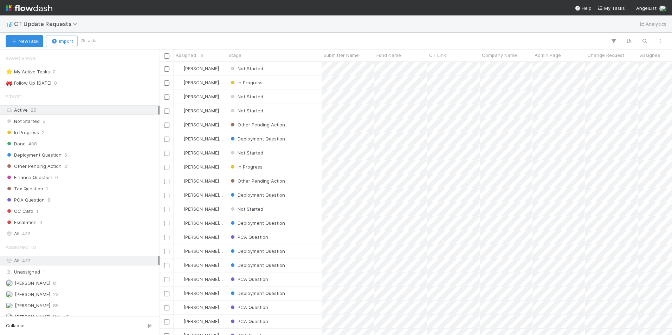
scroll to position [268, 507]
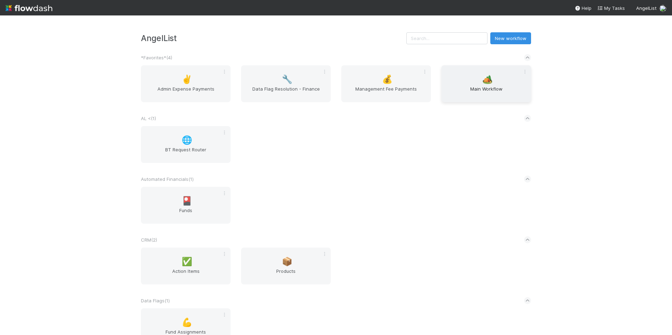
click at [468, 93] on span "Main Workflow" at bounding box center [486, 92] width 84 height 14
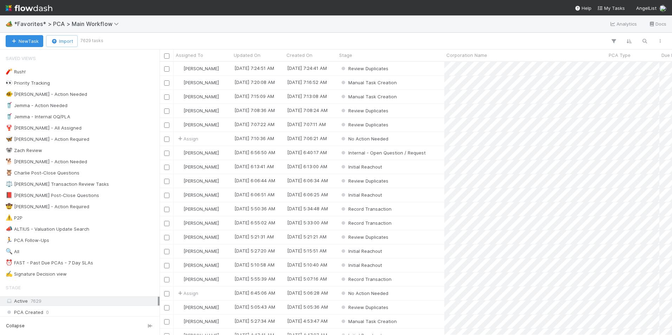
scroll to position [268, 507]
click at [78, 260] on div "⏰ FAST - Past Due PCAs - 7 Day SLAs" at bounding box center [49, 263] width 87 height 9
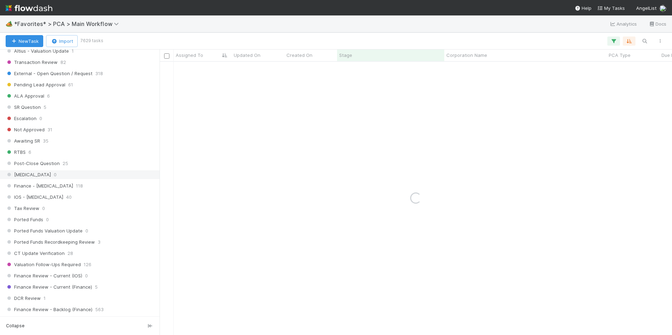
scroll to position [386, 0]
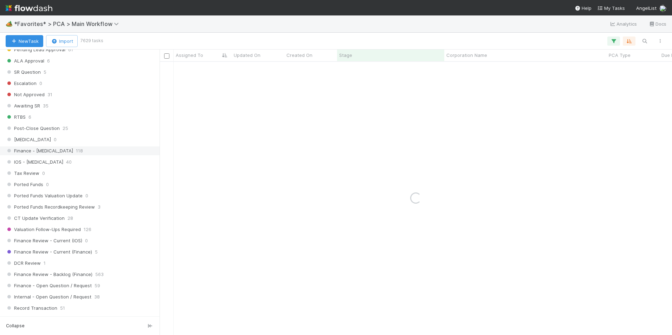
click at [54, 150] on div "Finance - [MEDICAL_DATA] 118" at bounding box center [82, 150] width 152 height 9
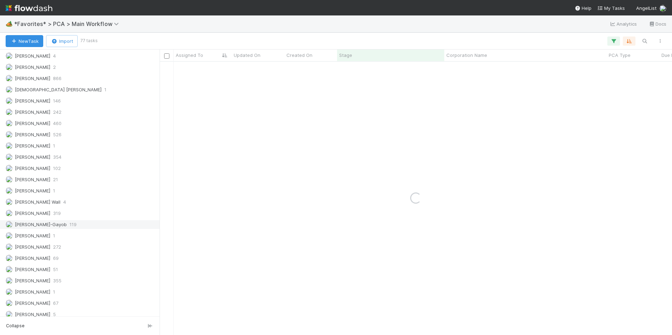
scroll to position [913, 0]
drag, startPoint x: 51, startPoint y: 260, endPoint x: 52, endPoint y: 252, distance: 8.5
click at [51, 260] on div "[PERSON_NAME] 69" at bounding box center [82, 258] width 152 height 9
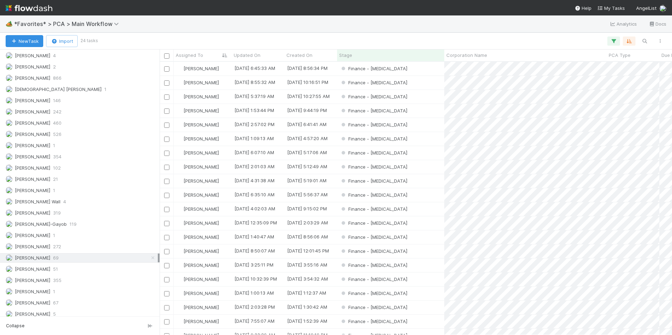
scroll to position [268, 507]
click at [638, 57] on div "PCA Type" at bounding box center [632, 55] width 49 height 7
click at [635, 77] on div "Sort Z → A" at bounding box center [629, 79] width 80 height 11
click at [423, 68] on div "Finance - [MEDICAL_DATA]" at bounding box center [390, 69] width 107 height 14
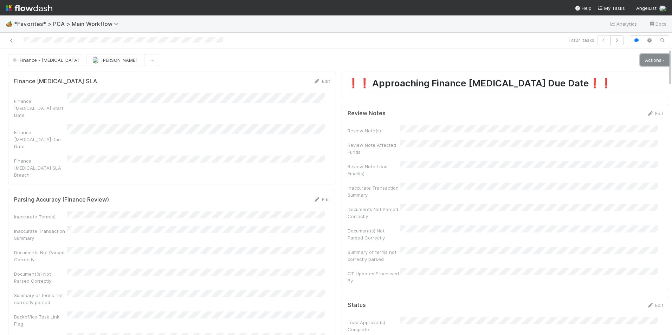
click at [653, 62] on link "Actions" at bounding box center [654, 60] width 29 height 12
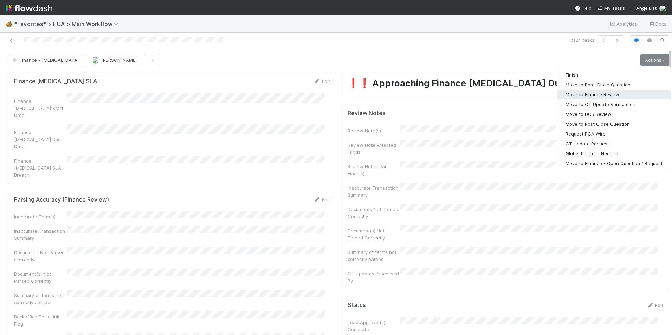
click at [608, 95] on button "Move to Finance Review" at bounding box center [614, 95] width 114 height 10
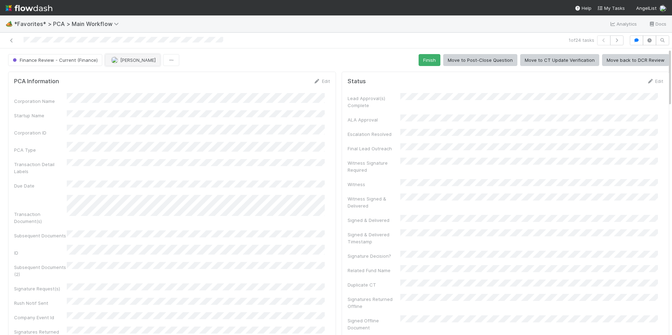
click at [111, 60] on img "button" at bounding box center [114, 60] width 7 height 7
click at [132, 77] on span "[PERSON_NAME]" at bounding box center [131, 78] width 35 height 6
click at [13, 40] on icon at bounding box center [11, 40] width 7 height 5
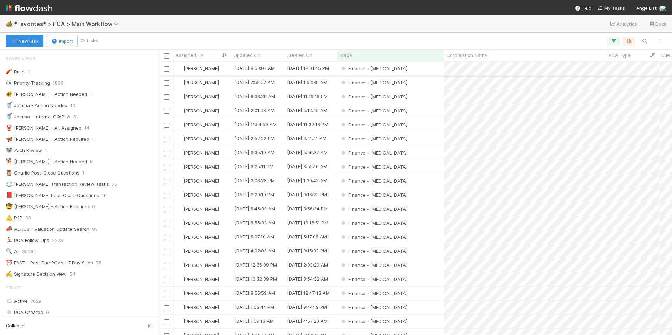
click at [423, 70] on div "Finance - ICU" at bounding box center [390, 69] width 107 height 14
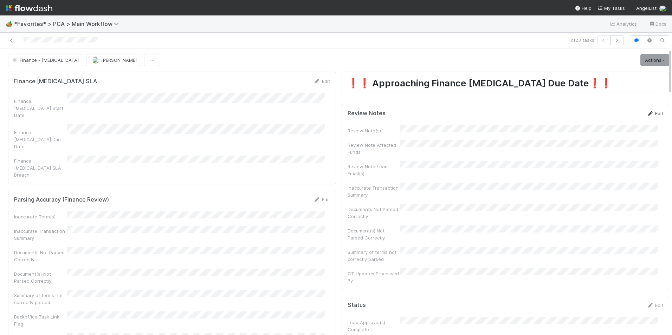
click at [648, 113] on link "Edit" at bounding box center [654, 114] width 17 height 6
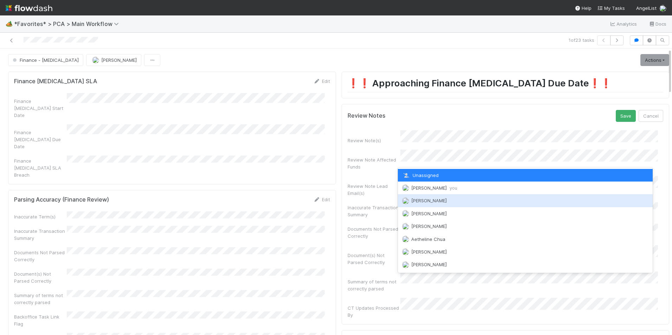
click at [428, 191] on div "Marlon you" at bounding box center [525, 188] width 255 height 13
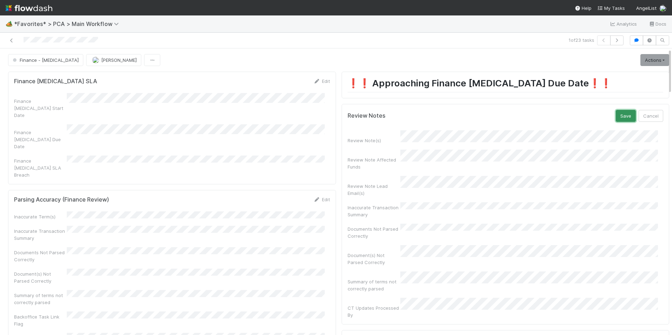
click at [615, 116] on button "Save" at bounding box center [625, 116] width 20 height 12
click at [651, 111] on link "Edit" at bounding box center [654, 114] width 17 height 6
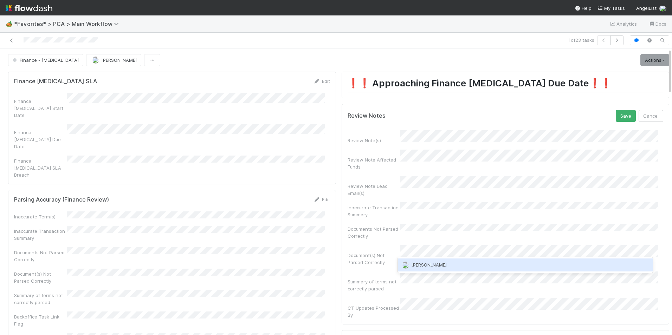
click at [443, 263] on span "[PERSON_NAME]" at bounding box center [428, 265] width 35 height 6
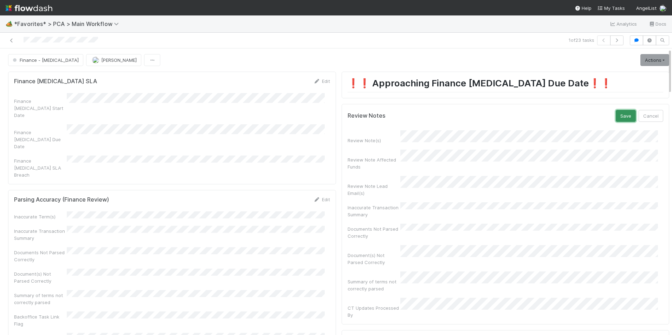
click at [615, 116] on button "Save" at bounding box center [625, 116] width 20 height 12
click at [101, 62] on span "[PERSON_NAME]" at bounding box center [118, 60] width 35 height 6
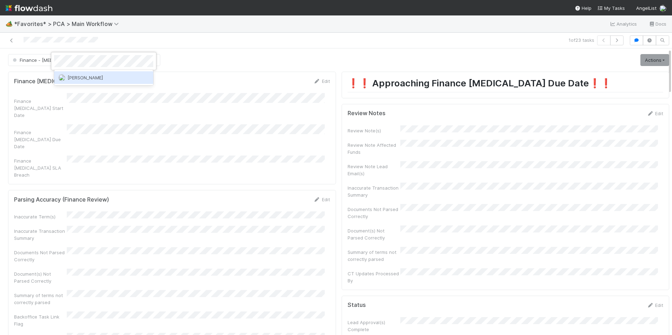
click at [96, 77] on span "[PERSON_NAME]" at bounding box center [84, 78] width 35 height 6
click at [13, 41] on icon at bounding box center [11, 40] width 7 height 5
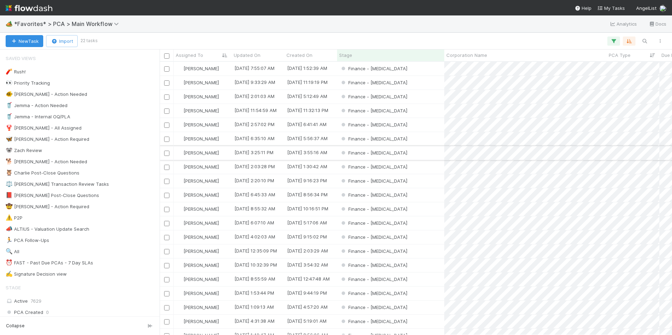
scroll to position [268, 507]
click at [420, 69] on div "Finance - ICU" at bounding box center [390, 69] width 107 height 14
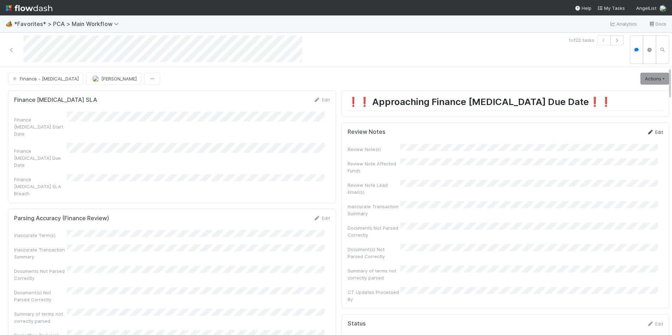
click at [646, 130] on icon at bounding box center [649, 132] width 7 height 5
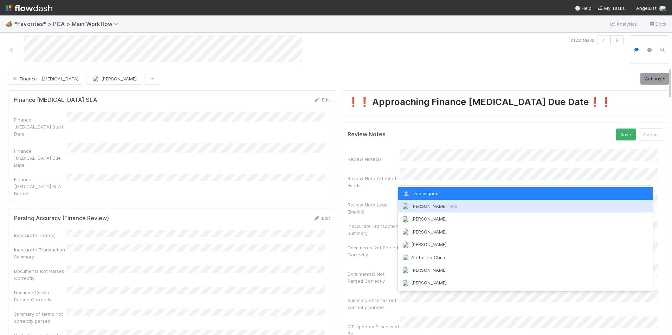
click at [449, 204] on span "you" at bounding box center [453, 206] width 8 height 6
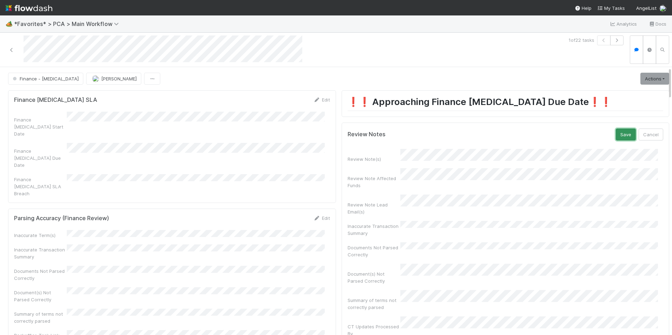
click at [615, 132] on button "Save" at bounding box center [625, 135] width 20 height 12
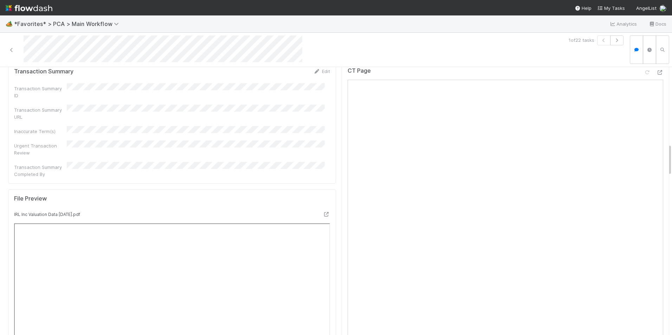
scroll to position [667, 0]
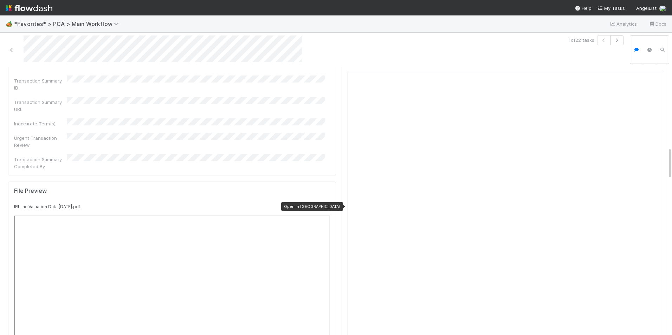
click at [323, 204] on icon at bounding box center [326, 206] width 7 height 5
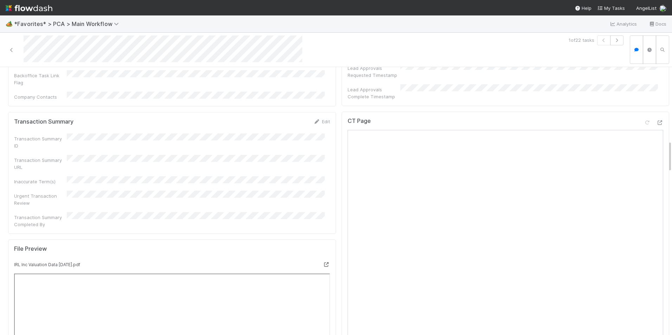
scroll to position [597, 0]
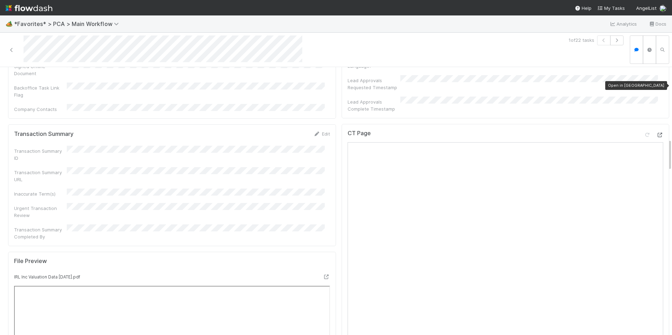
click at [656, 133] on icon at bounding box center [659, 135] width 7 height 5
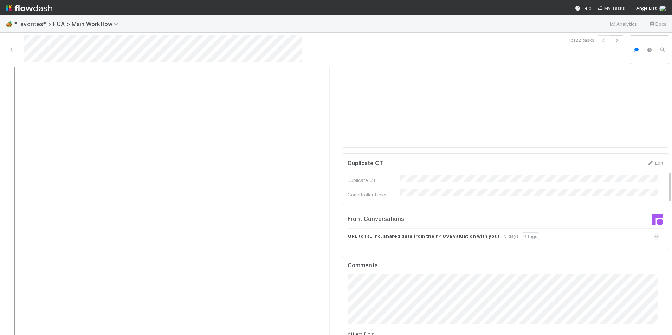
scroll to position [984, 0]
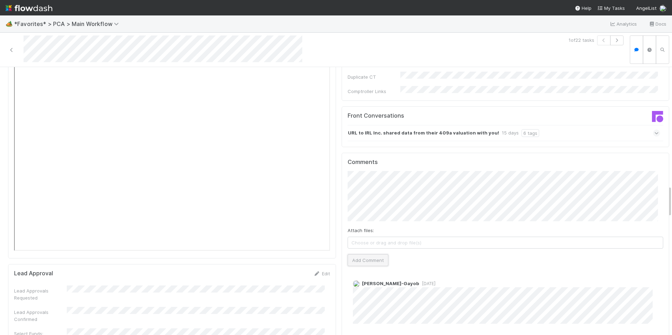
click at [353, 254] on button "Add Comment" at bounding box center [367, 260] width 41 height 12
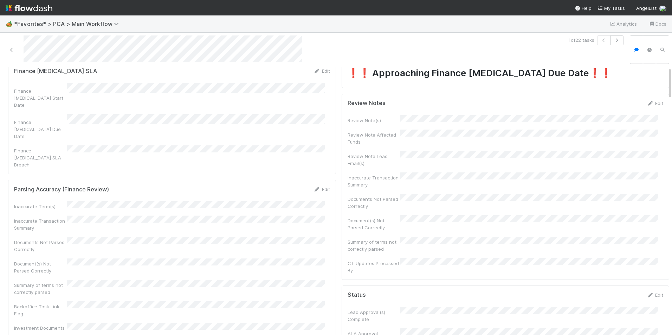
scroll to position [0, 0]
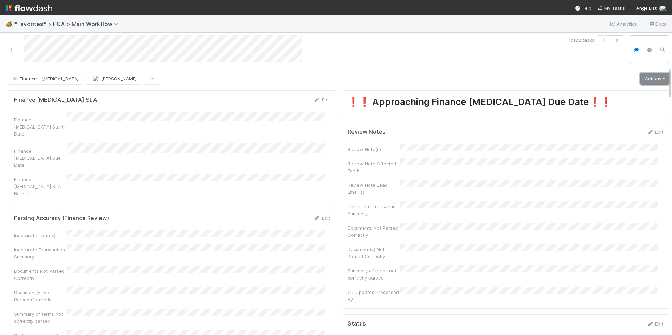
click at [646, 79] on link "Actions" at bounding box center [654, 79] width 29 height 12
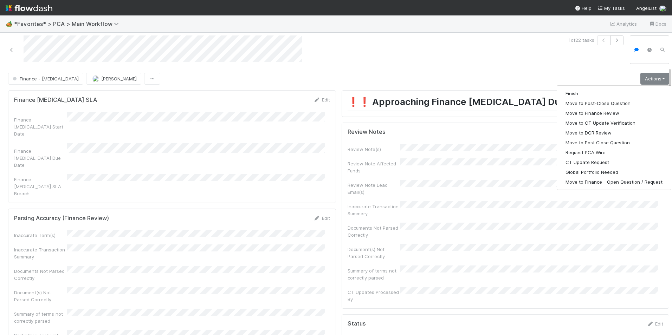
click at [465, 143] on form "Review Notes Edit Review Note(s) Review Note Affected Funds Review Note Lead Em…" at bounding box center [505, 216] width 316 height 174
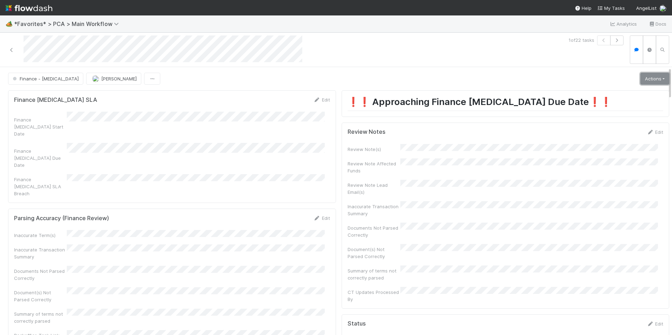
click at [652, 77] on link "Actions" at bounding box center [654, 79] width 29 height 12
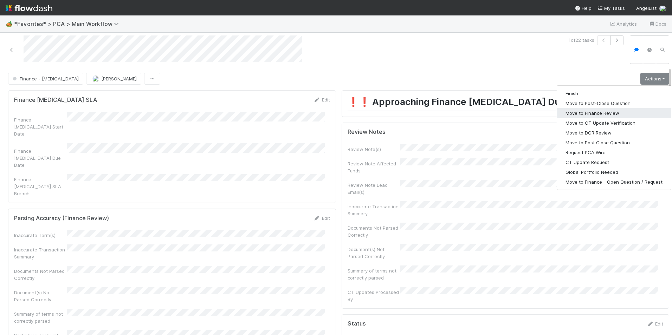
click at [600, 115] on button "Move to Finance Review" at bounding box center [614, 113] width 114 height 10
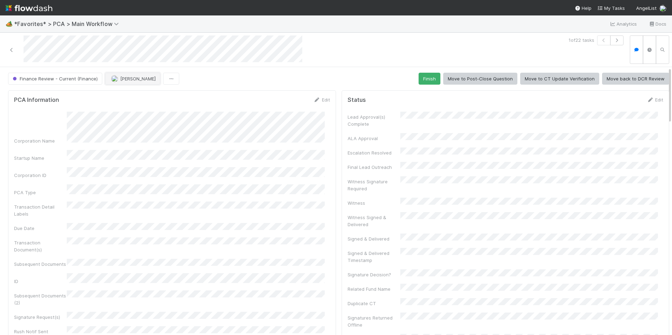
click at [111, 83] on button "[PERSON_NAME]" at bounding box center [132, 79] width 55 height 12
click at [137, 96] on span "[PERSON_NAME]" at bounding box center [131, 96] width 35 height 6
click at [12, 51] on icon at bounding box center [11, 50] width 7 height 5
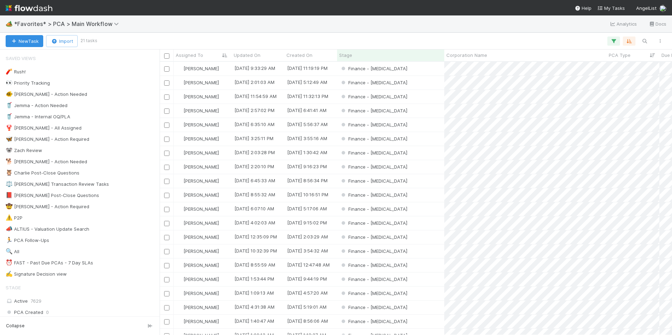
scroll to position [268, 507]
click at [424, 70] on div "Finance - ICU" at bounding box center [390, 69] width 107 height 14
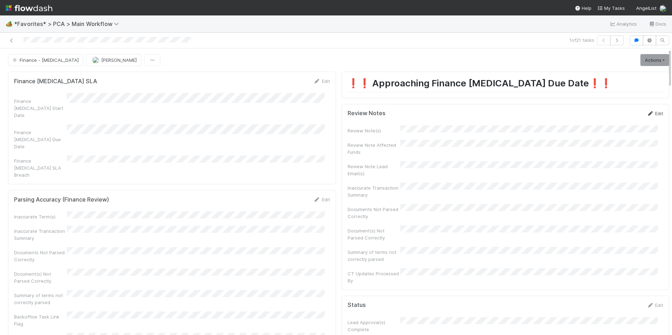
click at [646, 115] on icon at bounding box center [649, 113] width 7 height 5
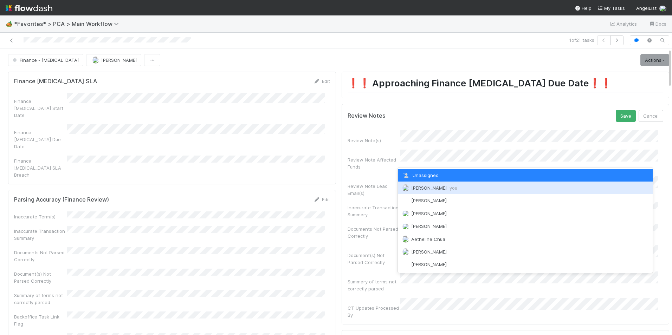
click at [446, 188] on div "Marlon you" at bounding box center [525, 188] width 255 height 13
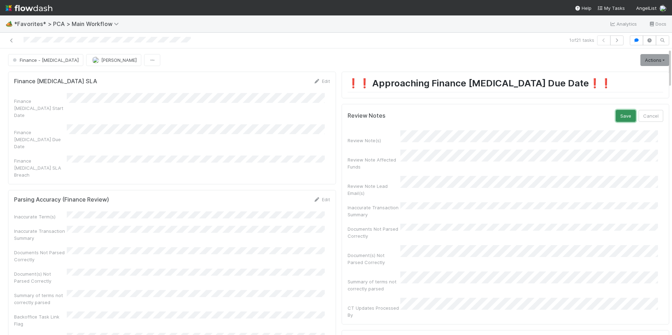
click at [615, 114] on button "Save" at bounding box center [625, 116] width 20 height 12
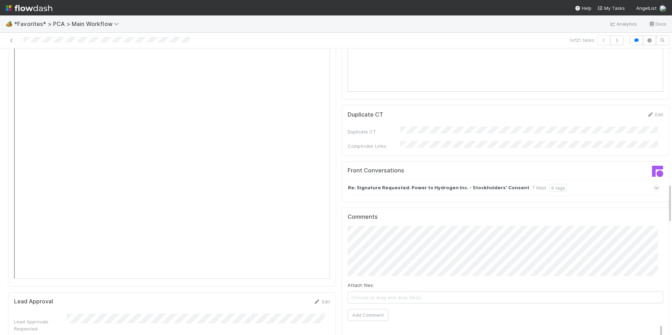
scroll to position [984, 0]
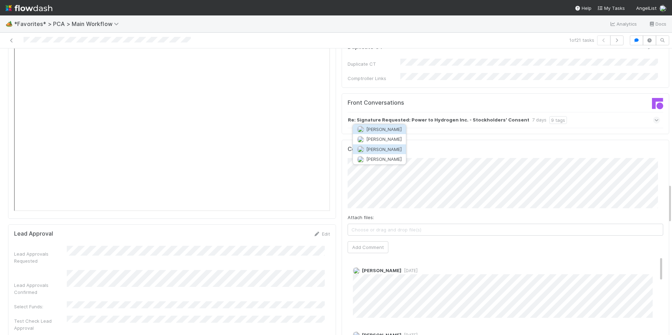
click at [385, 149] on span "[PERSON_NAME]" at bounding box center [383, 149] width 35 height 6
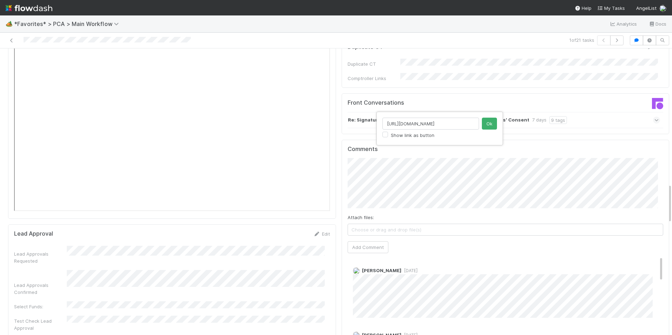
scroll to position [0, 119]
type input "https://comptroller.internal.angellist.com/v/corporations/0198e8c0ccb37d84aeb9f…"
click at [486, 124] on button "Ok" at bounding box center [489, 124] width 15 height 12
type input "https://flowdash.internal.angellist.com/workflows/BmIppY/tasks/bLsEe21Y"
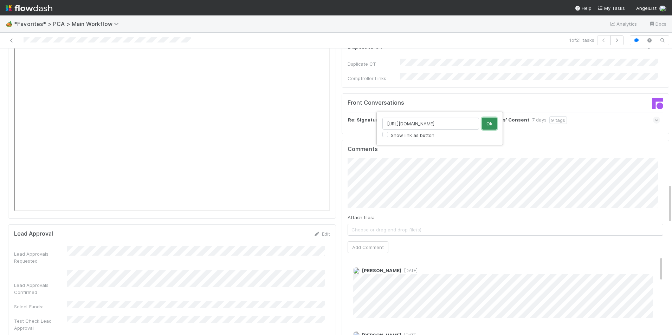
click at [489, 126] on button "Ok" at bounding box center [489, 124] width 15 height 12
click at [367, 241] on button "Add Comment" at bounding box center [367, 247] width 41 height 12
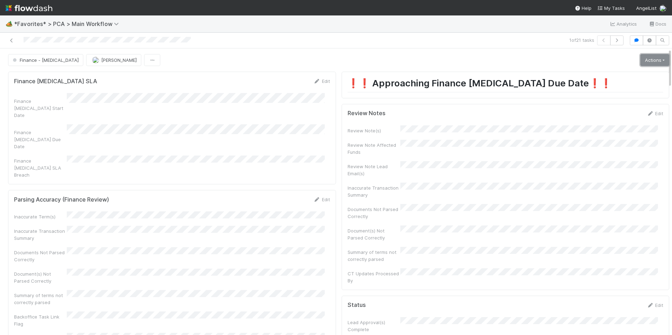
click at [640, 61] on link "Actions" at bounding box center [654, 60] width 29 height 12
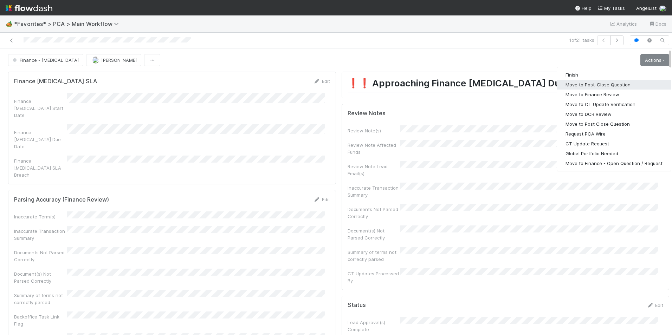
click at [599, 87] on button "Move to Post-Close Question" at bounding box center [614, 85] width 114 height 10
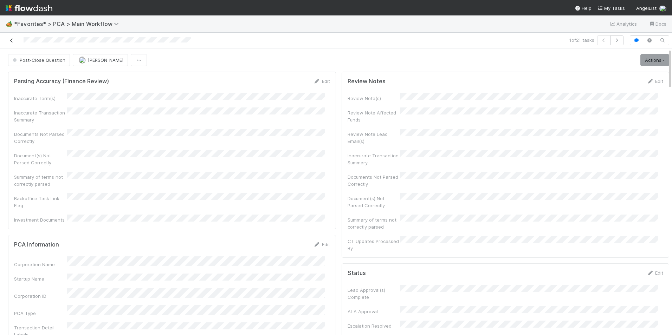
click at [11, 41] on icon at bounding box center [11, 40] width 7 height 5
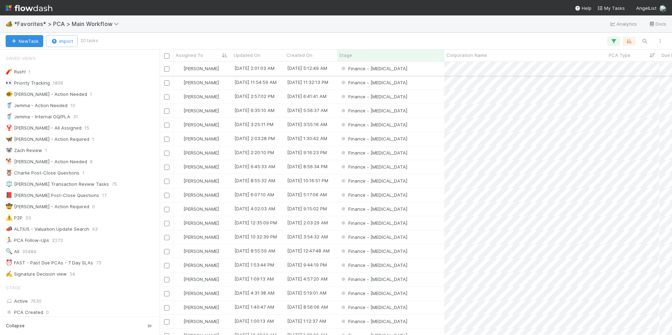
click at [408, 69] on div "Finance - ICU" at bounding box center [390, 69] width 107 height 14
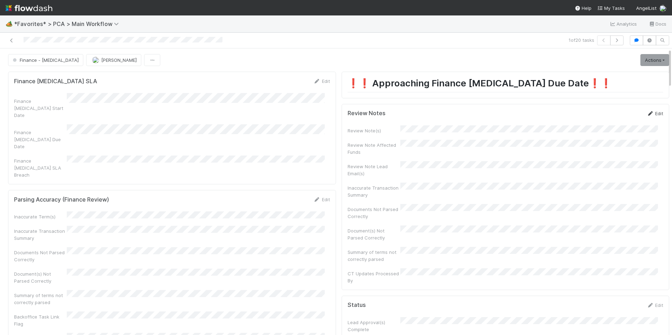
click at [646, 114] on link "Edit" at bounding box center [654, 114] width 17 height 6
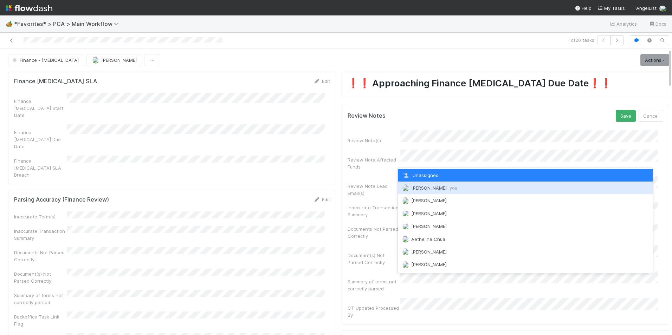
click at [425, 185] on span "Marlon you" at bounding box center [434, 188] width 46 height 6
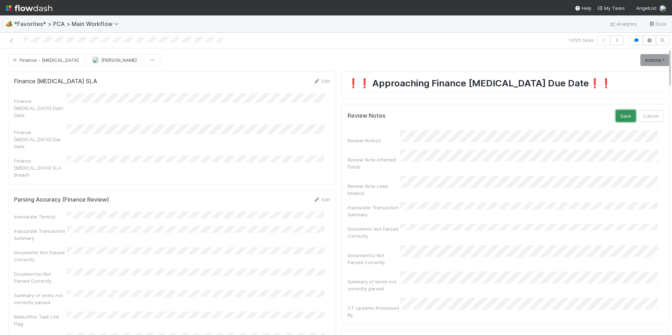
click at [615, 118] on button "Save" at bounding box center [625, 116] width 20 height 12
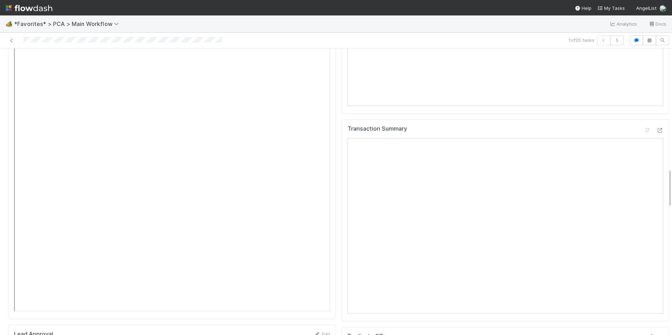
scroll to position [878, 0]
click at [656, 146] on icon at bounding box center [659, 148] width 7 height 5
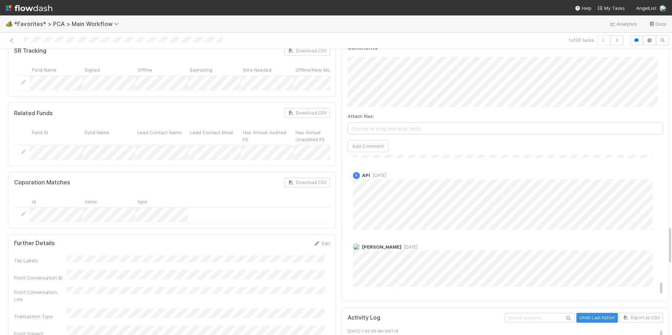
scroll to position [1300, 0]
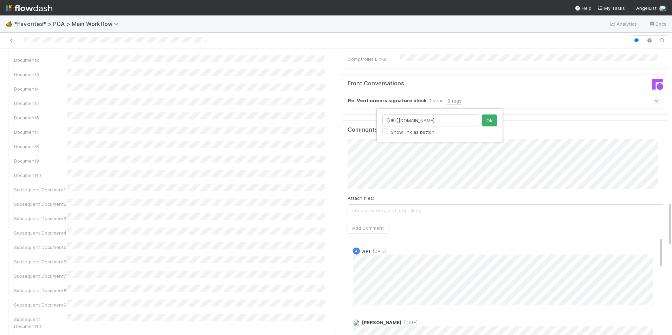
scroll to position [0, 72]
type input "[URL][DOMAIN_NAME]"
click at [483, 120] on button "Ok" at bounding box center [489, 121] width 15 height 12
click at [408, 120] on input "[URL][DOMAIN_NAME]" at bounding box center [430, 121] width 97 height 12
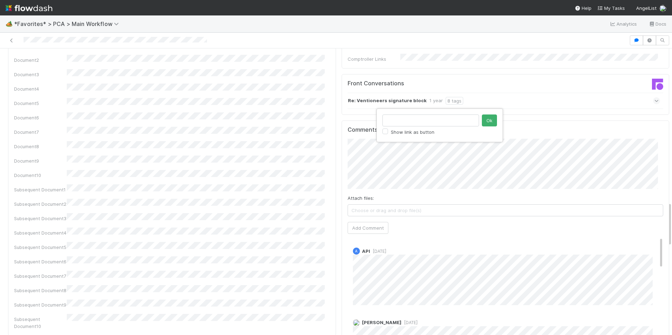
scroll to position [0, 0]
click at [489, 121] on button "Ok" at bounding box center [489, 121] width 15 height 12
type input "[URL][DOMAIN_NAME]"
click at [488, 119] on button "Ok" at bounding box center [489, 121] width 15 height 12
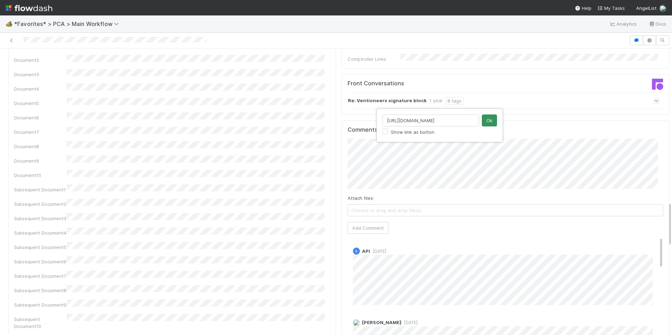
scroll to position [0, 0]
click at [357, 222] on button "Add Comment" at bounding box center [367, 228] width 41 height 12
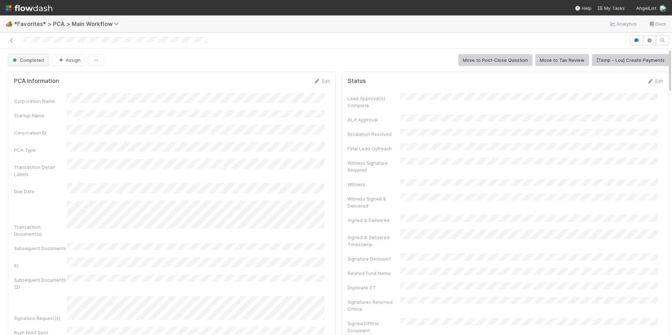
click at [29, 65] on button "Completed" at bounding box center [28, 60] width 40 height 12
click at [53, 79] on div "IOS - [MEDICAL_DATA]" at bounding box center [55, 77] width 99 height 13
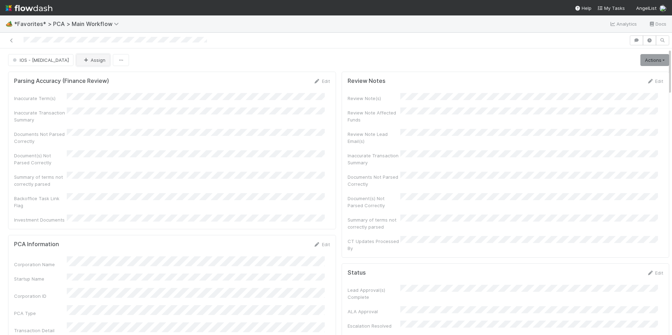
click at [76, 55] on button "Assign" at bounding box center [93, 60] width 34 height 12
click at [86, 77] on span "[PERSON_NAME]" at bounding box center [75, 78] width 35 height 6
